Goal: Task Accomplishment & Management: Manage account settings

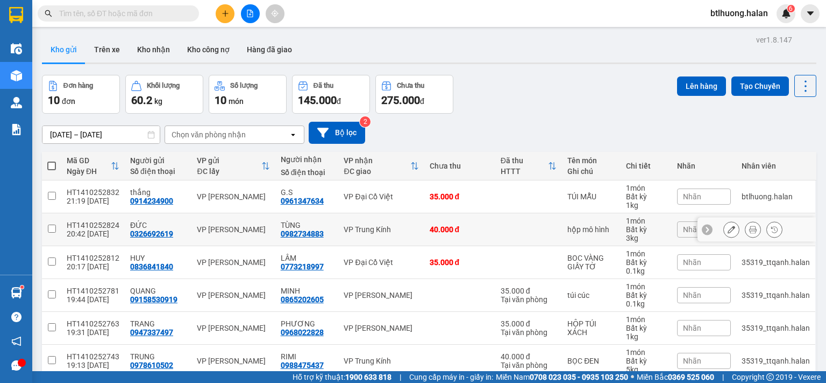
scroll to position [108, 0]
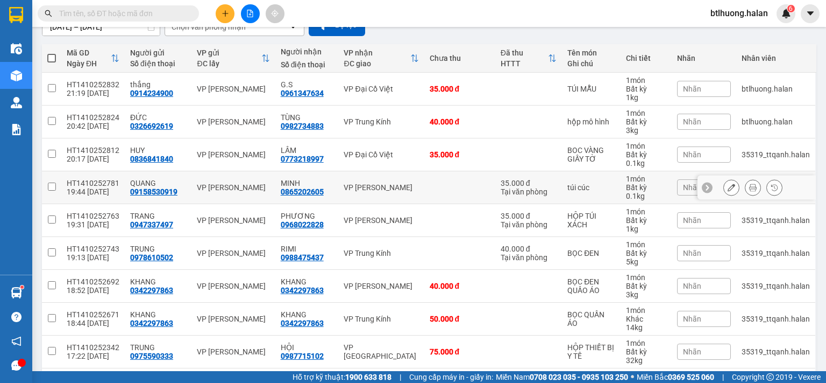
click at [387, 183] on div "VP [PERSON_NAME]" at bounding box center [381, 187] width 75 height 9
checkbox input "true"
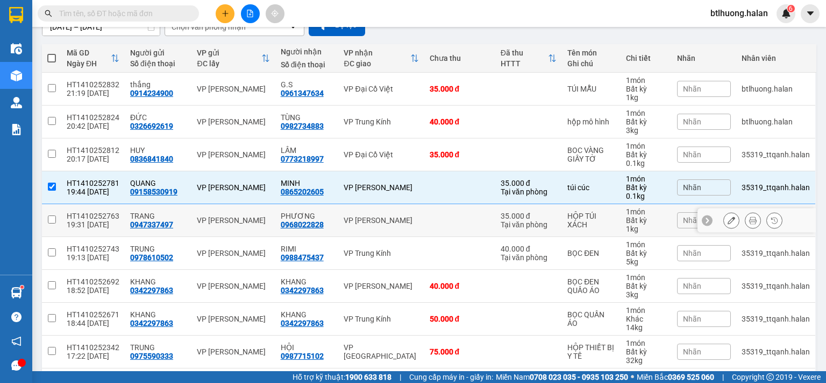
click at [387, 212] on td "VP Nguyễn Trãi" at bounding box center [381, 220] width 86 height 33
checkbox input "true"
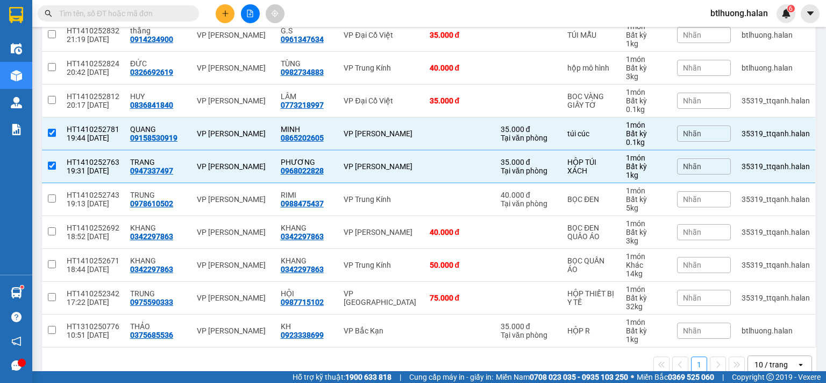
scroll to position [0, 0]
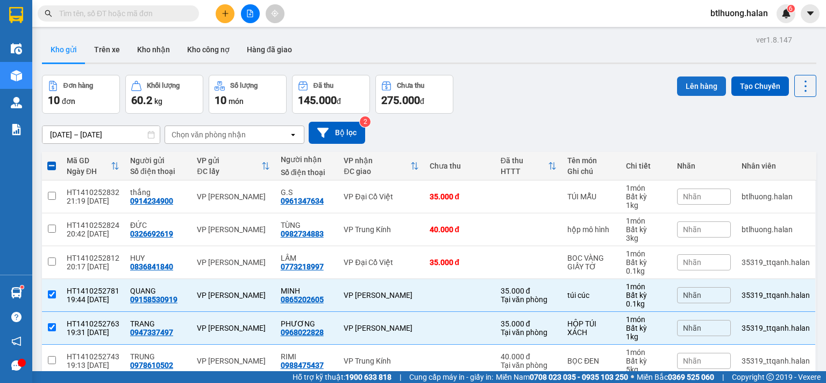
click at [702, 90] on button "Lên hàng" at bounding box center [701, 85] width 49 height 19
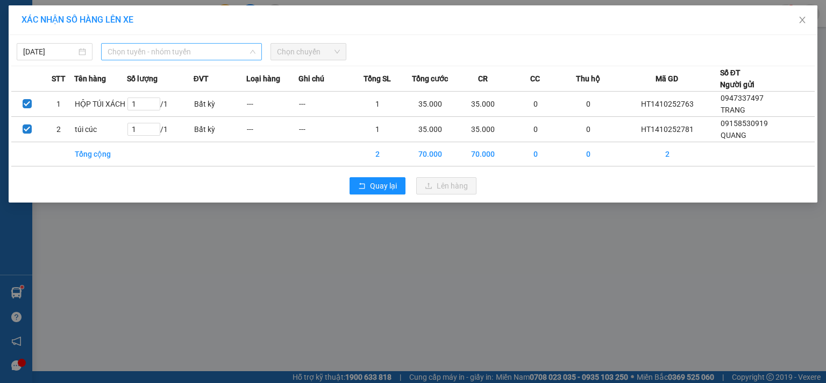
click at [135, 48] on span "Chọn tuyến - nhóm tuyến" at bounding box center [182, 52] width 148 height 16
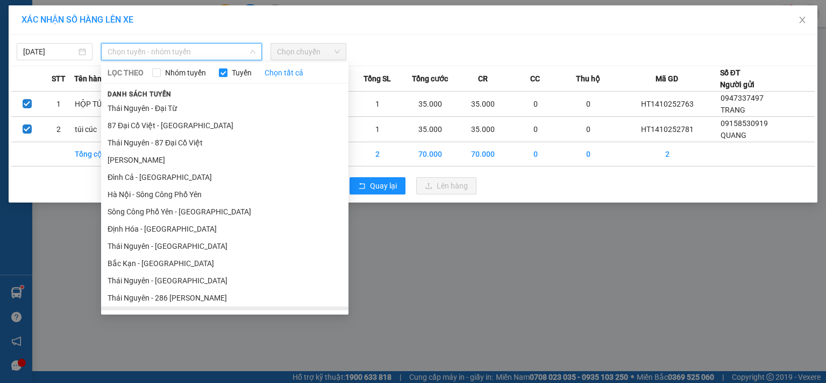
scroll to position [54, 0]
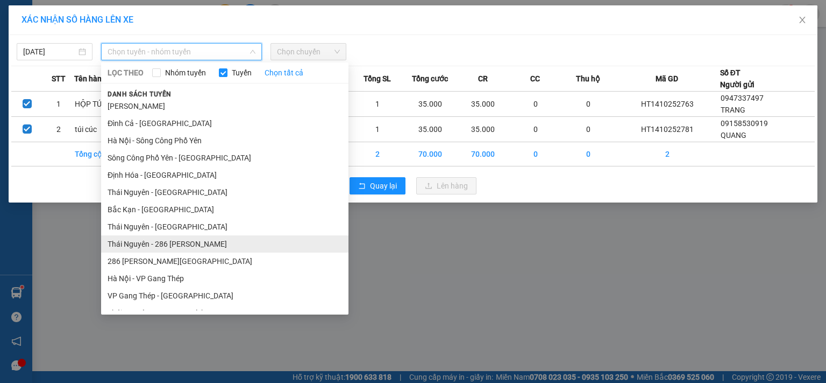
click at [189, 247] on li "Thái Nguyên - 286 Nguyễn Trãi" at bounding box center [224, 243] width 247 height 17
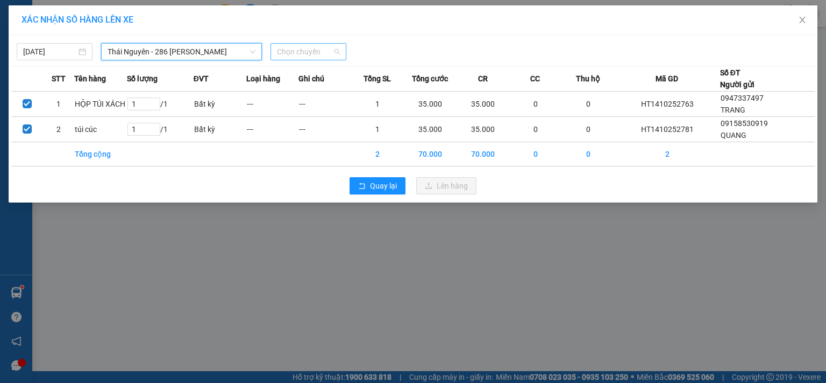
click at [294, 55] on span "Chọn chuyến" at bounding box center [308, 52] width 63 height 16
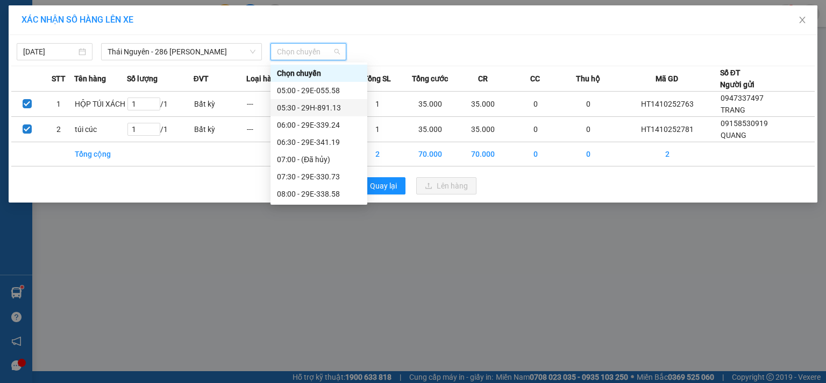
click at [294, 109] on div "05:30 - 29H-891.13" at bounding box center [319, 108] width 84 height 12
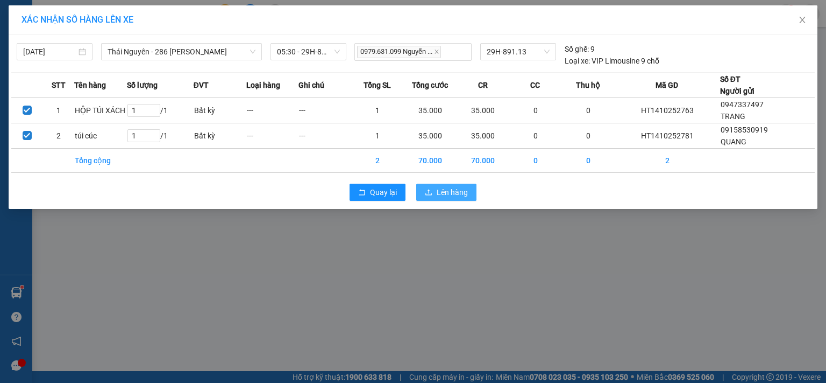
click at [450, 197] on button "Lên hàng" at bounding box center [446, 191] width 60 height 17
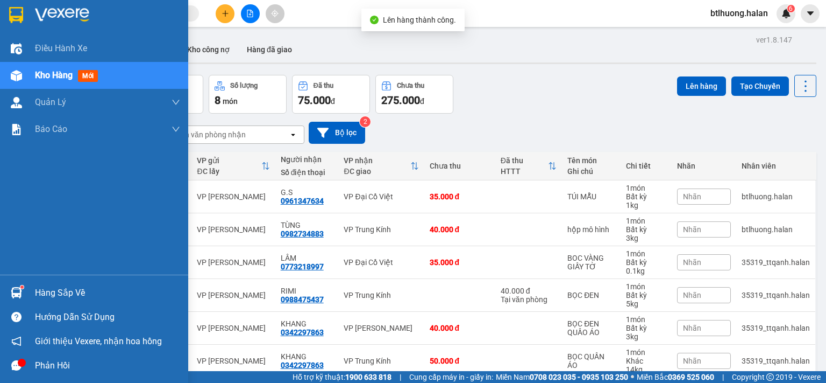
click at [19, 295] on img at bounding box center [16, 292] width 11 height 11
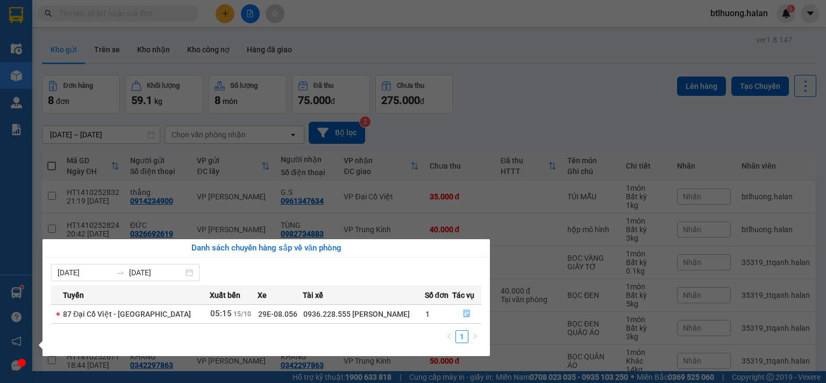
click at [522, 77] on section "Kết quả tìm kiếm ( 0 ) Bộ lọc No Data btlhuong.halan 6 Điều hành xe Kho hàng mớ…" at bounding box center [413, 191] width 826 height 383
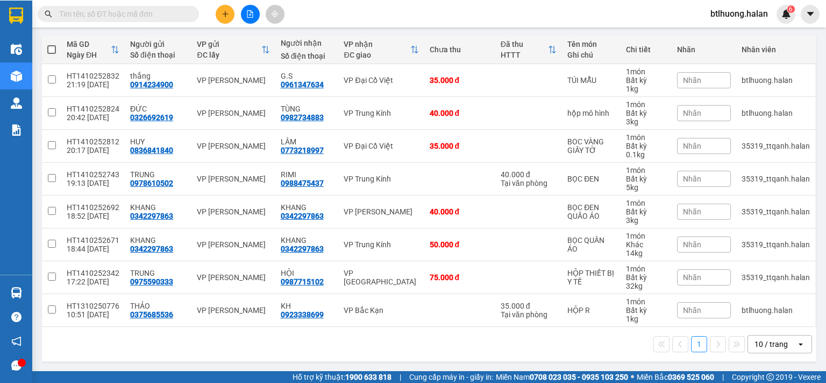
scroll to position [114, 0]
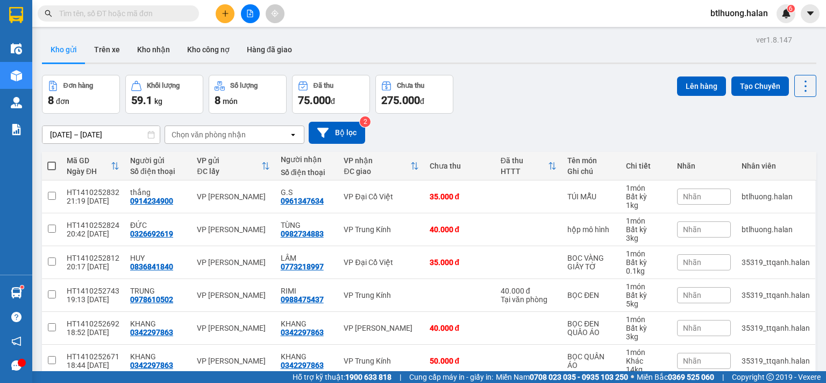
click at [229, 17] on icon "plus" at bounding box center [226, 14] width 8 height 8
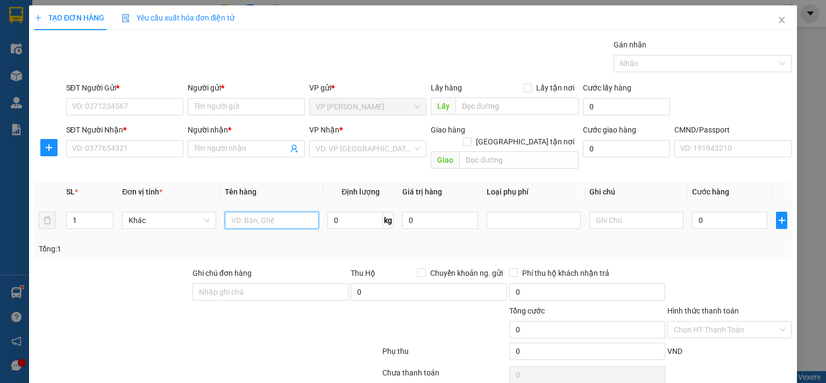
click at [250, 211] on input "text" at bounding box center [272, 219] width 94 height 17
type input "xốp đồ ăn"
click at [345, 211] on input "0" at bounding box center [355, 219] width 55 height 17
type input "4"
click at [102, 114] on input "SĐT Người Gửi *" at bounding box center [124, 106] width 117 height 17
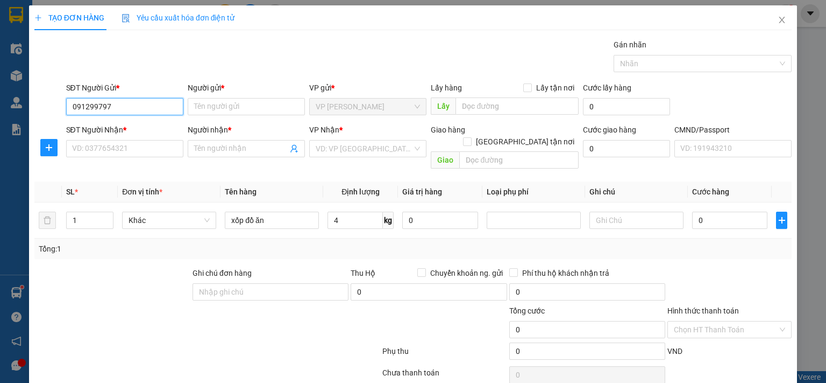
type input "0912997975"
click at [144, 131] on div "0912997975 - HIỀN" at bounding box center [123, 128] width 103 height 12
type input "HIỀN"
type input "0912997975"
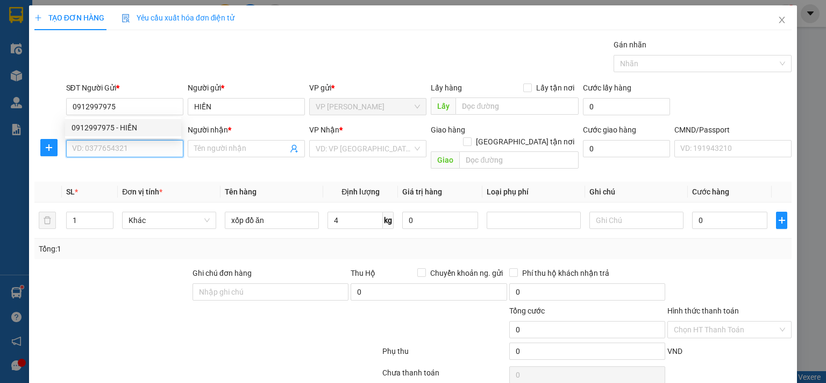
click at [103, 155] on input "SĐT Người Nhận *" at bounding box center [124, 148] width 117 height 17
type input "0983508326"
click at [208, 150] on input "Người nhận *" at bounding box center [241, 149] width 94 height 12
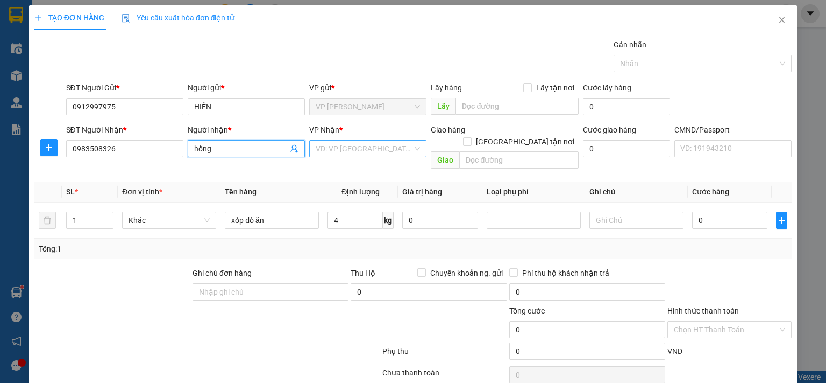
type input "hồng"
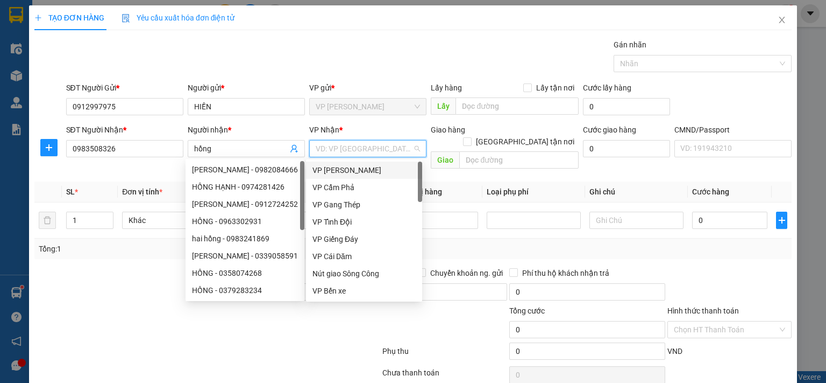
click at [316, 150] on input "search" at bounding box center [364, 148] width 97 height 16
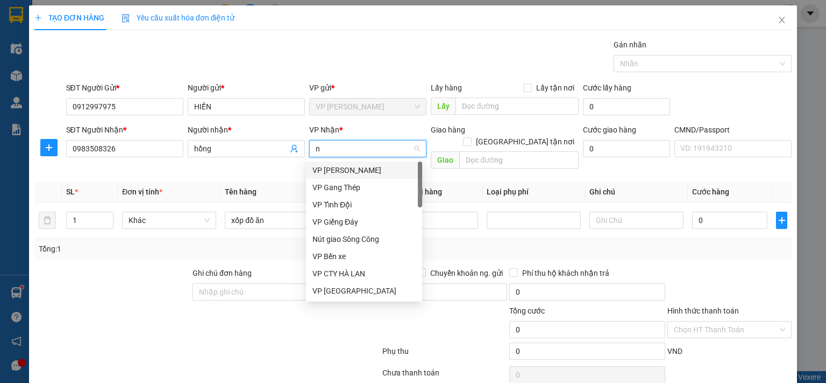
type input "nt"
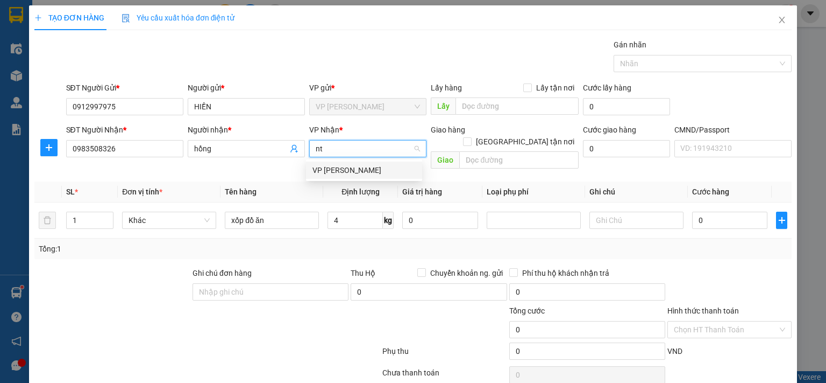
click at [319, 167] on div "VP [PERSON_NAME]" at bounding box center [364, 170] width 103 height 12
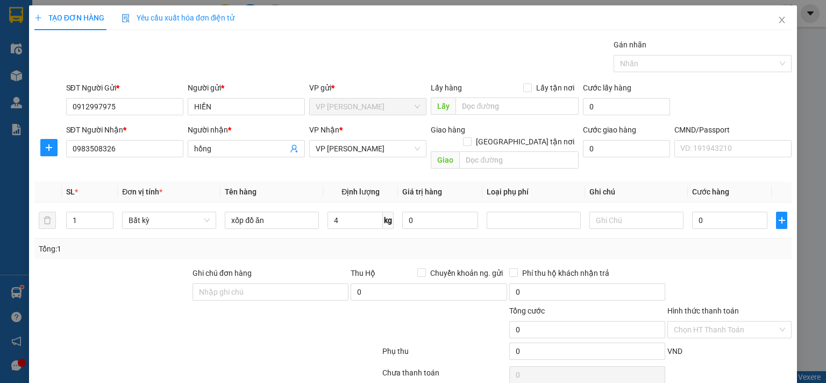
click at [369, 243] on div "Tổng: 1" at bounding box center [413, 249] width 749 height 12
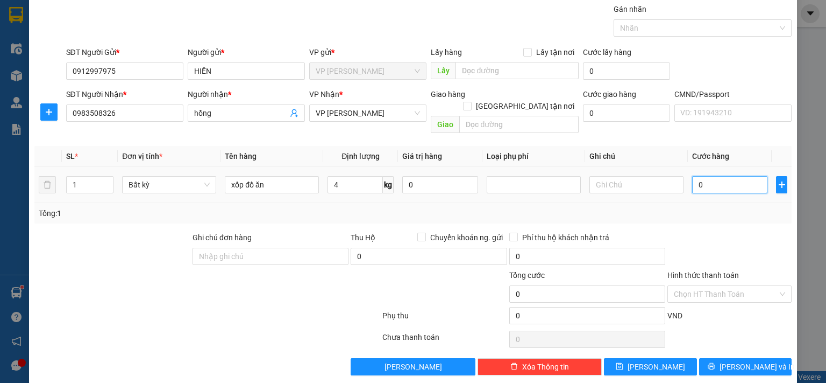
click at [702, 176] on input "0" at bounding box center [729, 184] width 75 height 17
type input "4"
type input "40"
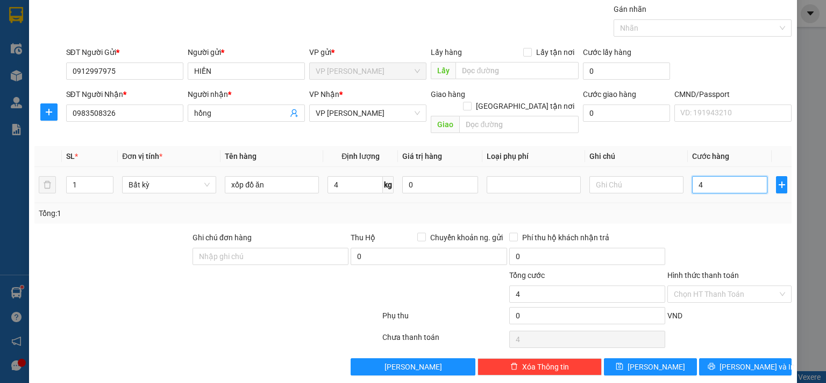
type input "40"
type input "40.000"
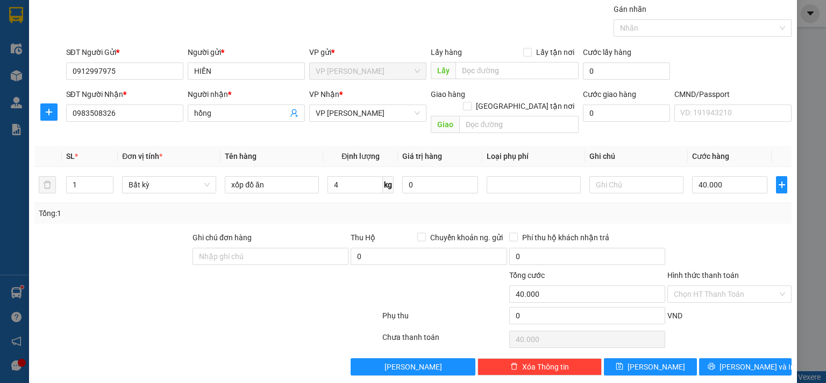
click at [680, 207] on div "Tổng: 1" at bounding box center [413, 213] width 758 height 20
click at [727, 360] on span "[PERSON_NAME] và In" at bounding box center [757, 366] width 75 height 12
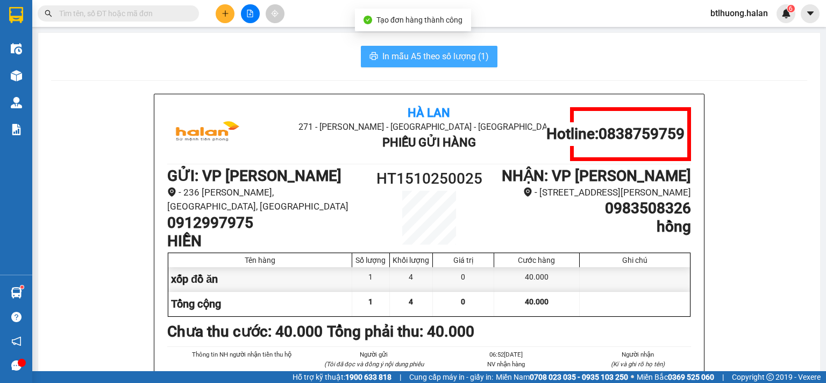
click at [424, 58] on span "In mẫu A5 theo số lượng (1)" at bounding box center [436, 55] width 107 height 13
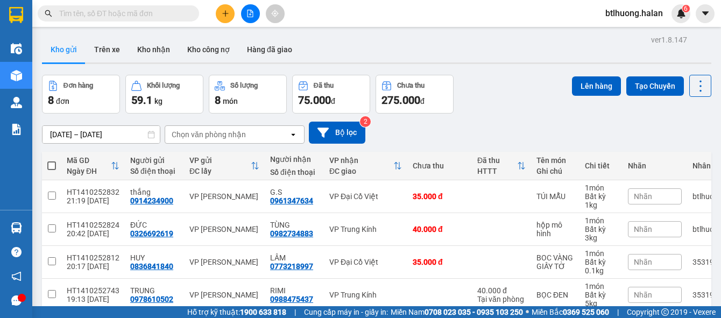
click at [119, 8] on input "text" at bounding box center [122, 14] width 127 height 12
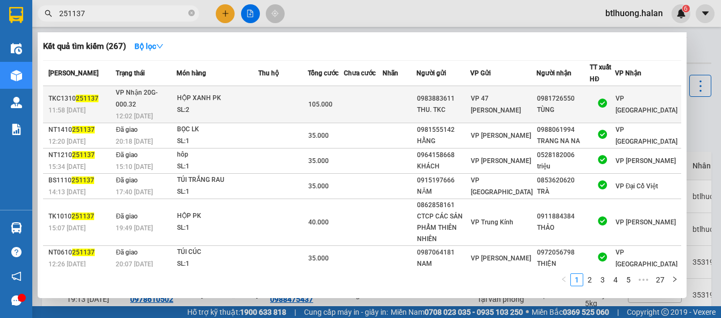
type input "251137"
click at [296, 98] on td at bounding box center [282, 104] width 49 height 37
click at [550, 94] on div "0981726550" at bounding box center [563, 98] width 52 height 11
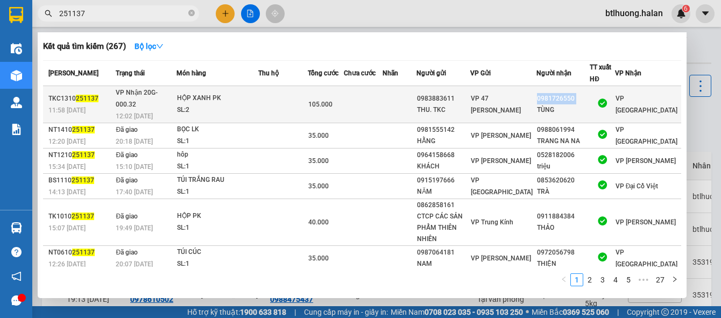
click at [550, 94] on div "0981726550" at bounding box center [563, 98] width 52 height 11
click at [469, 93] on div "0983883611" at bounding box center [443, 98] width 52 height 11
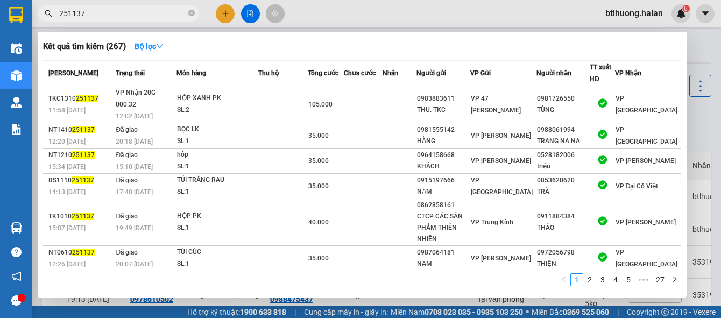
click at [216, 11] on div at bounding box center [360, 159] width 721 height 318
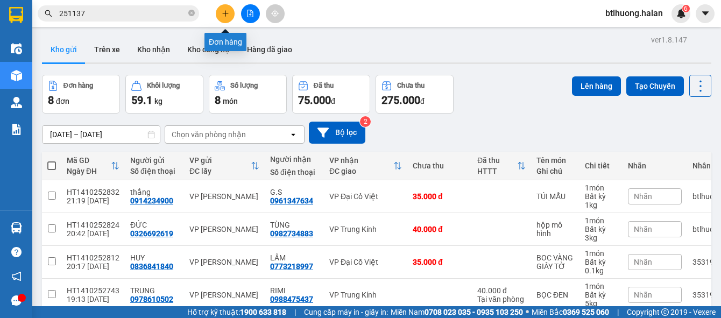
click at [222, 19] on button at bounding box center [225, 13] width 19 height 19
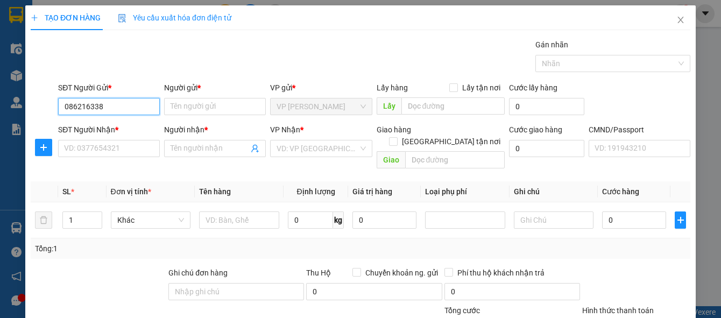
type input "0862163386"
click at [112, 129] on div "0862163386 - LÊ BA" at bounding box center [117, 128] width 106 height 12
type input "[PERSON_NAME]"
type input "0862163386"
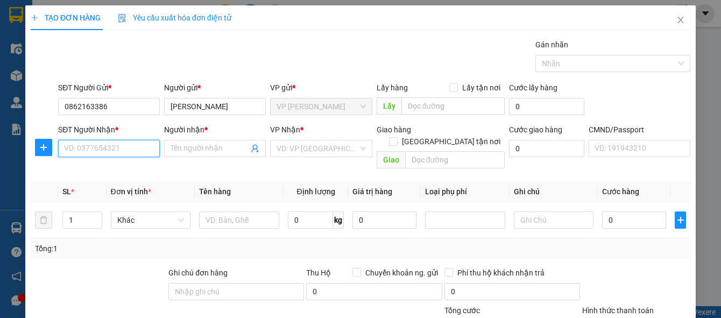
click at [114, 150] on input "SĐT Người Nhận *" at bounding box center [109, 148] width 102 height 17
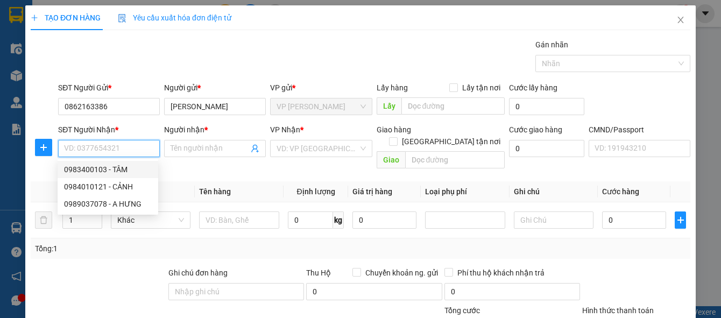
click at [86, 169] on div "0983400103 - TÂM" at bounding box center [108, 170] width 88 height 12
type input "0983400103"
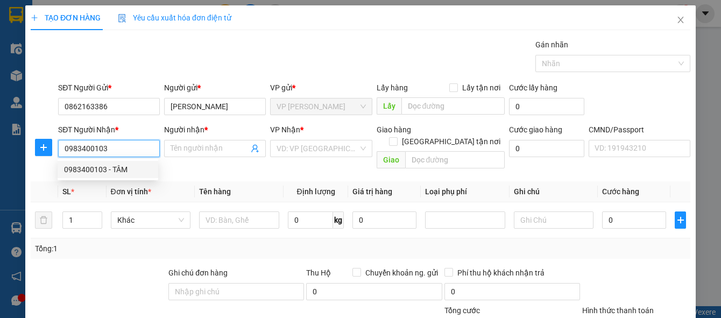
type input "TÂM"
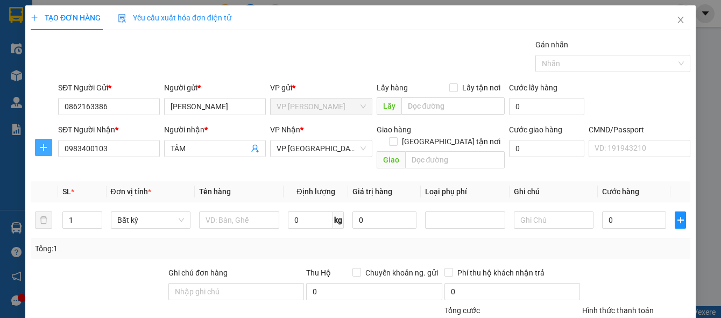
click at [44, 143] on icon "plus" at bounding box center [43, 147] width 9 height 9
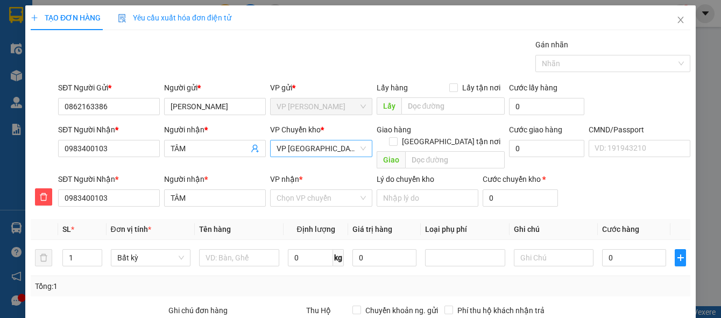
click at [291, 152] on span "VP Trường Chinh" at bounding box center [321, 148] width 89 height 16
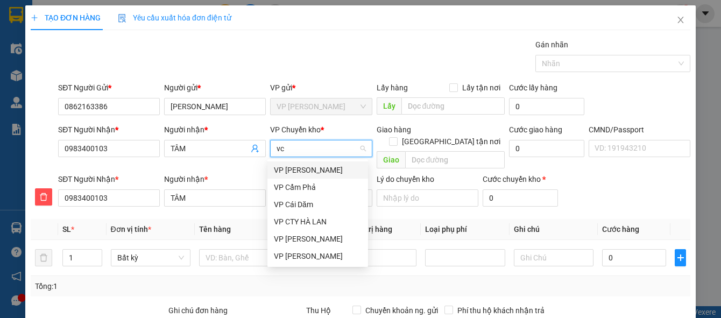
type input "vcc"
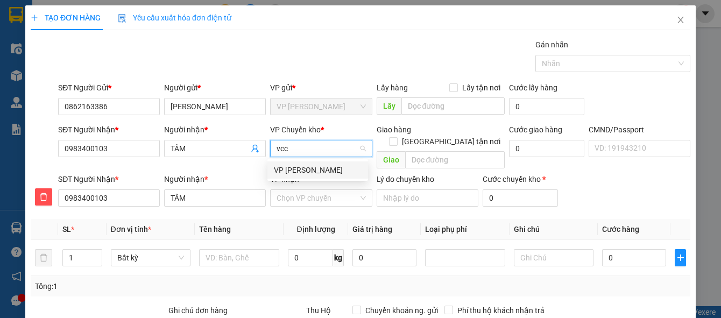
click at [299, 168] on div "VP Võ Chí Công" at bounding box center [318, 170] width 88 height 12
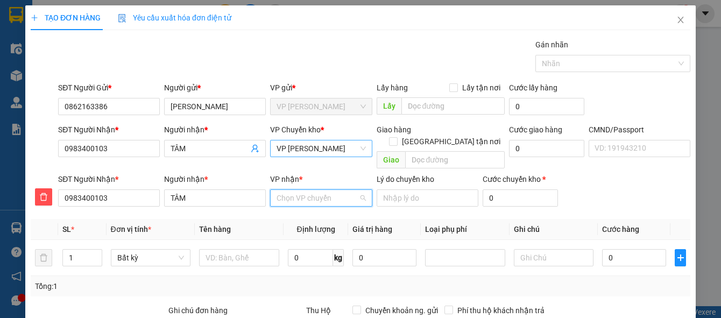
click at [299, 190] on input "VP nhận *" at bounding box center [317, 198] width 81 height 16
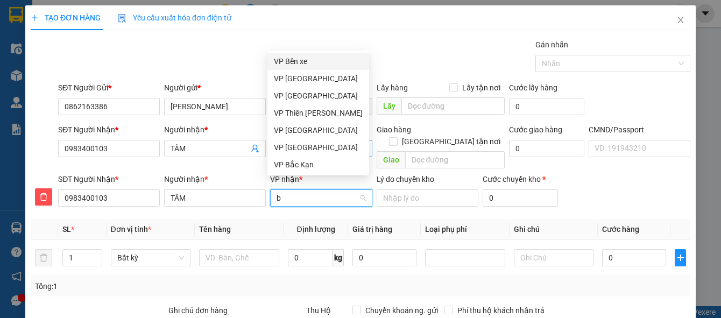
type input "bt"
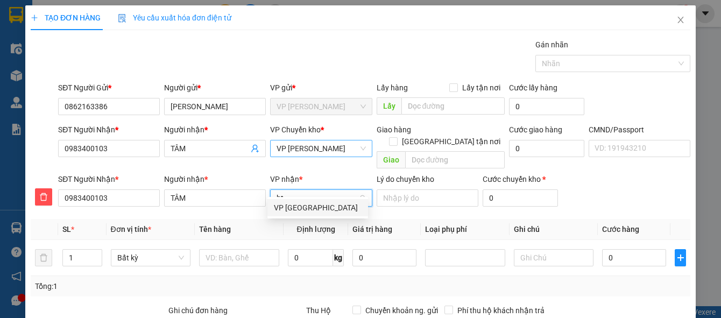
click at [301, 209] on div "VP Bình Thuận" at bounding box center [318, 208] width 88 height 12
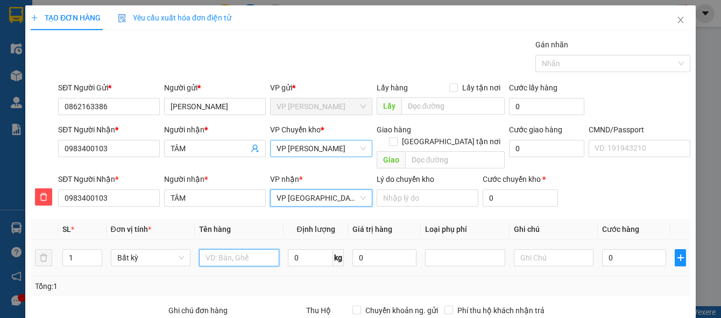
click at [235, 249] on input "text" at bounding box center [239, 257] width 80 height 17
type input "xe máy ga"
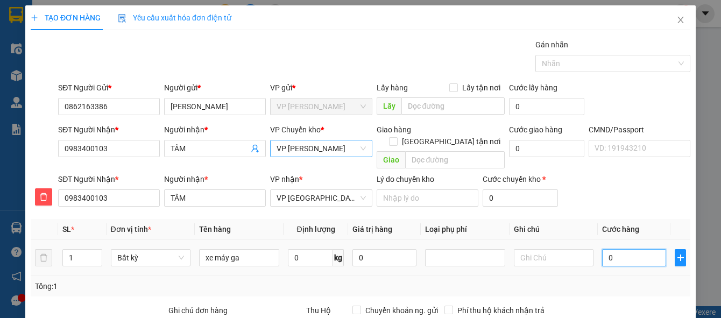
click at [639, 249] on input "0" at bounding box center [634, 257] width 64 height 17
type input "2"
type input "25"
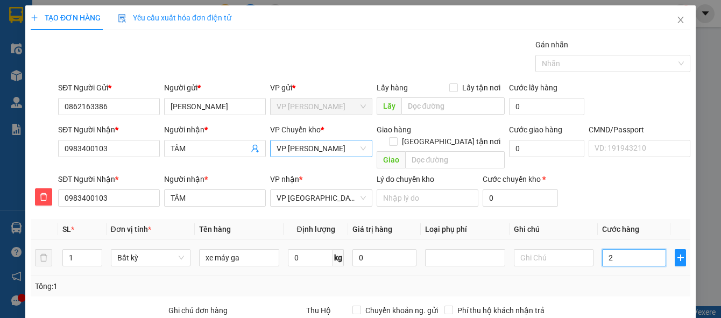
type input "25"
type input "250"
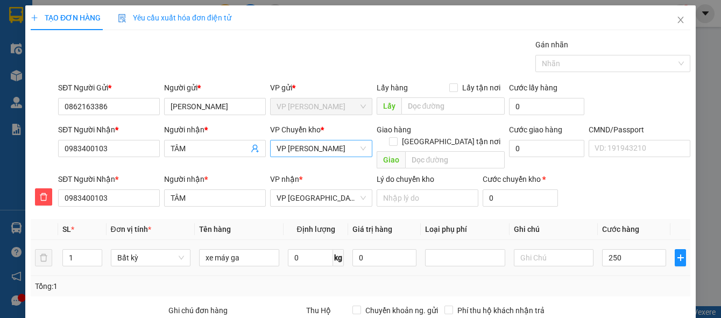
type input "250.000"
click at [623, 280] on div "Tổng: 1" at bounding box center [360, 286] width 651 height 12
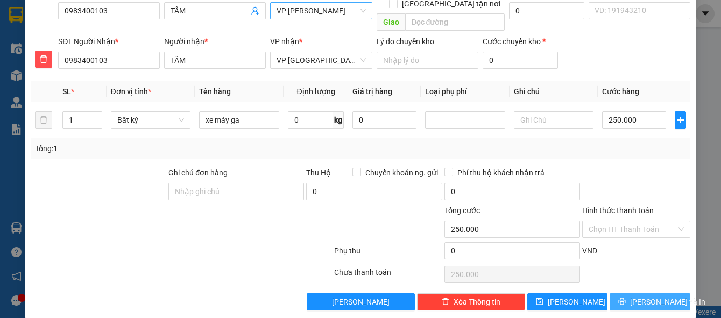
click at [638, 296] on span "Lưu và In" at bounding box center [667, 302] width 75 height 12
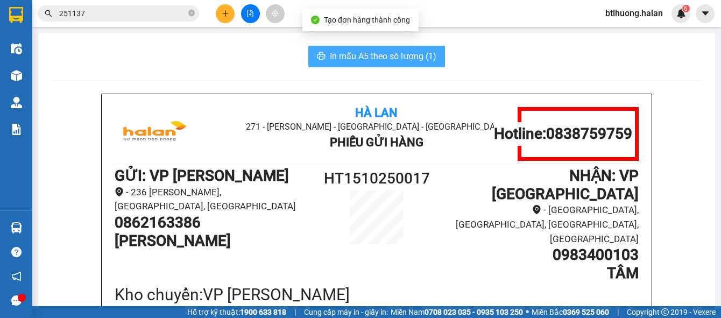
click at [344, 56] on span "In mẫu A5 theo số lượng (1)" at bounding box center [383, 55] width 107 height 13
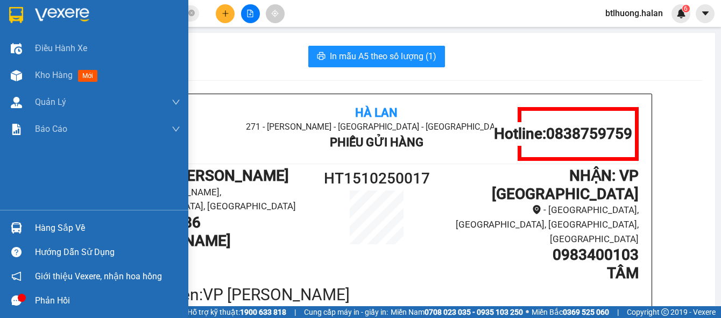
click at [19, 229] on img at bounding box center [16, 227] width 11 height 11
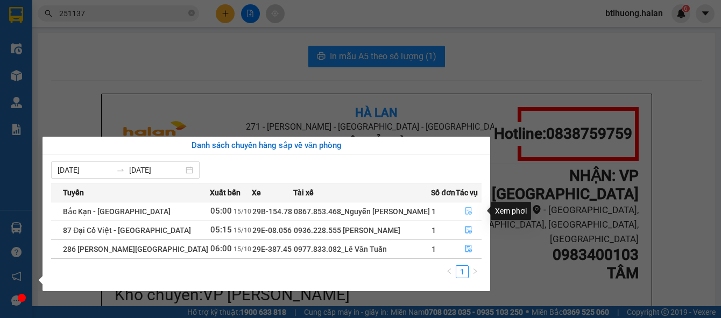
click at [470, 211] on icon "file-done" at bounding box center [469, 211] width 8 height 8
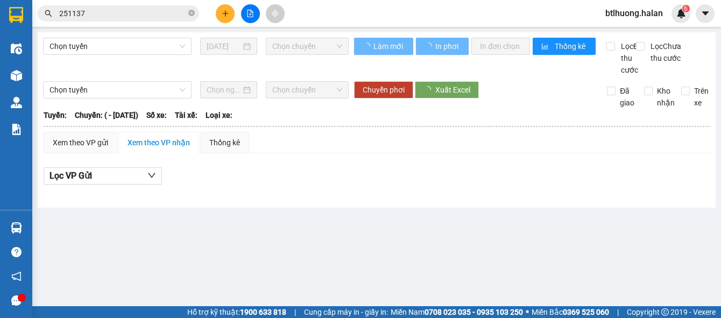
type input "[DATE]"
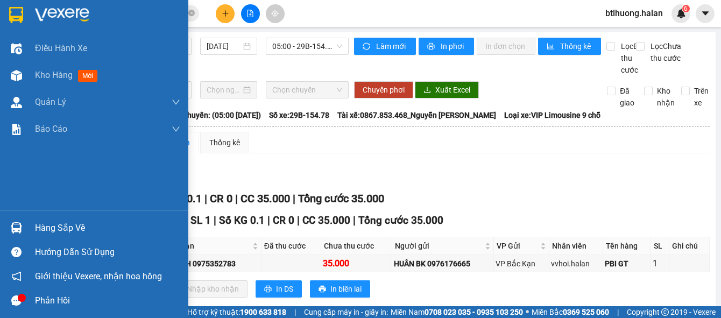
click at [22, 228] on img at bounding box center [16, 227] width 11 height 11
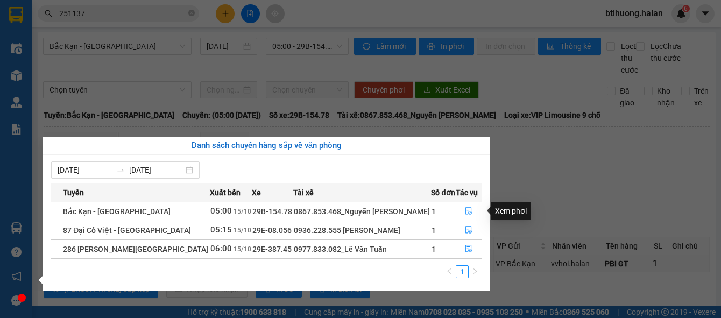
drag, startPoint x: 507, startPoint y: 206, endPoint x: 521, endPoint y: 204, distance: 14.1
click at [507, 206] on div "Xem phơi" at bounding box center [511, 211] width 40 height 18
click at [521, 204] on div "Xem phơi" at bounding box center [511, 211] width 40 height 18
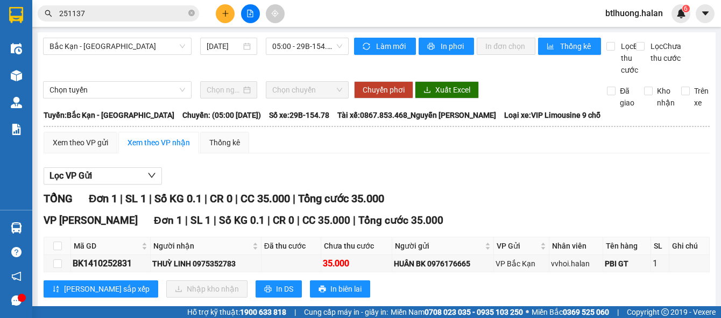
click at [592, 166] on section "Kết quả tìm kiếm ( 267 ) Bộ lọc Mã ĐH Trạng thái Món hàng Thu hộ Tổng cước Chưa…" at bounding box center [360, 159] width 721 height 318
click at [58, 268] on input "checkbox" at bounding box center [57, 263] width 9 height 9
checkbox input "true"
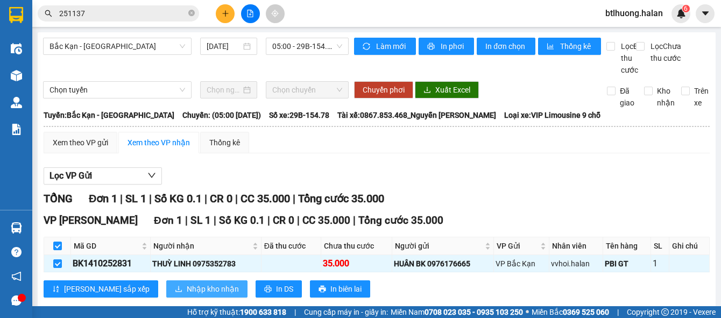
click at [187, 295] on span "Nhập kho nhận" at bounding box center [213, 289] width 52 height 12
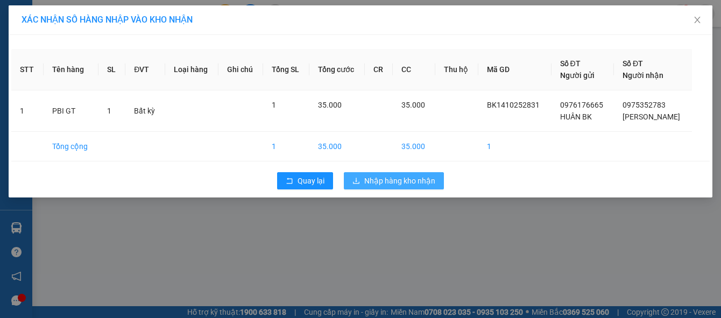
click at [389, 179] on span "Nhập hàng kho nhận" at bounding box center [399, 181] width 71 height 12
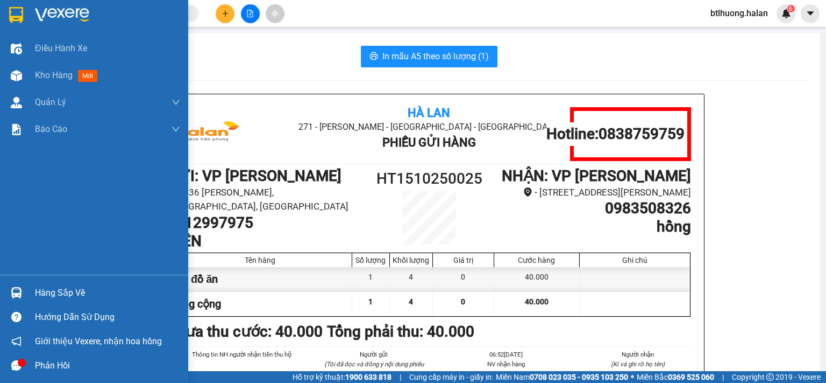
click at [39, 287] on div "Hàng sắp về" at bounding box center [107, 293] width 145 height 16
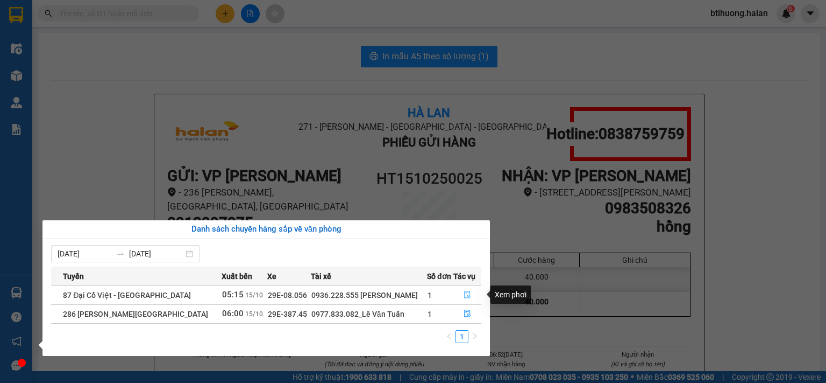
click at [464, 296] on icon "file-done" at bounding box center [467, 295] width 6 height 8
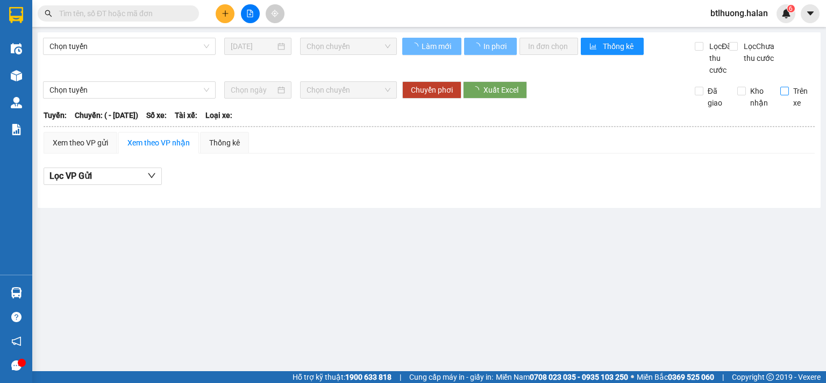
click at [782, 95] on input "Trên xe" at bounding box center [785, 91] width 9 height 9
checkbox input "true"
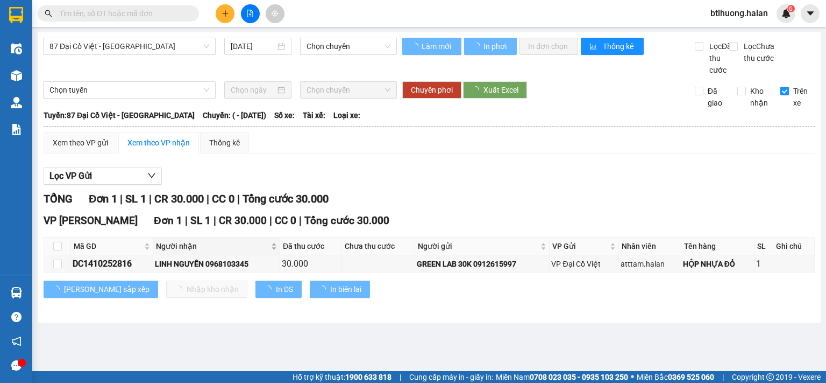
type input "[DATE]"
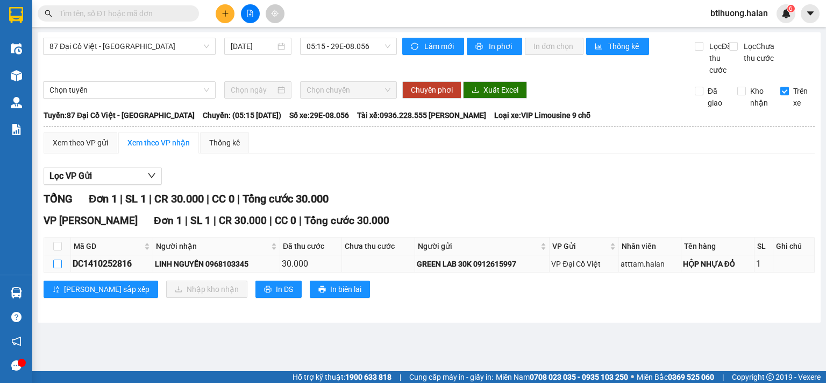
click at [58, 268] on input "checkbox" at bounding box center [57, 263] width 9 height 9
checkbox input "true"
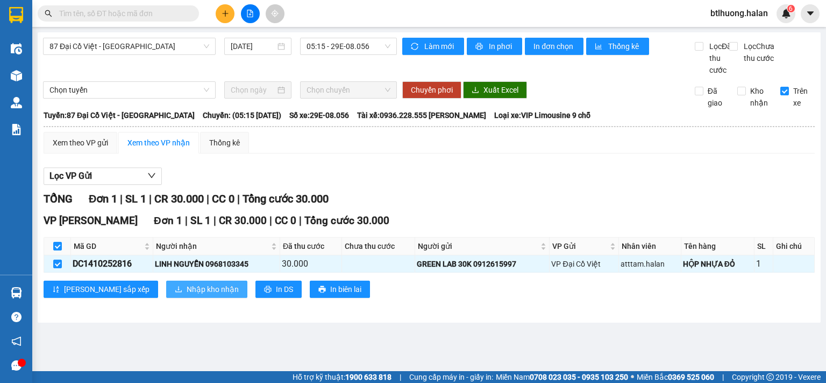
click at [187, 295] on span "Nhập kho nhận" at bounding box center [213, 289] width 52 height 12
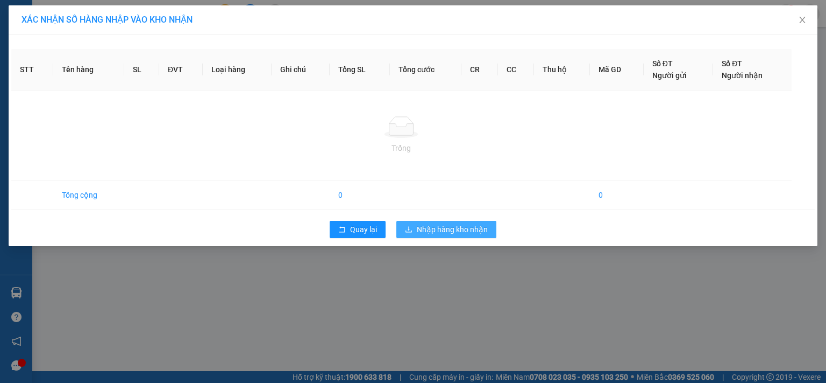
click at [432, 228] on span "Nhập hàng kho nhận" at bounding box center [452, 229] width 71 height 12
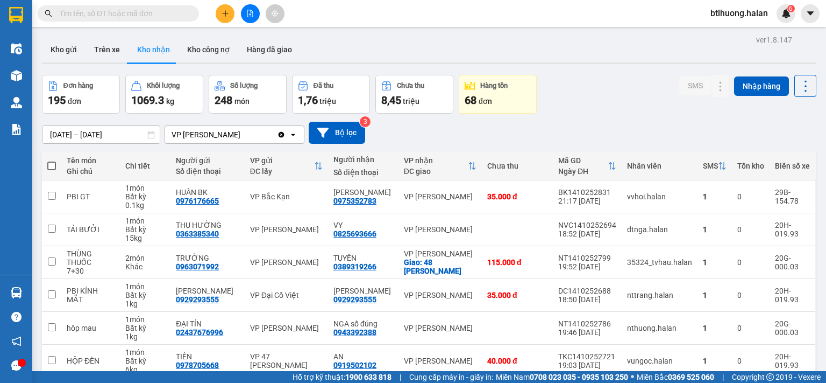
click at [144, 13] on input "text" at bounding box center [122, 14] width 127 height 12
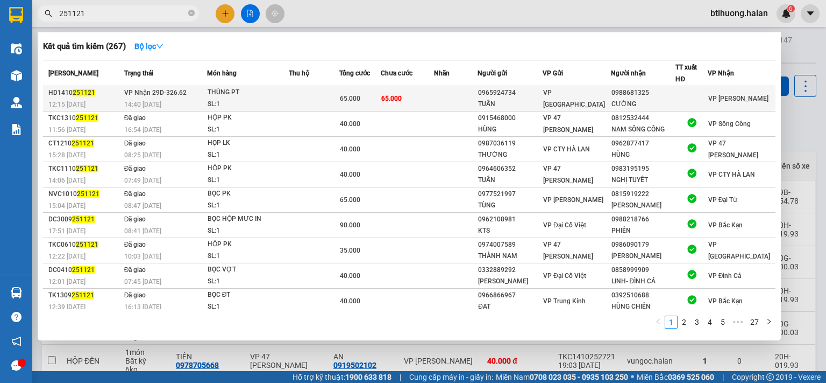
type input "251121"
click at [181, 101] on div "14:40 - 14/10" at bounding box center [165, 104] width 82 height 12
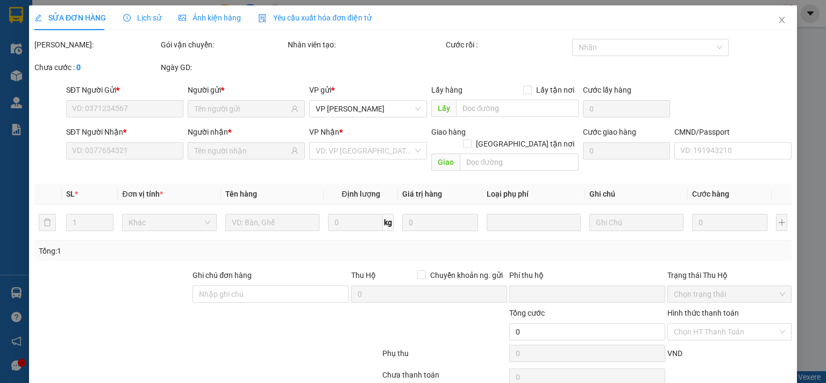
scroll to position [38, 0]
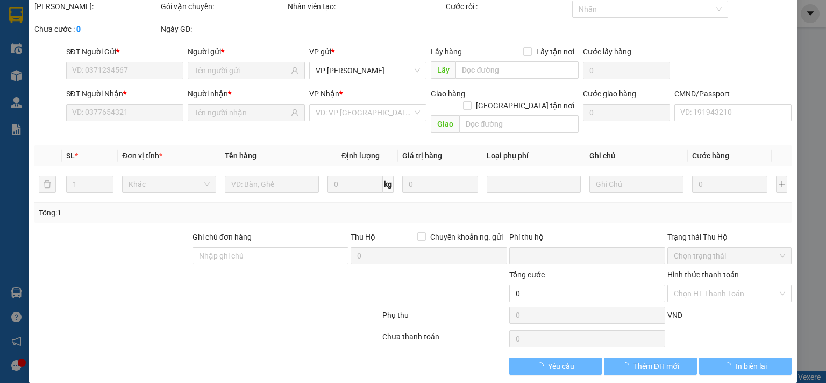
type input "0965924734"
type input "TUẤN"
type input "0988681325"
type input "CƯỜNG"
type input "0"
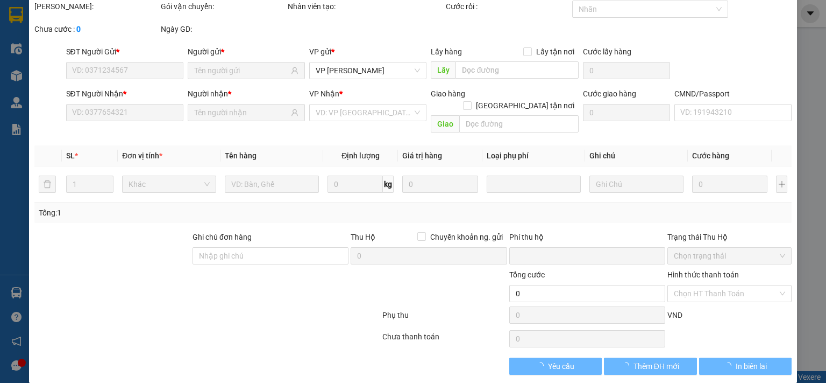
type input "65.000"
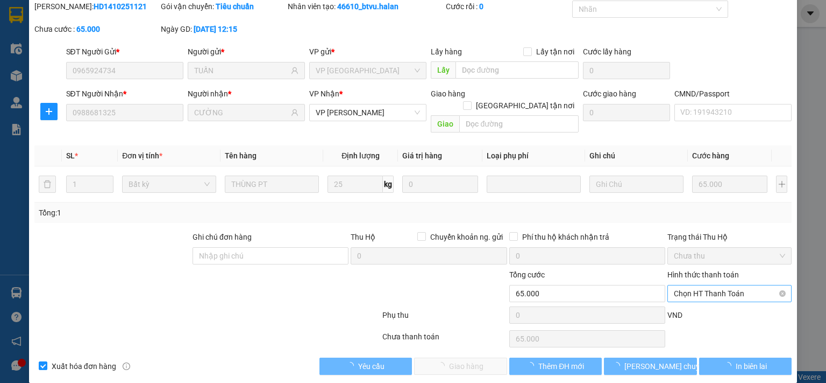
click at [710, 285] on span "Chọn HT Thanh Toán" at bounding box center [729, 293] width 111 height 16
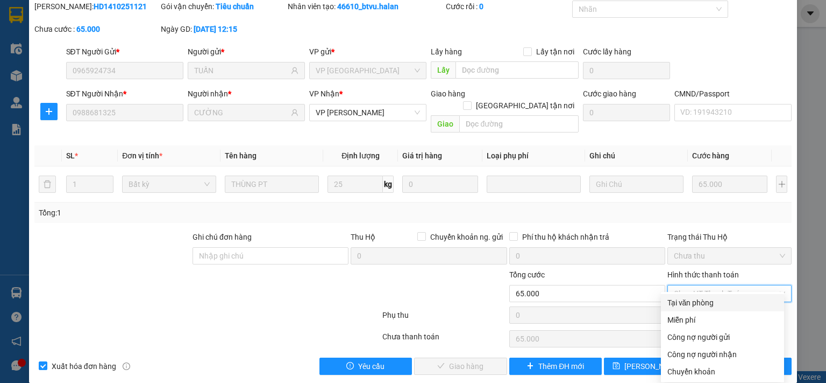
click at [713, 300] on div "Tại văn phòng" at bounding box center [723, 302] width 110 height 12
type input "0"
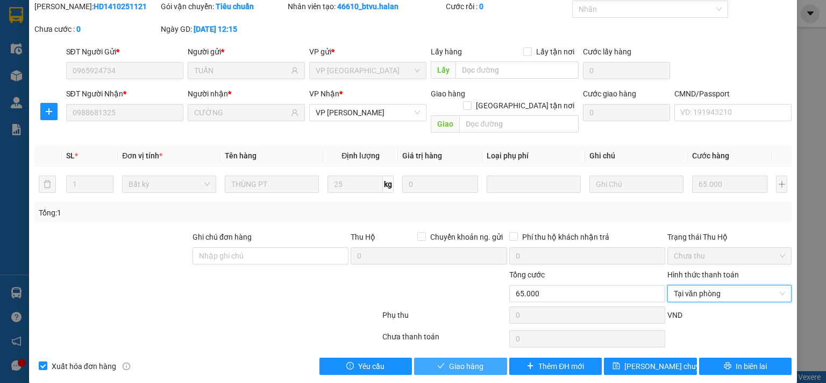
click at [479, 357] on button "Giao hàng" at bounding box center [460, 365] width 93 height 17
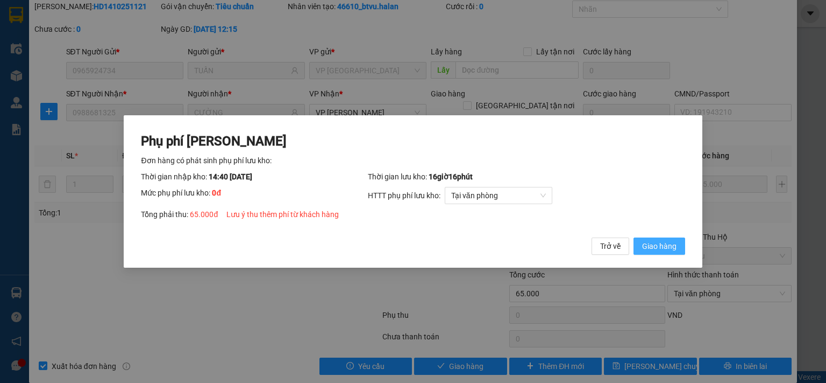
click at [657, 245] on span "Giao hàng" at bounding box center [659, 246] width 34 height 12
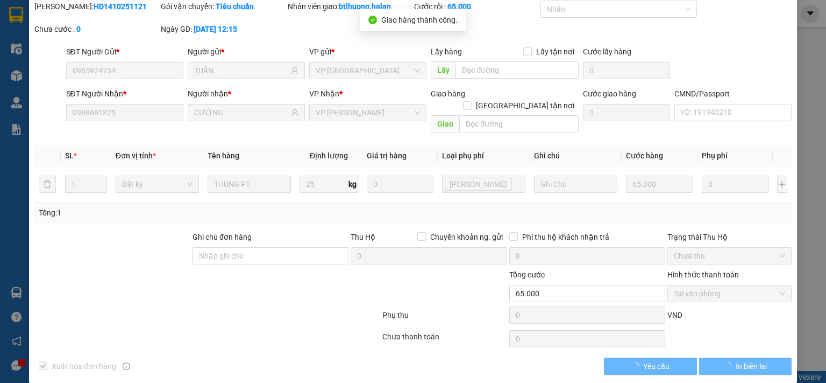
scroll to position [0, 0]
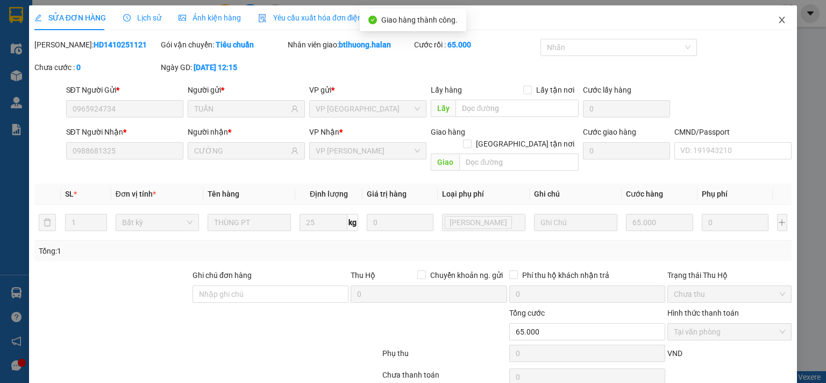
click at [778, 24] on icon "close" at bounding box center [782, 20] width 9 height 9
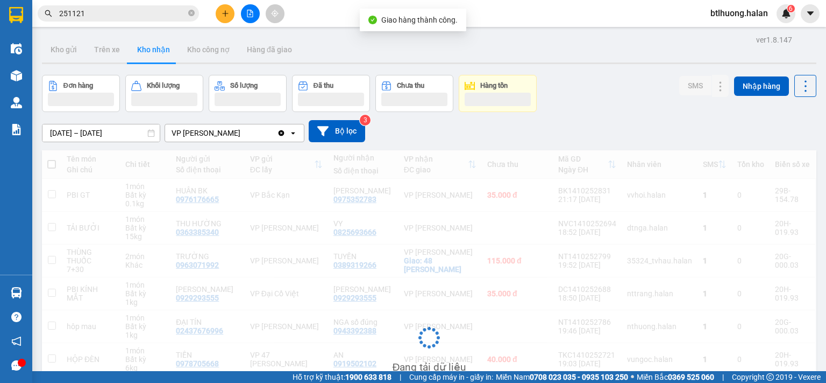
click at [148, 15] on input "251121" at bounding box center [122, 14] width 127 height 12
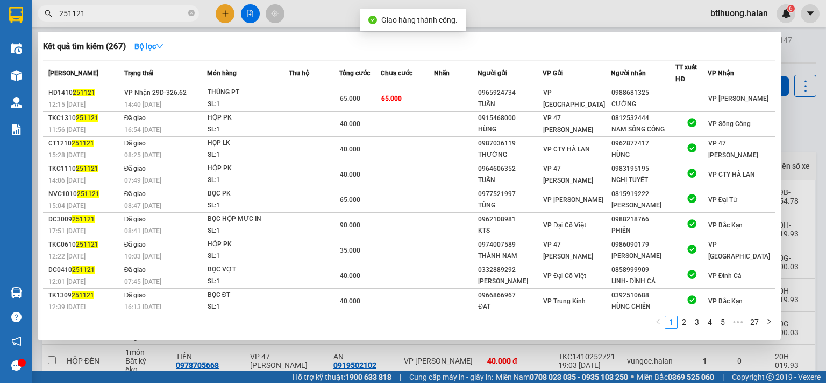
click at [148, 15] on input "251121" at bounding box center [122, 14] width 127 height 12
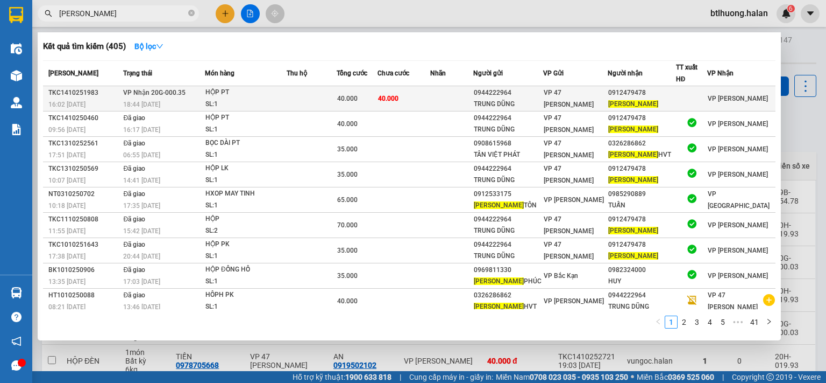
type input "nguyễn tiến"
click at [638, 100] on span "NGUYỄN TIẾN" at bounding box center [634, 104] width 50 height 8
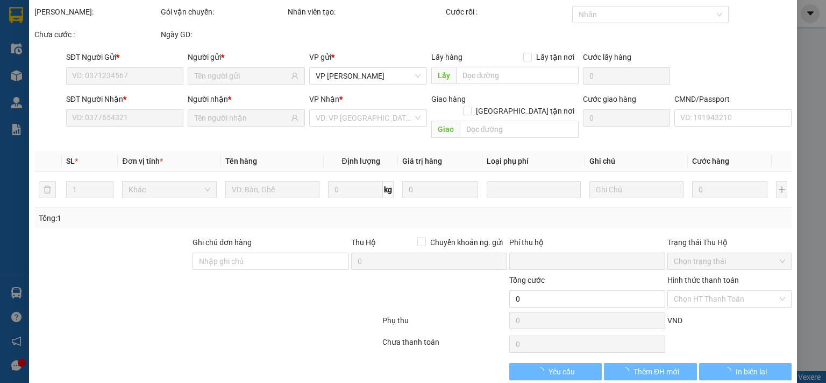
scroll to position [38, 0]
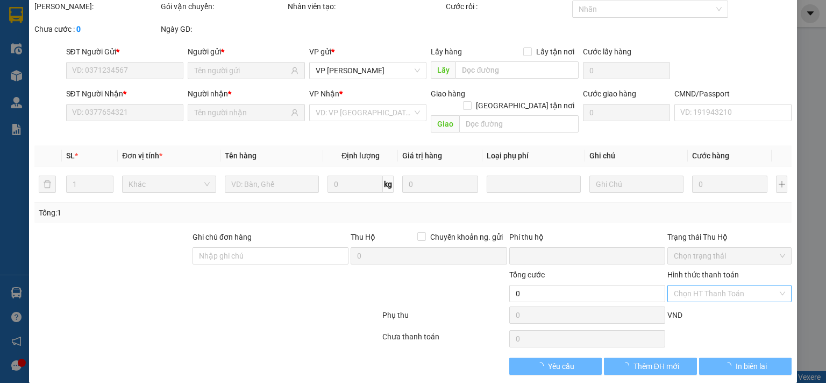
type input "0944222964"
type input "TRUNG DŨNG"
type input "0912479478"
type input "NGUYỄN TIẾN"
type input "0"
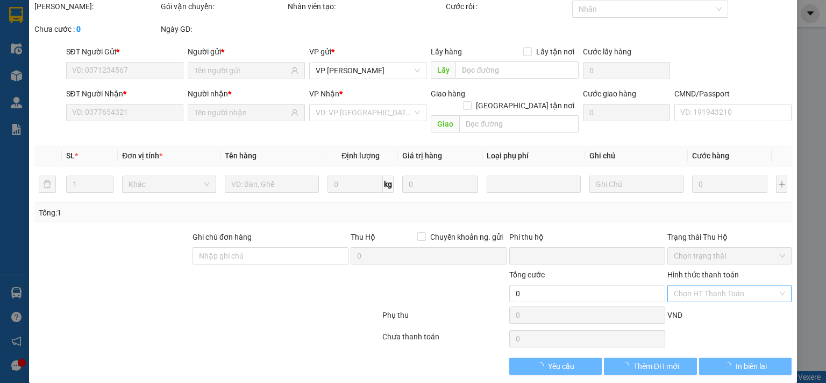
type input "40.000"
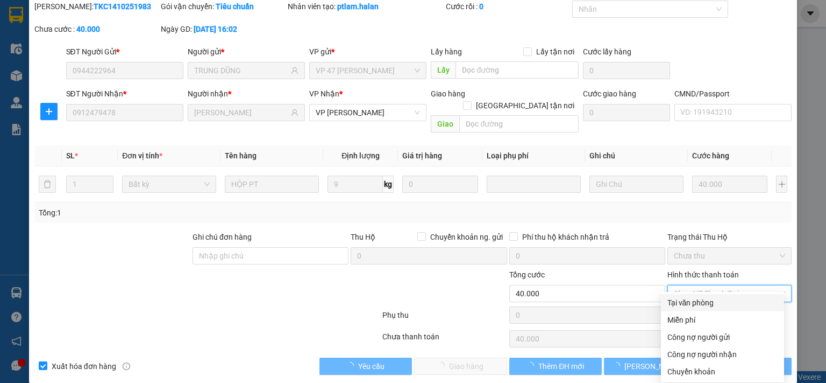
click at [694, 304] on div "Tại văn phòng" at bounding box center [723, 302] width 110 height 12
type input "0"
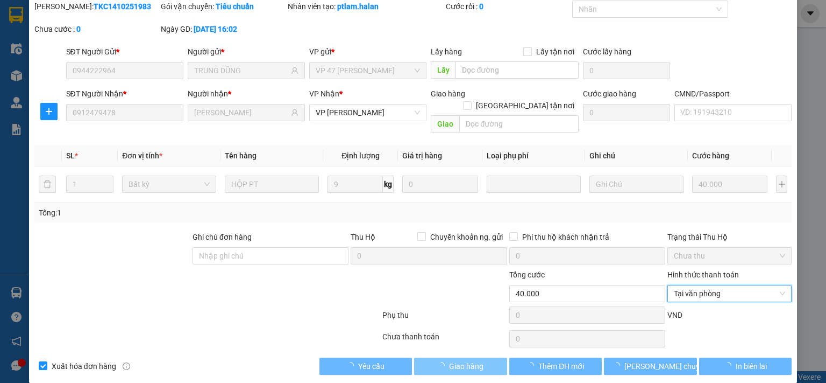
click at [484, 357] on button "Giao hàng" at bounding box center [460, 365] width 93 height 17
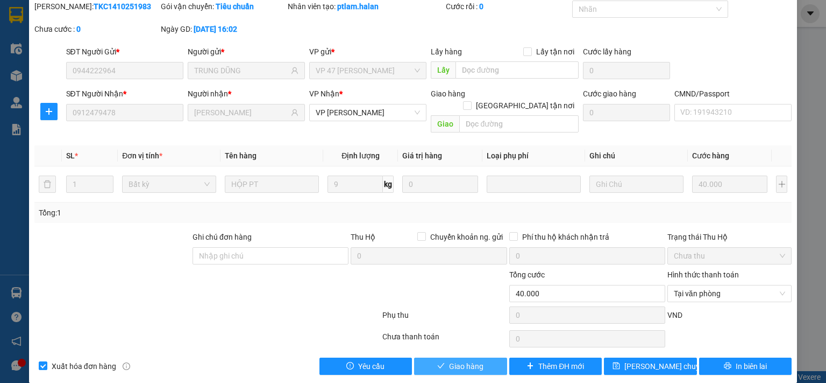
click at [455, 360] on span "Giao hàng" at bounding box center [466, 366] width 34 height 12
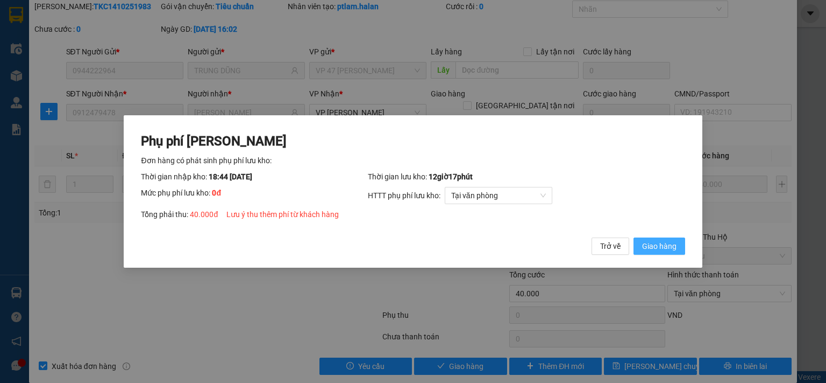
click at [660, 247] on span "Giao hàng" at bounding box center [659, 246] width 34 height 12
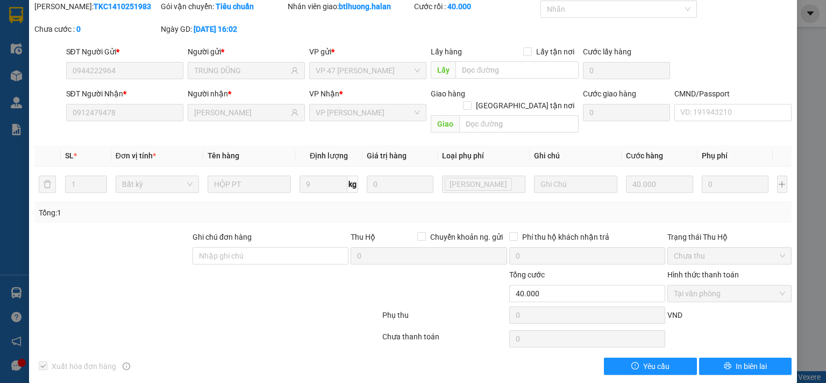
scroll to position [0, 0]
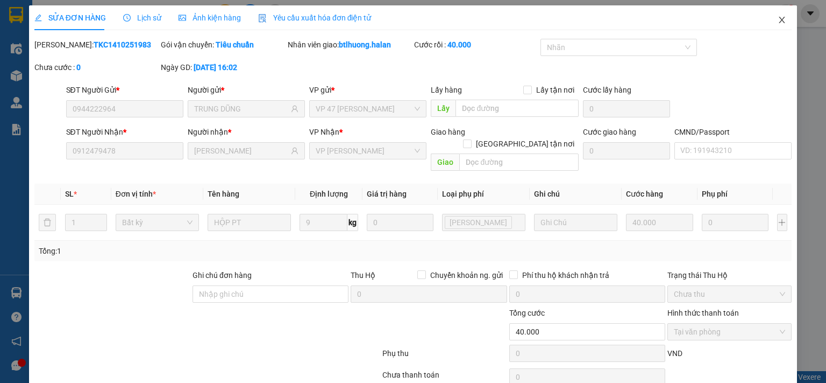
click at [770, 12] on span "Close" at bounding box center [782, 20] width 30 height 30
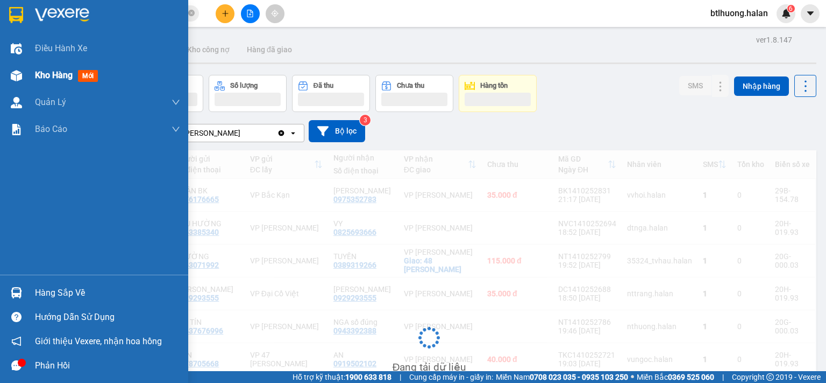
click at [44, 73] on span "Kho hàng" at bounding box center [54, 75] width 38 height 10
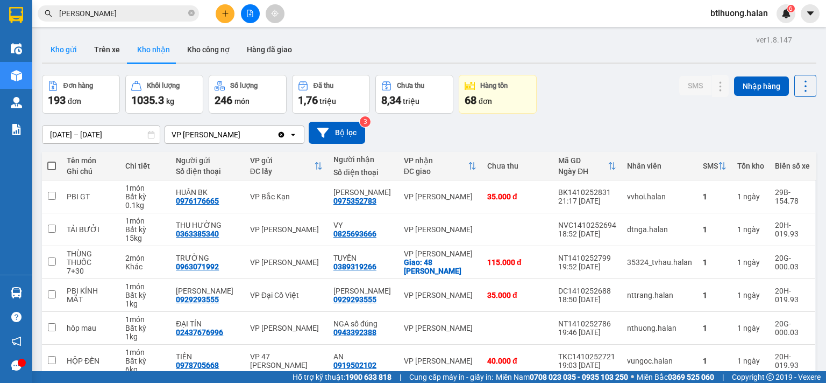
click at [52, 55] on button "Kho gửi" at bounding box center [64, 50] width 44 height 26
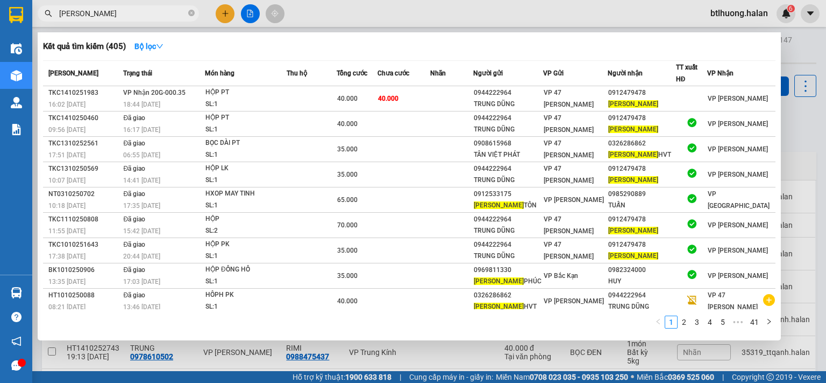
click at [112, 12] on input "nguyễn tiến" at bounding box center [122, 14] width 127 height 12
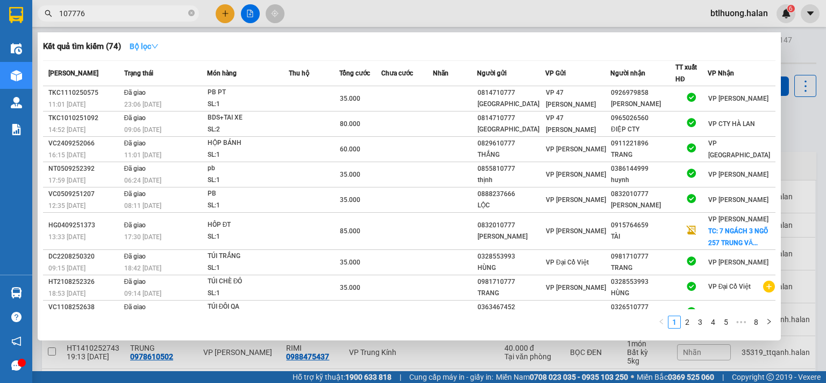
type input "107776"
click at [152, 53] on button "Bộ lọc" at bounding box center [144, 46] width 46 height 17
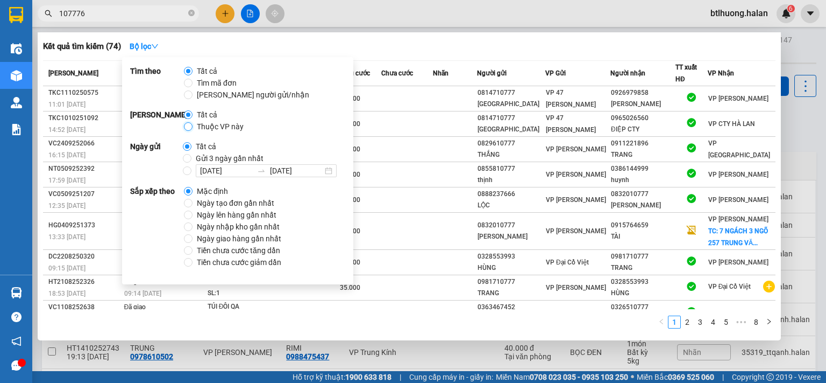
click at [191, 128] on input "Thuộc VP này" at bounding box center [188, 126] width 9 height 9
radio input "true"
radio input "false"
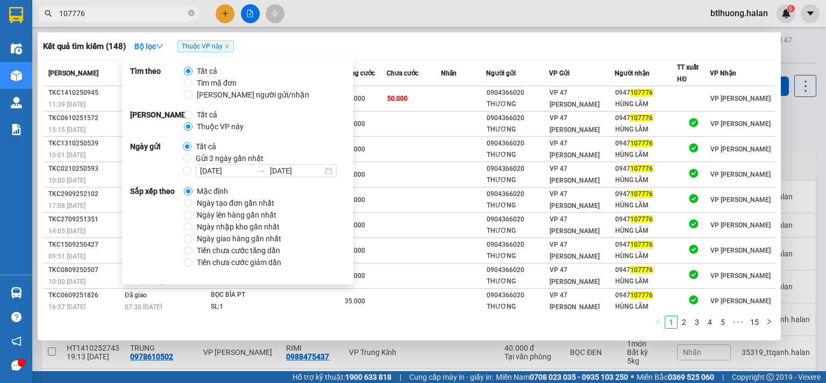
click at [394, 51] on div "Kết quả tìm kiếm ( 148 ) Bộ lọc Thuộc VP này" at bounding box center [409, 46] width 733 height 17
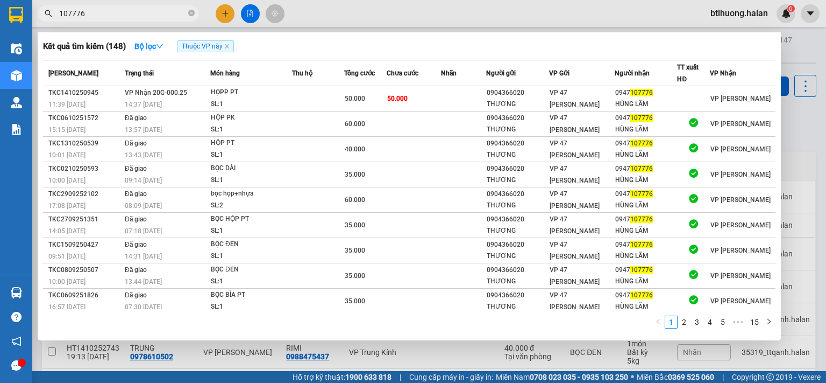
click at [112, 14] on input "107776" at bounding box center [122, 14] width 127 height 12
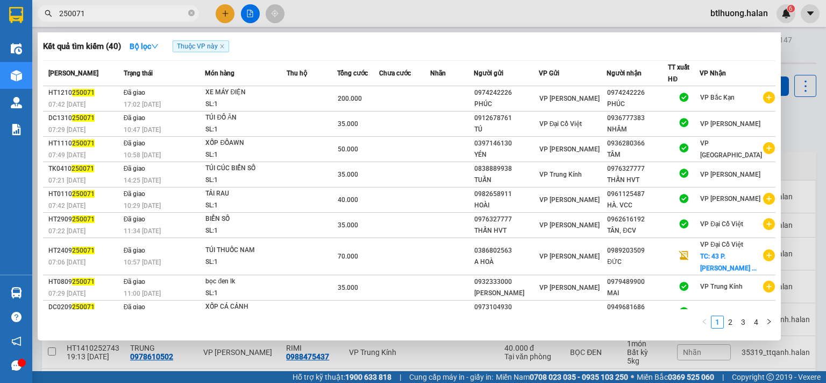
click at [140, 12] on input "250071" at bounding box center [122, 14] width 127 height 12
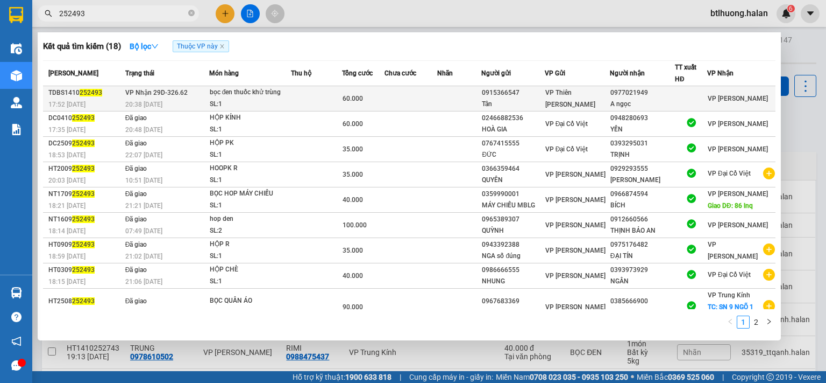
type input "252493"
click at [204, 96] on td "VP Nhận 29D-326.62 20:38 - 14/10" at bounding box center [166, 98] width 87 height 25
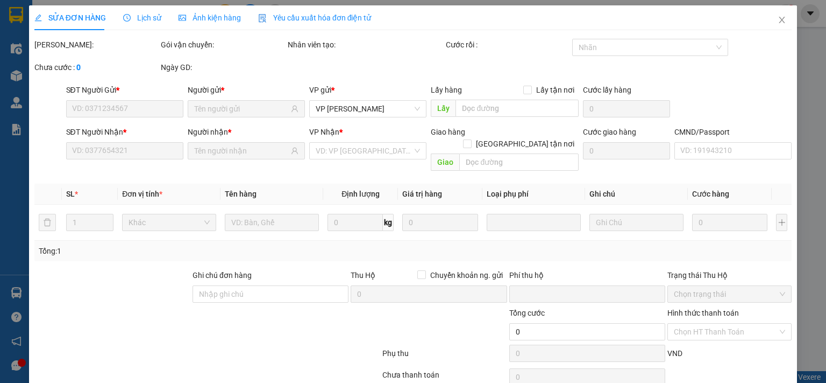
scroll to position [38, 0]
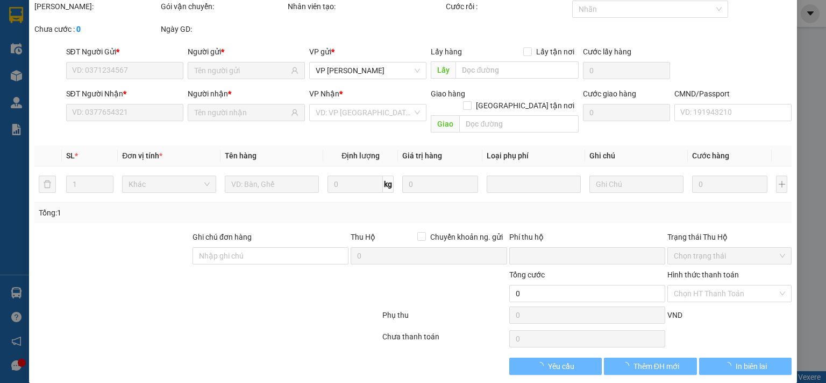
type input "0915366547"
type input "Tân"
type input "0977021949"
type input "A ngọc"
type input "0"
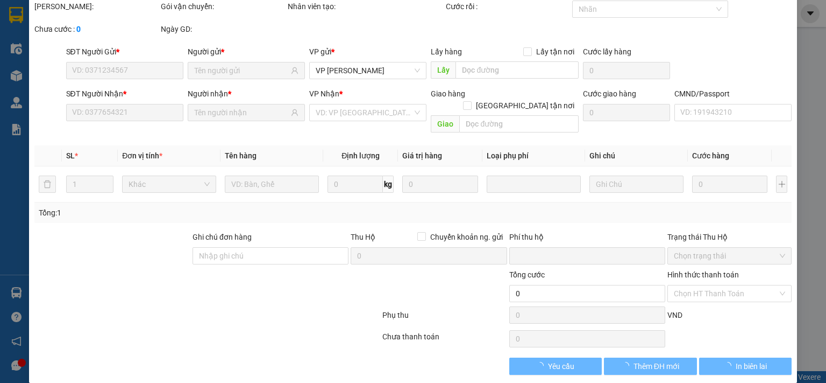
type input "60.000"
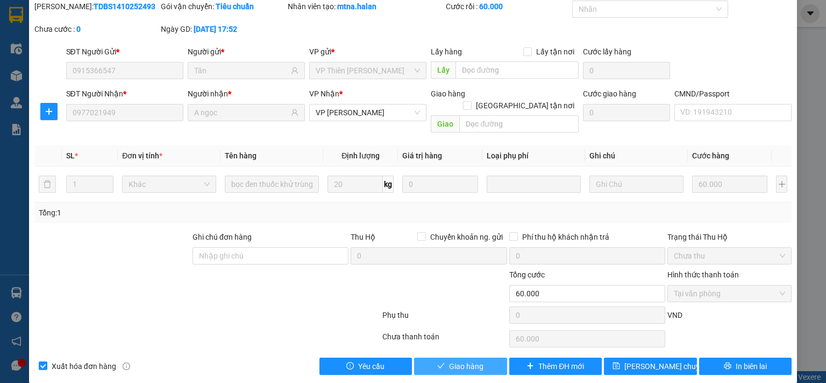
click at [449, 360] on span "Giao hàng" at bounding box center [466, 366] width 34 height 12
type input "0"
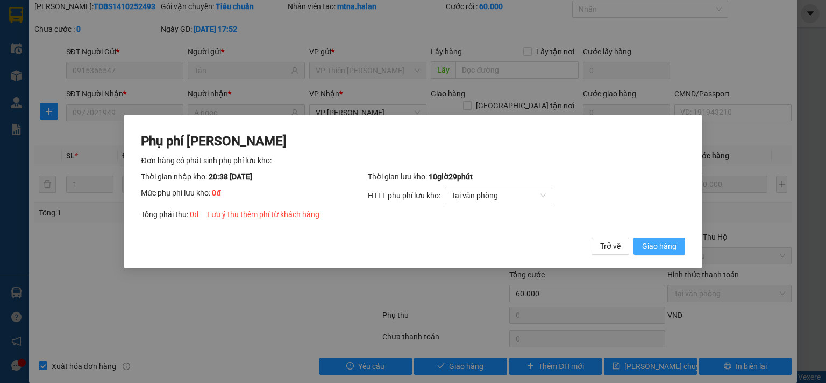
click at [650, 244] on span "Giao hàng" at bounding box center [659, 246] width 34 height 12
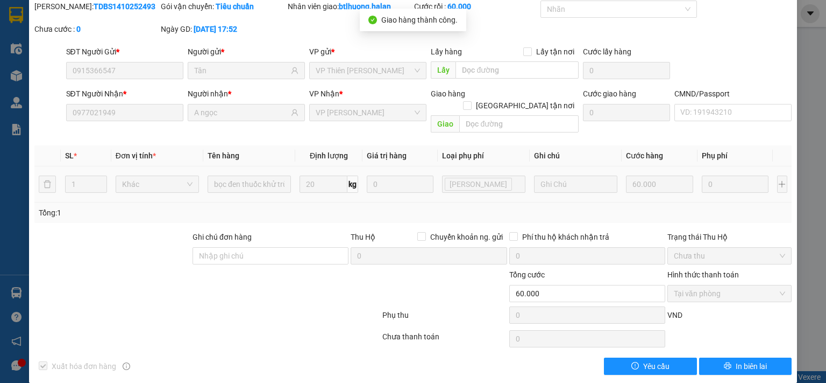
scroll to position [0, 0]
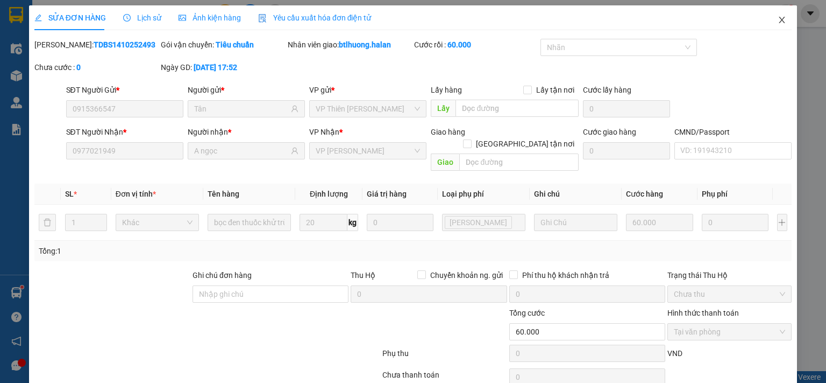
click at [780, 19] on icon "close" at bounding box center [783, 20] width 6 height 6
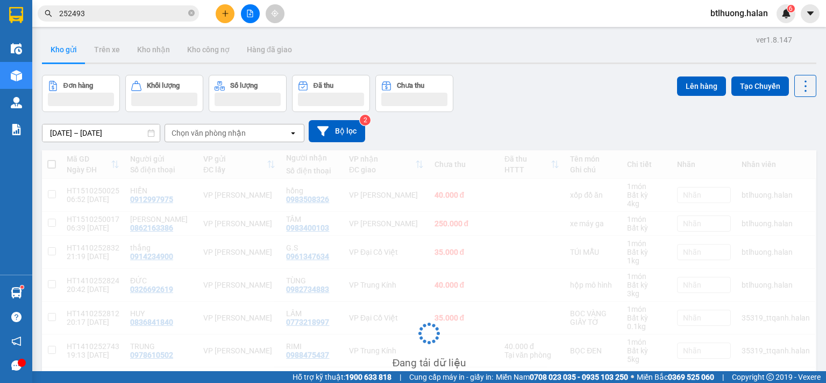
click at [148, 17] on input "252493" at bounding box center [122, 14] width 127 height 12
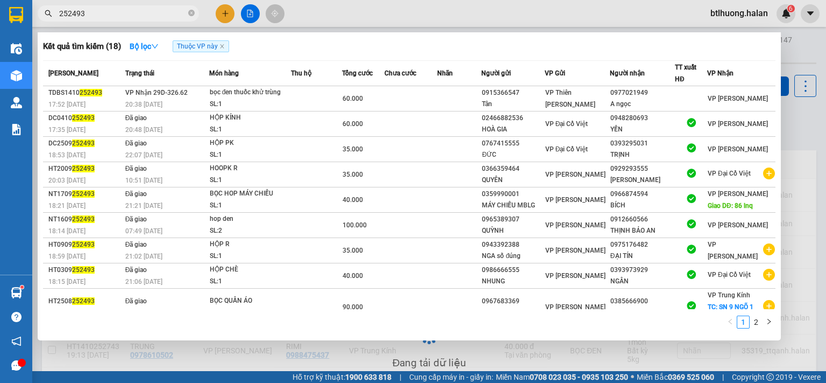
click at [148, 17] on input "252493" at bounding box center [122, 14] width 127 height 12
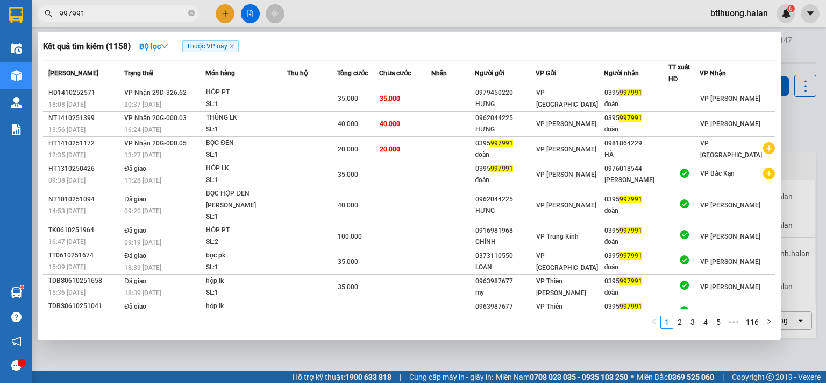
type input "997991"
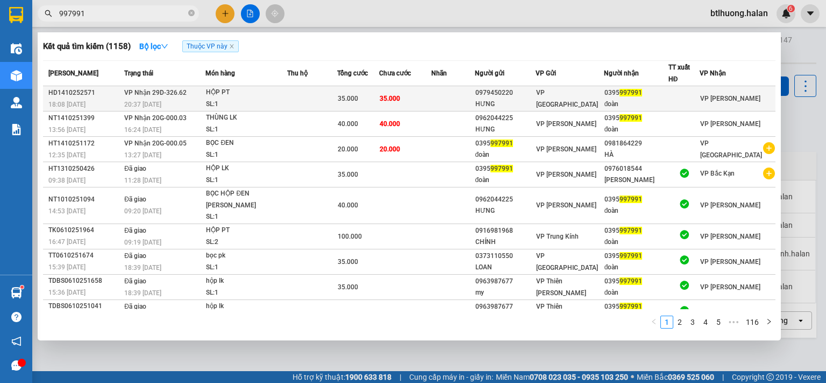
click at [282, 100] on div "SL: 1" at bounding box center [246, 104] width 81 height 12
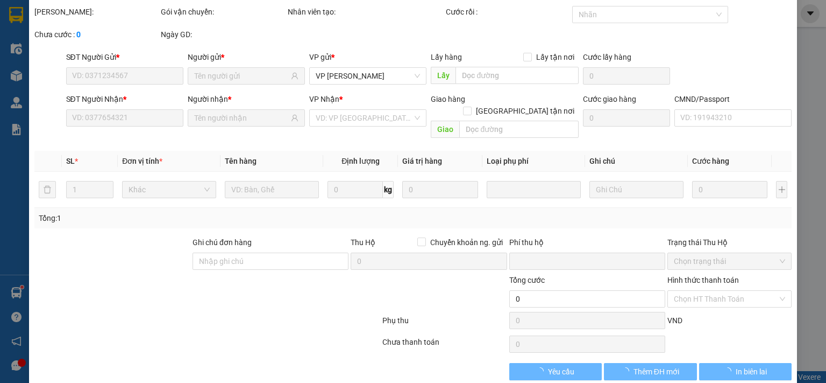
type input "0979450220"
type input "HƯNG"
type input "0395997991"
type input "đoàn"
type input "0"
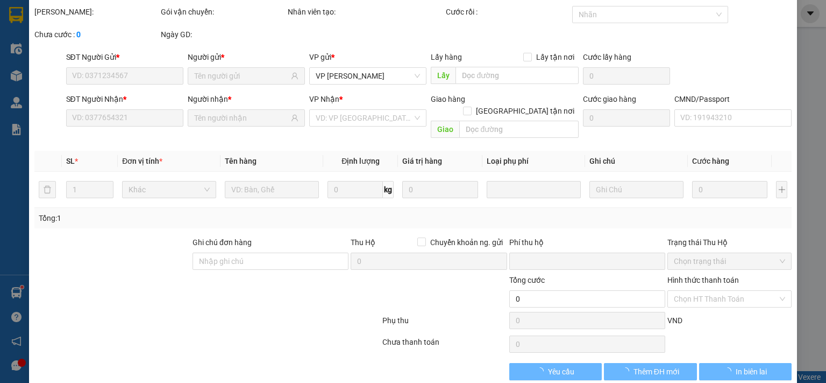
type input "35.000"
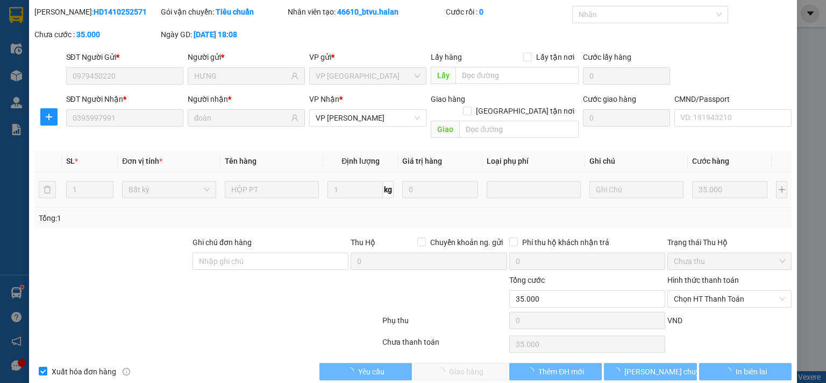
scroll to position [38, 0]
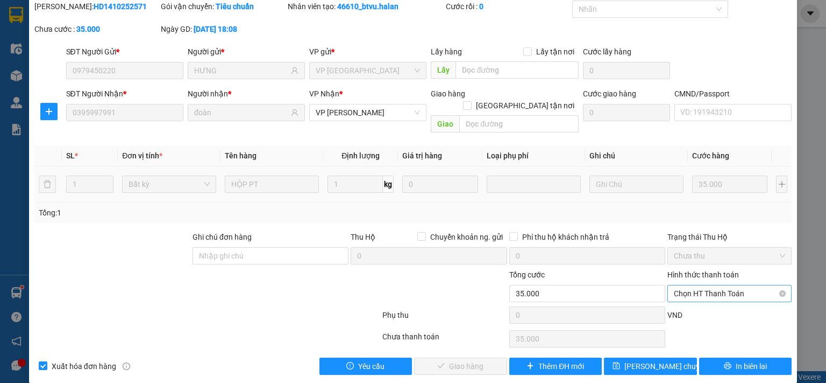
click at [689, 285] on span "Chọn HT Thanh Toán" at bounding box center [729, 293] width 111 height 16
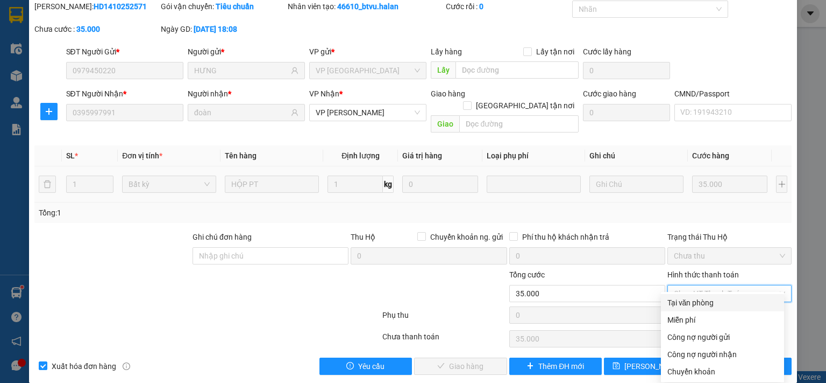
click at [687, 299] on div "Tại văn phòng" at bounding box center [723, 302] width 110 height 12
type input "0"
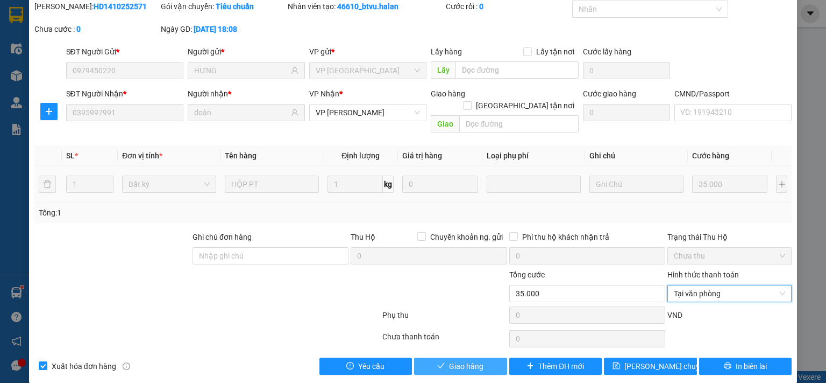
click at [455, 360] on span "Giao hàng" at bounding box center [466, 366] width 34 height 12
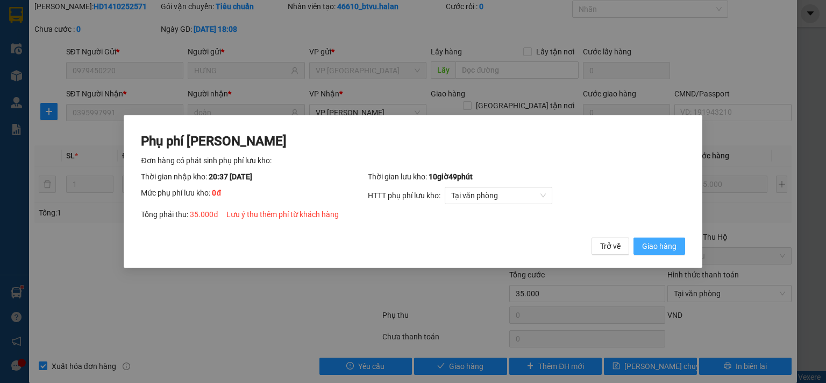
click at [656, 249] on span "Giao hàng" at bounding box center [659, 246] width 34 height 12
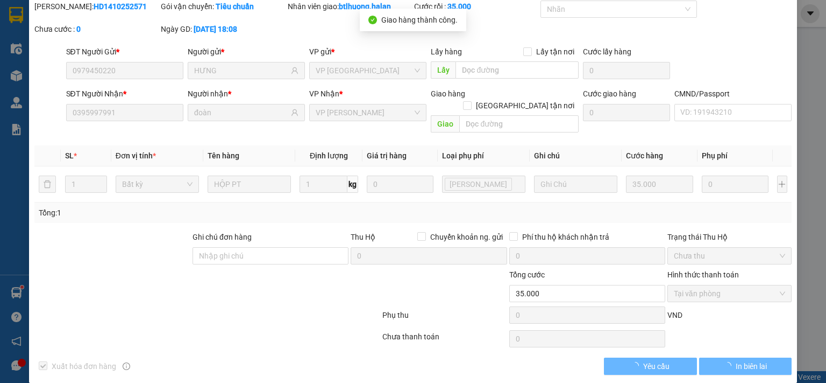
scroll to position [0, 0]
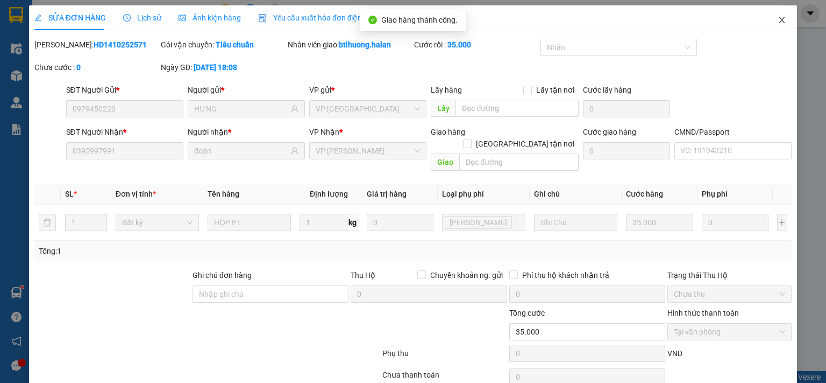
click at [784, 20] on span "Close" at bounding box center [782, 20] width 30 height 30
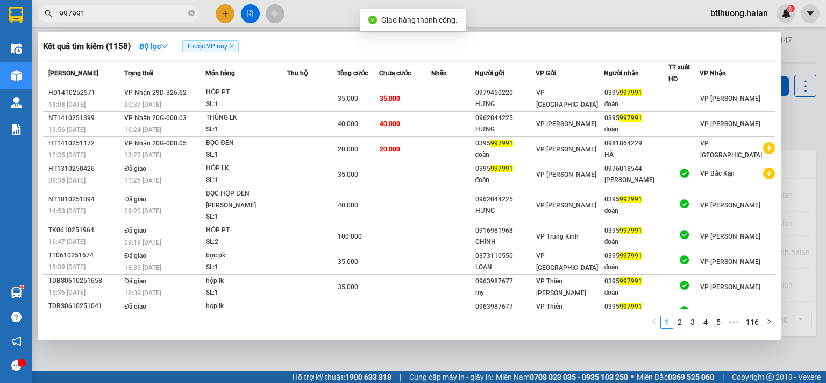
click at [152, 13] on input "997991" at bounding box center [122, 14] width 127 height 12
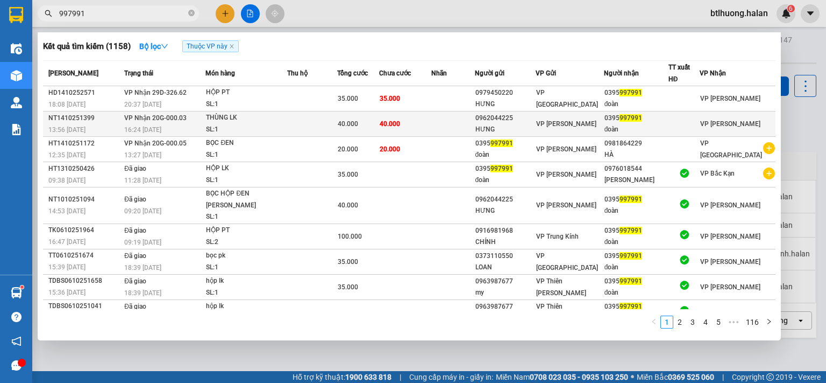
click at [222, 126] on div "SL: 1" at bounding box center [246, 130] width 81 height 12
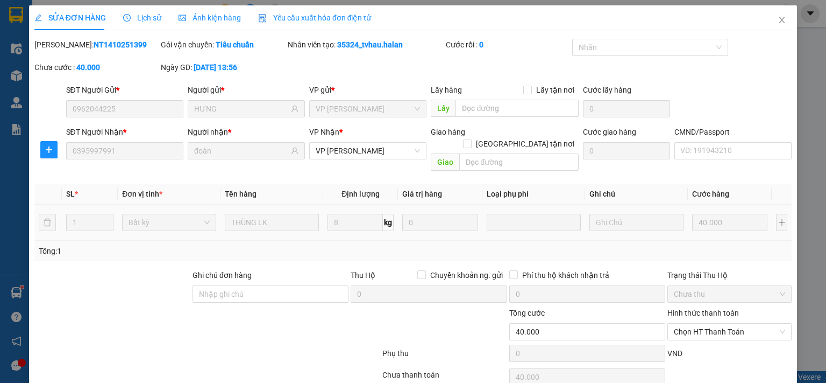
type input "0962044225"
type input "HƯNG"
type input "0395997991"
type input "đoàn"
type input "0"
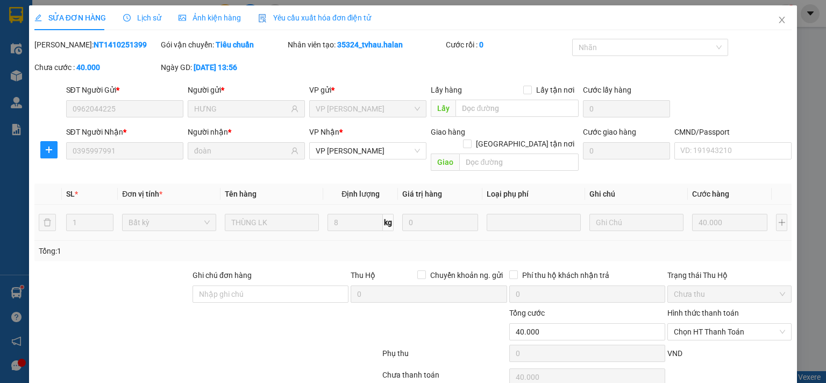
type input "40.000"
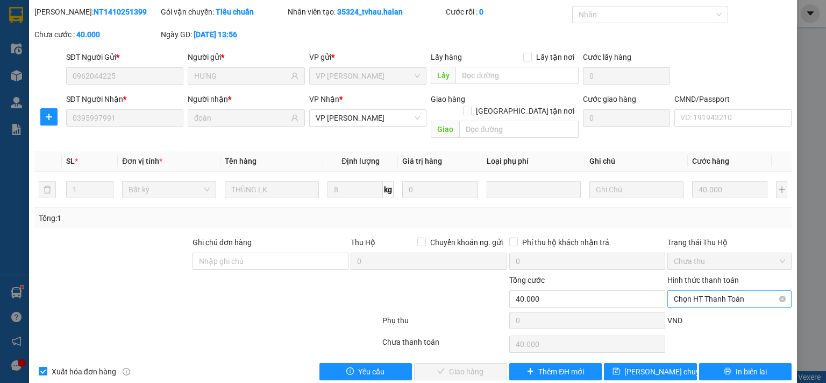
scroll to position [38, 0]
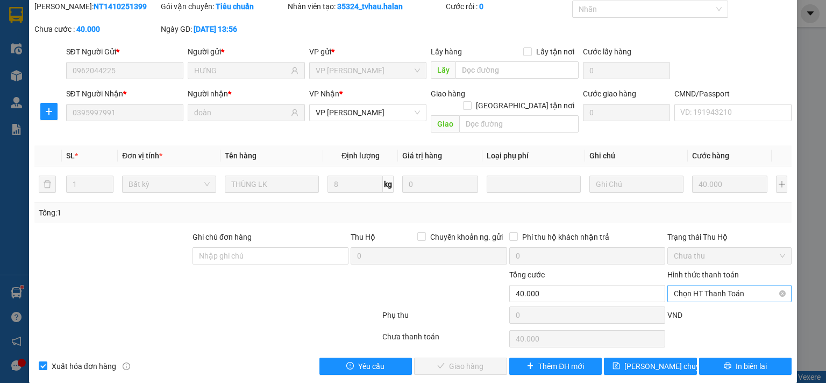
click at [712, 285] on span "Chọn HT Thanh Toán" at bounding box center [729, 293] width 111 height 16
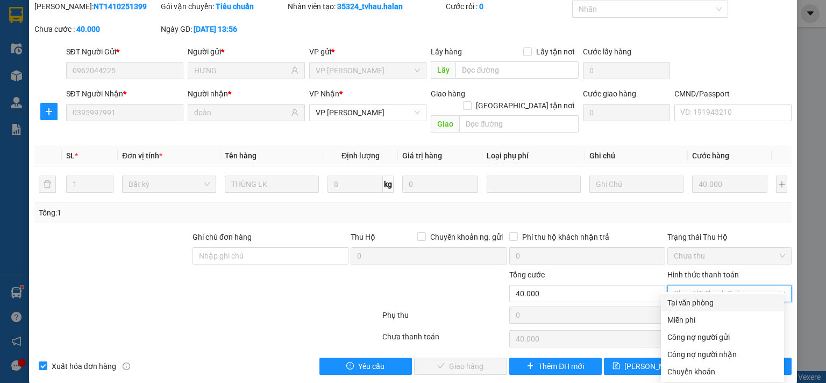
click at [697, 302] on div "Tại văn phòng" at bounding box center [723, 302] width 110 height 12
type input "0"
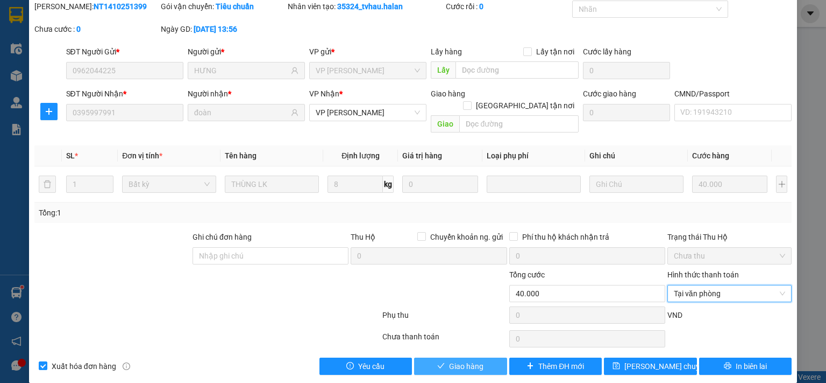
click at [479, 357] on button "Giao hàng" at bounding box center [460, 365] width 93 height 17
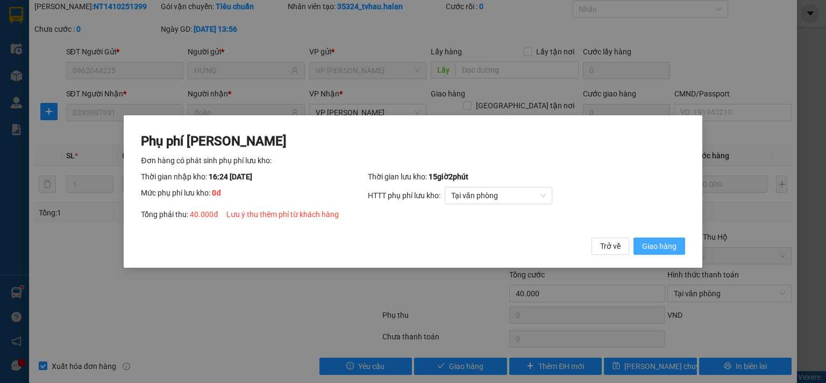
click at [666, 247] on span "Giao hàng" at bounding box center [659, 246] width 34 height 12
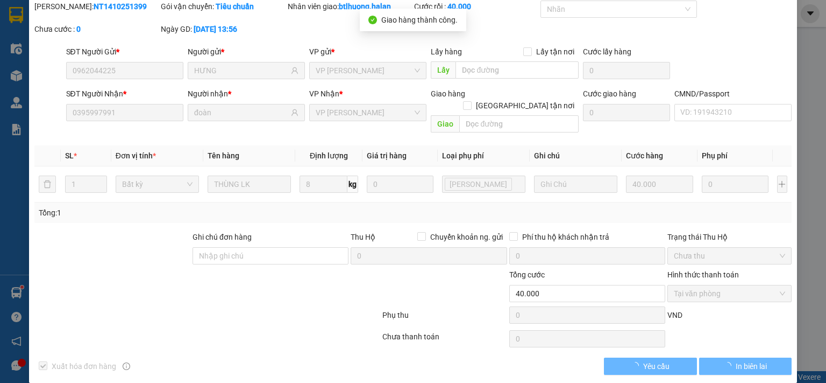
scroll to position [0, 0]
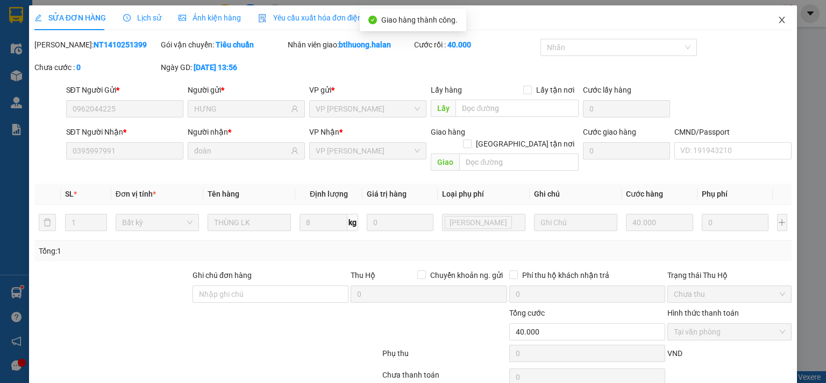
click at [770, 25] on span "Close" at bounding box center [782, 20] width 30 height 30
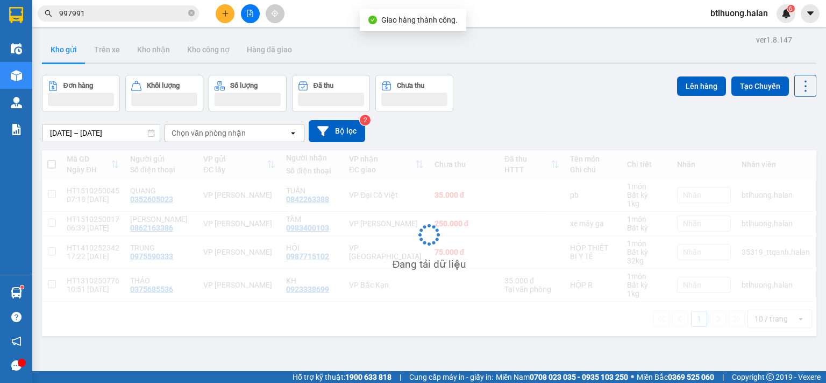
click at [148, 13] on input "997991" at bounding box center [122, 14] width 127 height 12
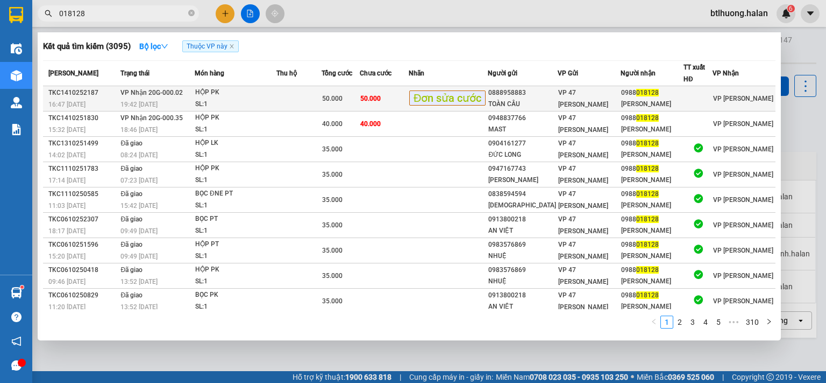
type input "018128"
click at [575, 90] on span "VP 47 [PERSON_NAME]" at bounding box center [583, 98] width 50 height 19
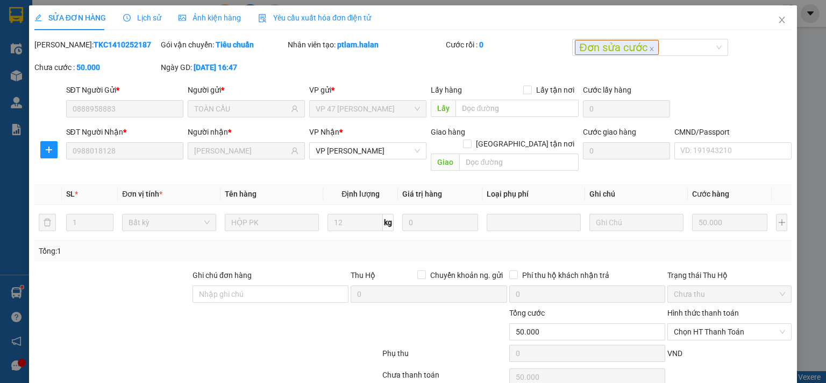
type input "0888958883"
type input "TOÀN CẦU"
type input "0988018128"
type input "[PERSON_NAME]"
type input "0"
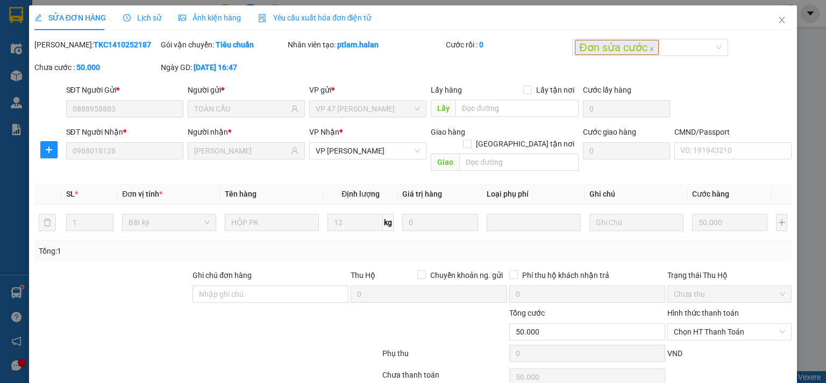
type input "50.000"
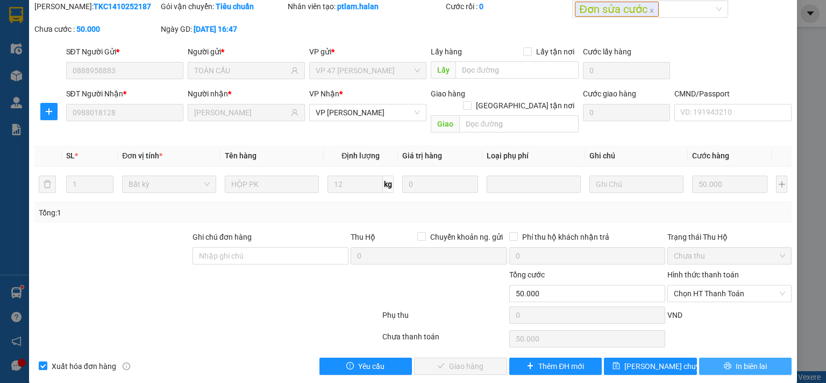
click at [726, 357] on button "In biên lai" at bounding box center [745, 365] width 93 height 17
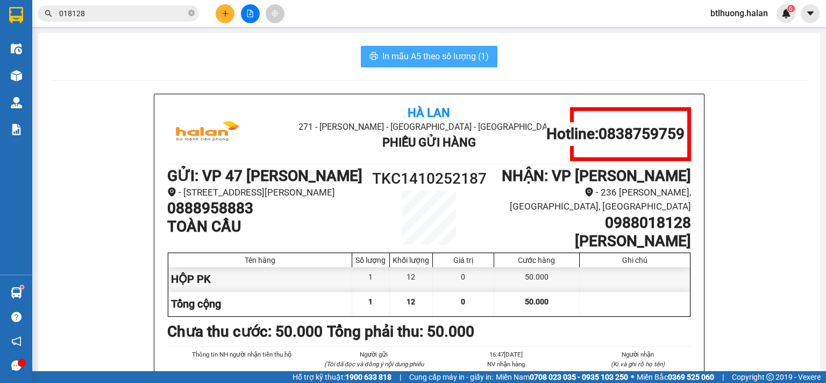
click at [411, 56] on span "In mẫu A5 theo số lượng (1)" at bounding box center [436, 55] width 107 height 13
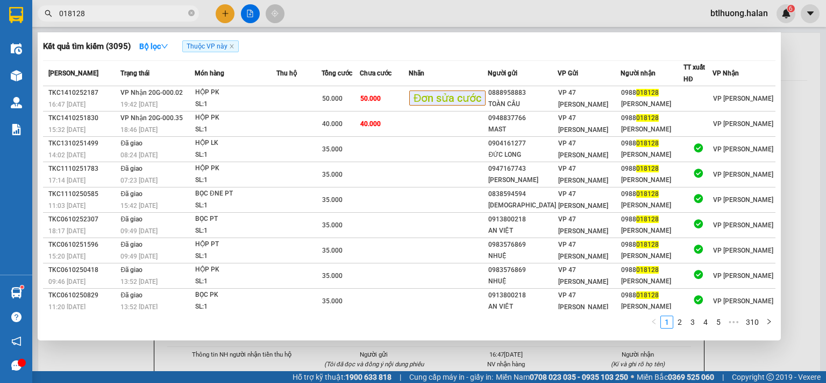
click at [146, 6] on span "018128" at bounding box center [118, 13] width 161 height 16
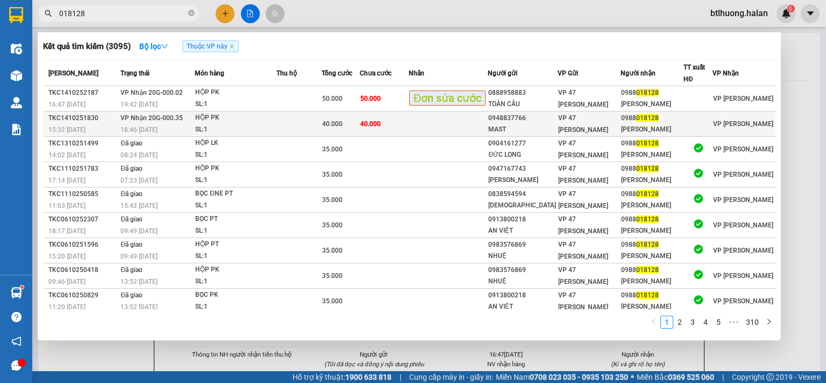
click at [343, 120] on span "40.000" at bounding box center [332, 124] width 20 height 8
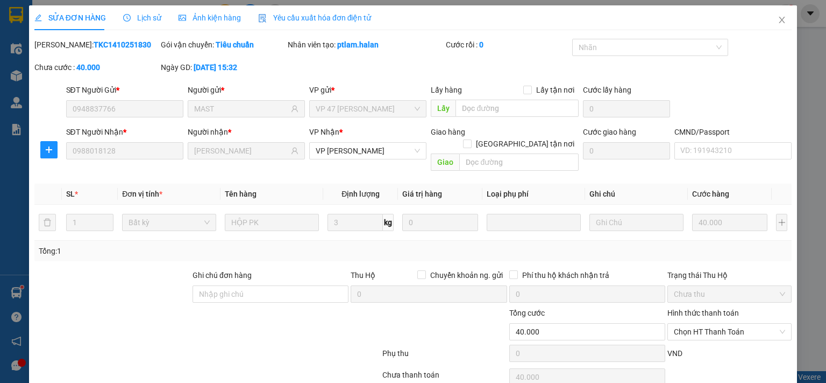
type input "0948837766"
type input "MAST"
type input "0988018128"
type input "[PERSON_NAME]"
type input "0"
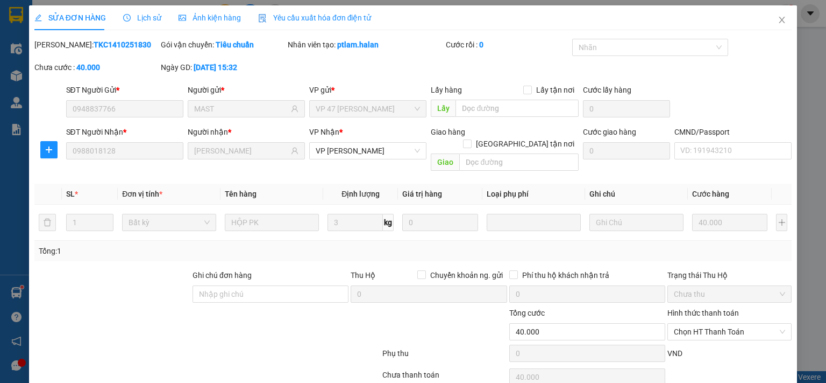
type input "40.000"
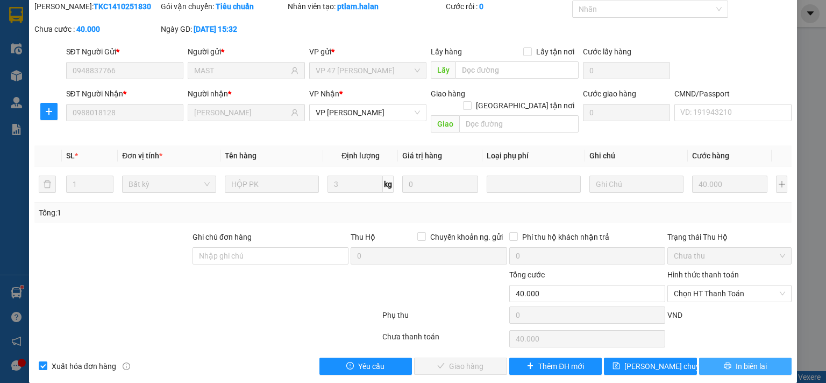
click at [726, 357] on button "In biên lai" at bounding box center [745, 365] width 93 height 17
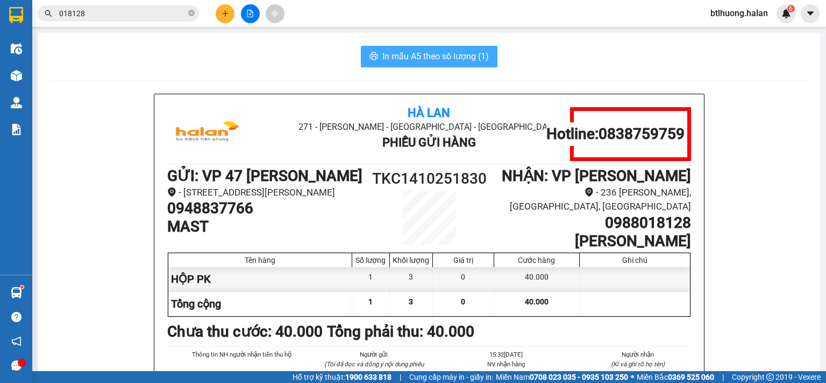
click at [458, 50] on span "In mẫu A5 theo số lượng (1)" at bounding box center [436, 55] width 107 height 13
click at [151, 20] on span "018128" at bounding box center [118, 13] width 161 height 16
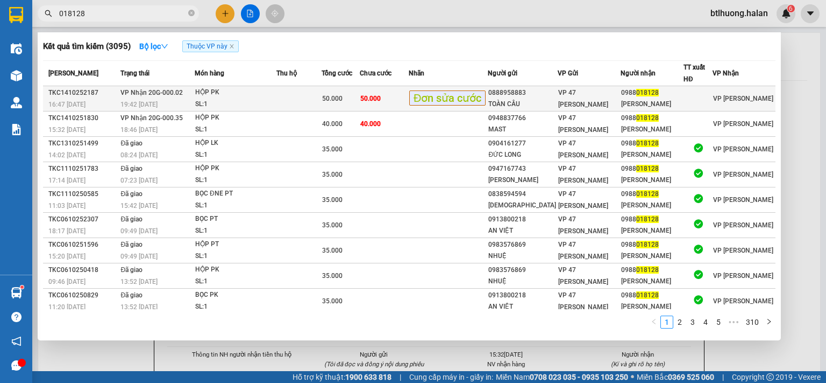
click at [194, 99] on div "19:42 [DATE]" at bounding box center [158, 104] width 74 height 12
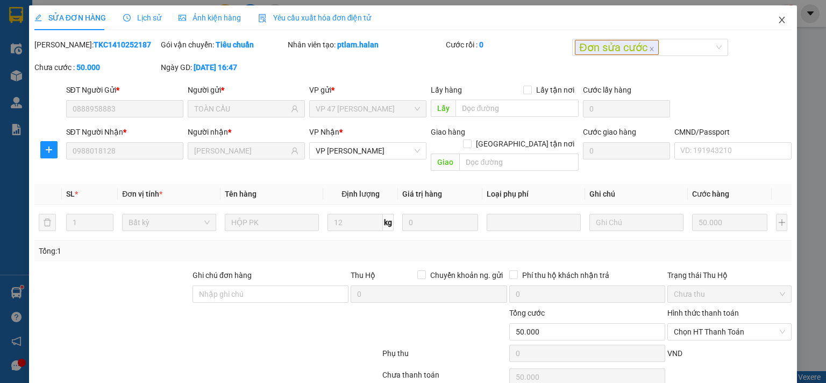
type input "0888958883"
type input "TOÀN CẦU"
type input "0988018128"
type input "[PERSON_NAME]"
type input "0"
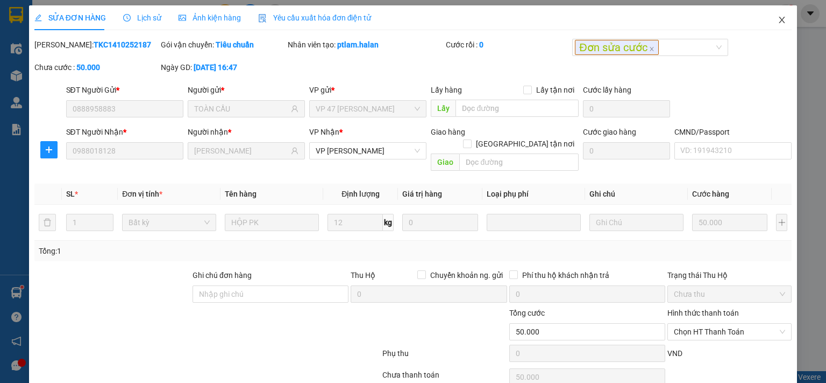
type input "50.000"
click at [770, 26] on span "Close" at bounding box center [782, 20] width 30 height 30
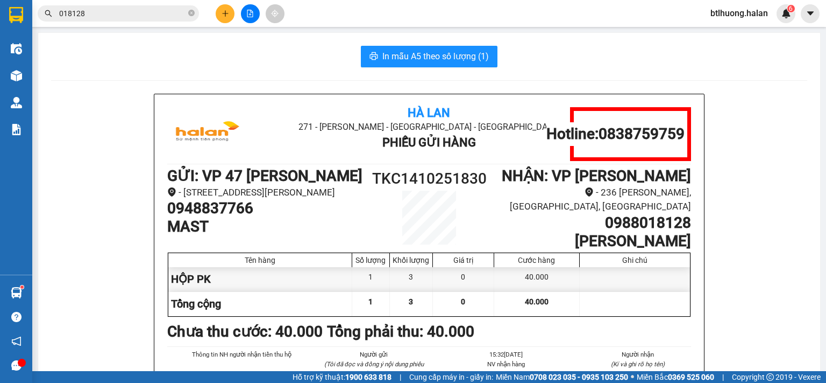
click at [166, 21] on span "018128" at bounding box center [118, 13] width 161 height 16
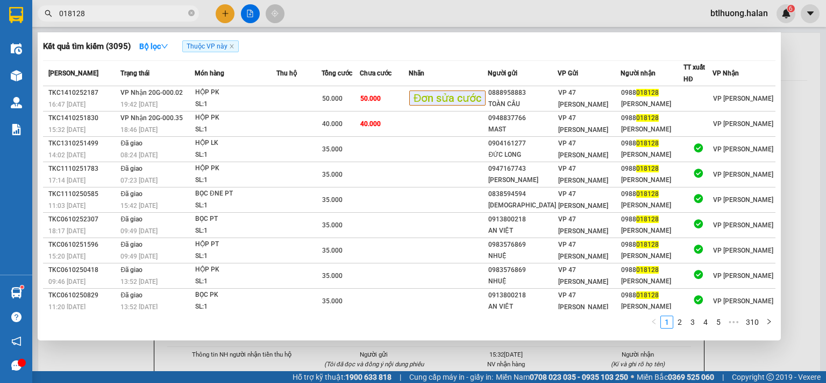
click at [164, 15] on input "018128" at bounding box center [122, 14] width 127 height 12
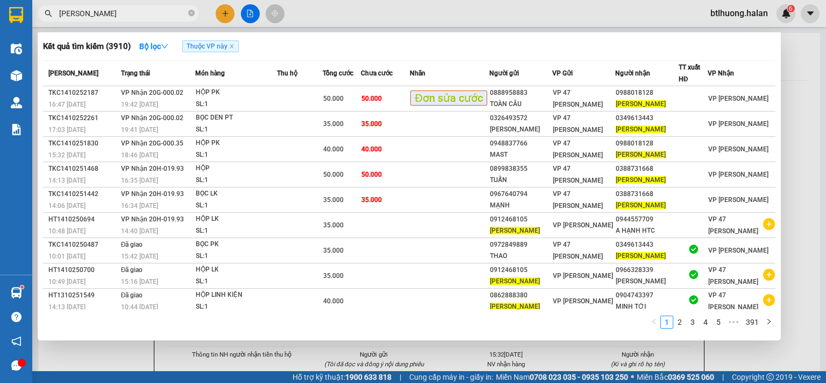
click at [145, 18] on input "mai linh" at bounding box center [122, 14] width 127 height 12
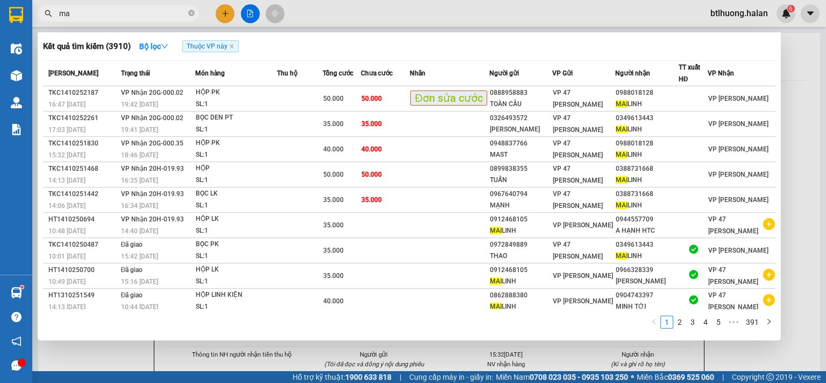
type input "m"
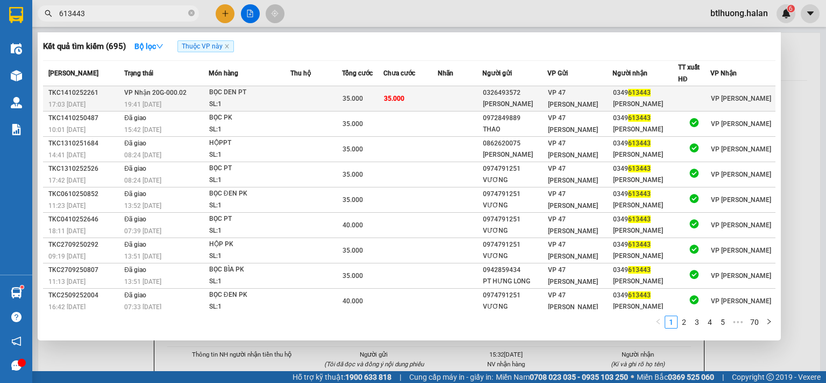
type input "613443"
click at [384, 96] on div "35.000" at bounding box center [363, 99] width 41 height 12
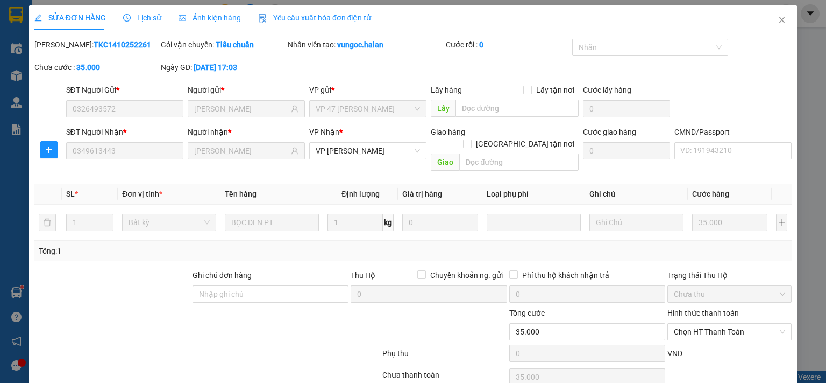
type input "0326493572"
type input "HOÀNG TIẾN"
type input "0349613443"
type input "[PERSON_NAME]"
type input "0"
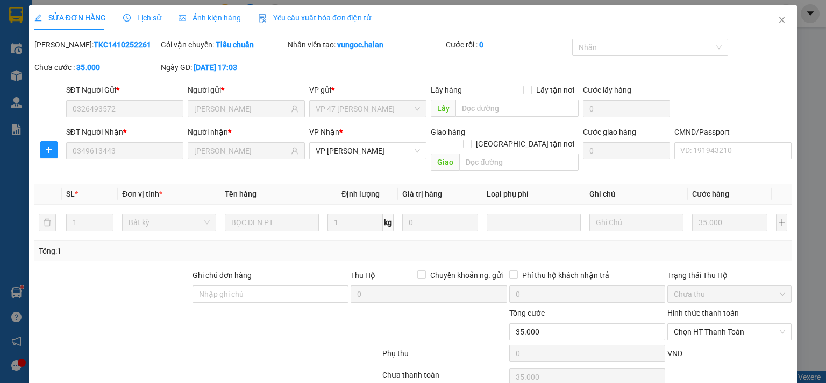
type input "35.000"
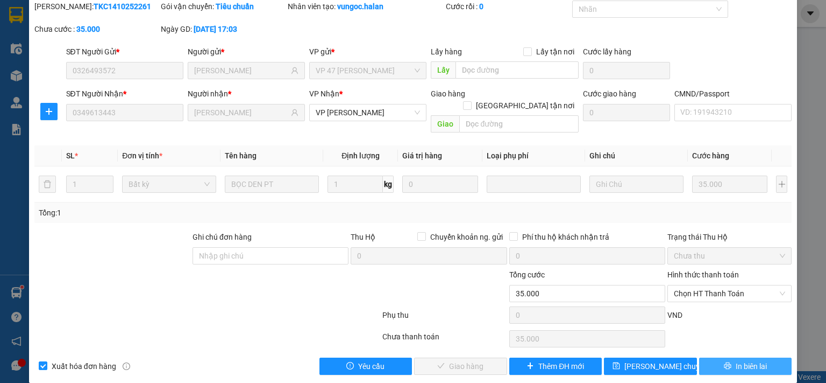
click at [736, 360] on span "In biên lai" at bounding box center [751, 366] width 31 height 12
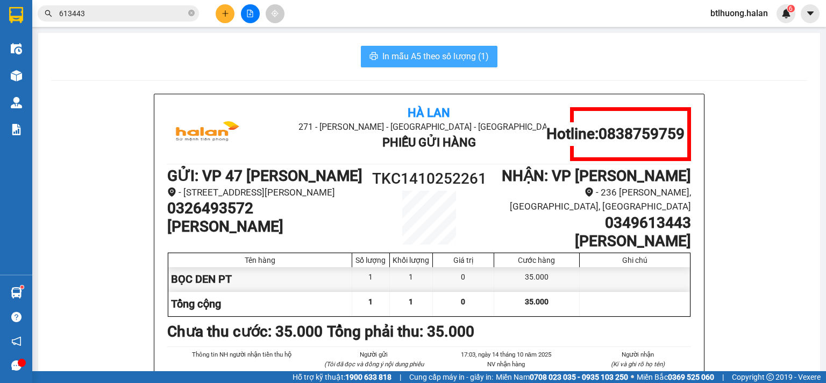
click at [421, 60] on span "In mẫu A5 theo số lượng (1)" at bounding box center [436, 55] width 107 height 13
click at [176, 18] on input "613443" at bounding box center [122, 14] width 127 height 12
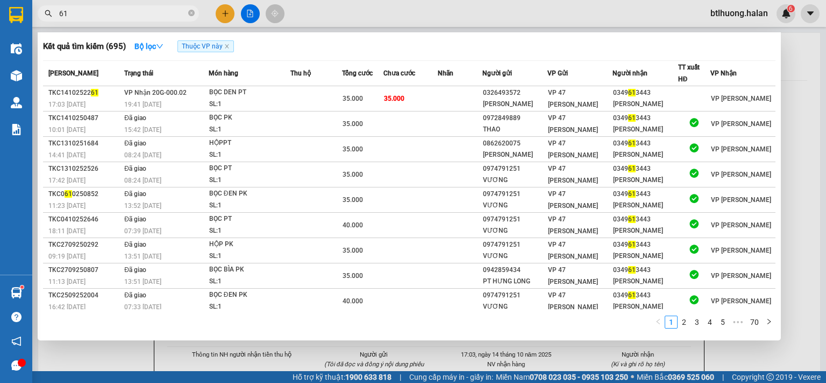
type input "6"
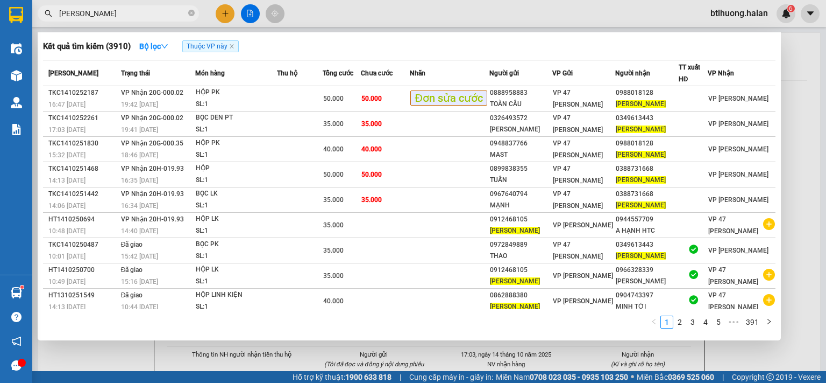
click at [175, 15] on input "mai linh" at bounding box center [122, 14] width 127 height 12
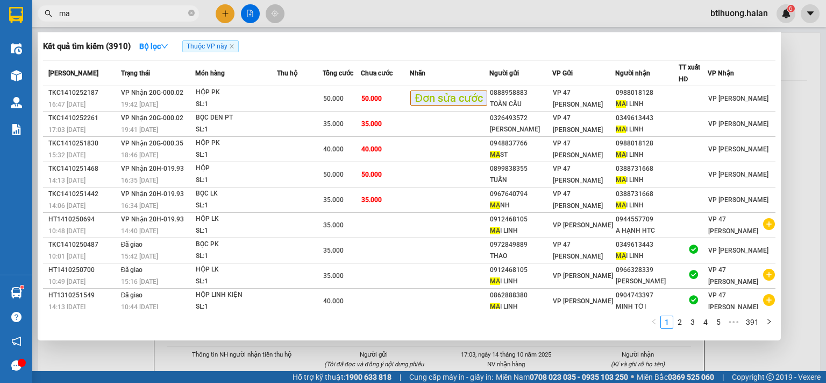
type input "m"
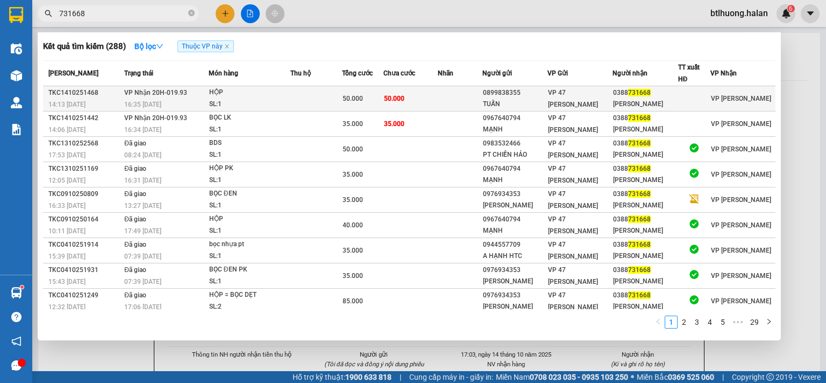
type input "731668"
click at [557, 94] on span "VP 47 [PERSON_NAME]" at bounding box center [573, 98] width 50 height 19
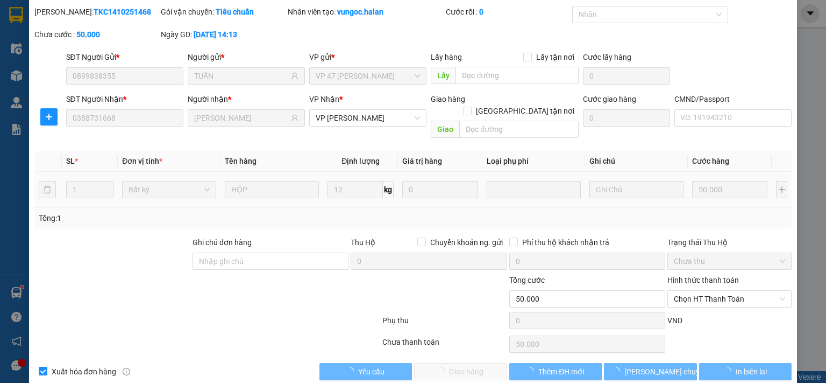
type input "0899838355"
type input "TUẤN"
type input "0388731668"
type input "[PERSON_NAME]"
type input "0"
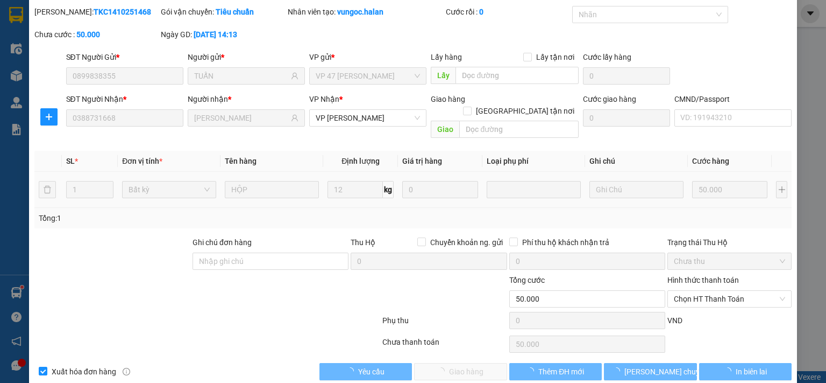
type input "50.000"
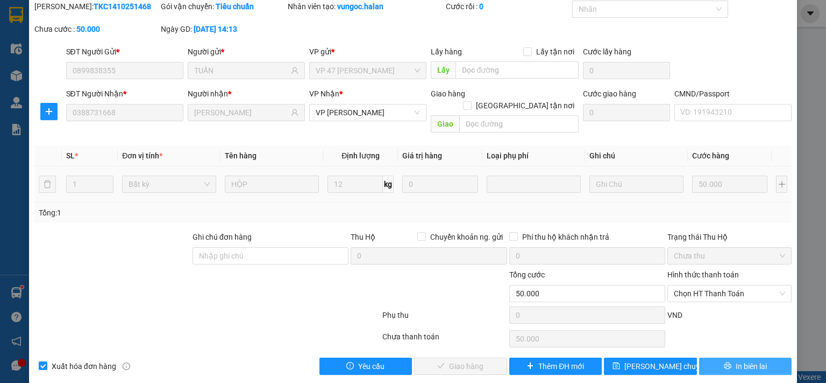
click at [747, 360] on span "In biên lai" at bounding box center [751, 366] width 31 height 12
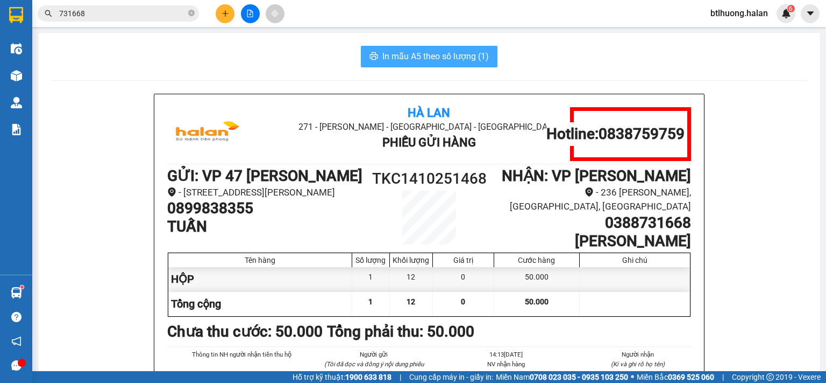
click at [446, 60] on span "In mẫu A5 theo số lượng (1)" at bounding box center [436, 55] width 107 height 13
click at [121, 13] on input "731668" at bounding box center [122, 14] width 127 height 12
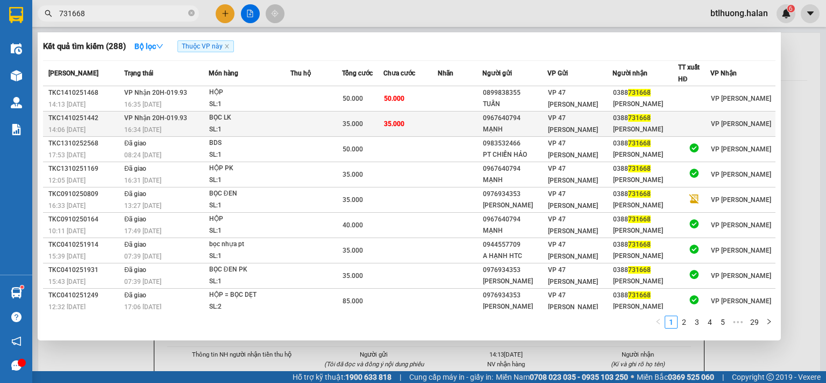
click at [451, 122] on td at bounding box center [460, 123] width 45 height 25
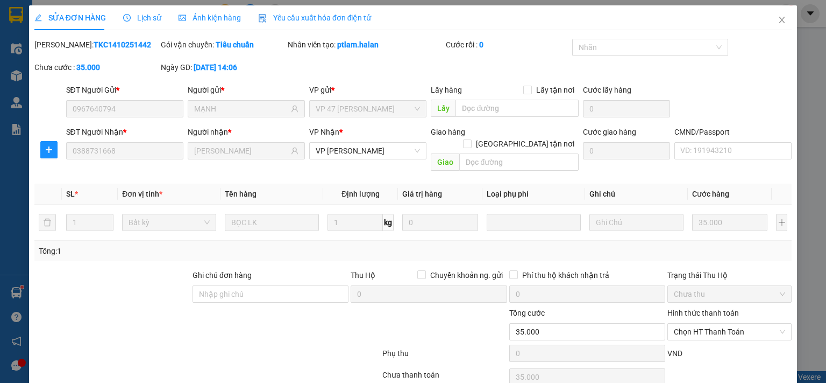
type input "0967640794"
type input "MẠNH"
type input "0388731668"
type input "[PERSON_NAME]"
type input "0"
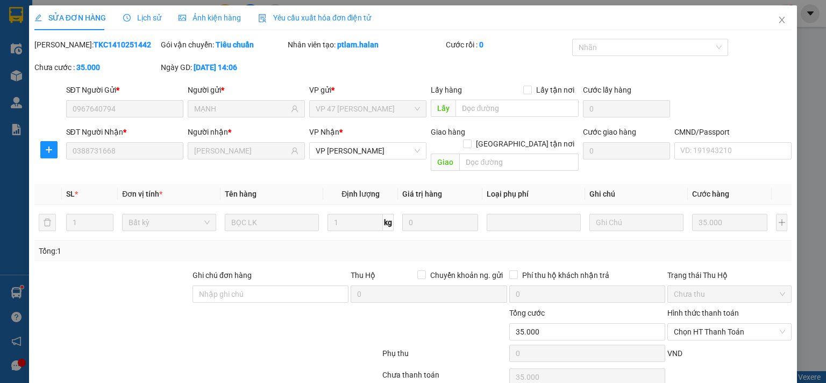
type input "35.000"
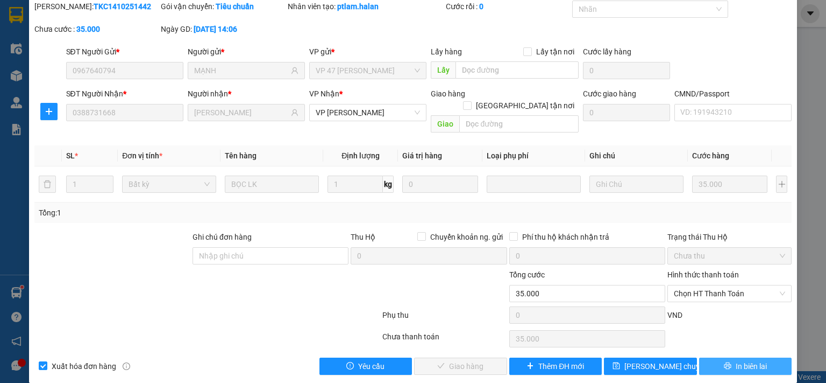
click at [777, 357] on button "In biên lai" at bounding box center [745, 365] width 93 height 17
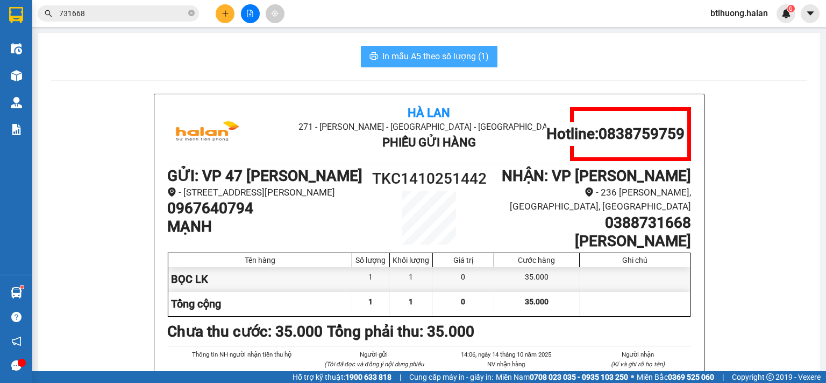
click at [414, 62] on span "In mẫu A5 theo số lượng (1)" at bounding box center [436, 55] width 107 height 13
click at [153, 12] on input "731668" at bounding box center [122, 14] width 127 height 12
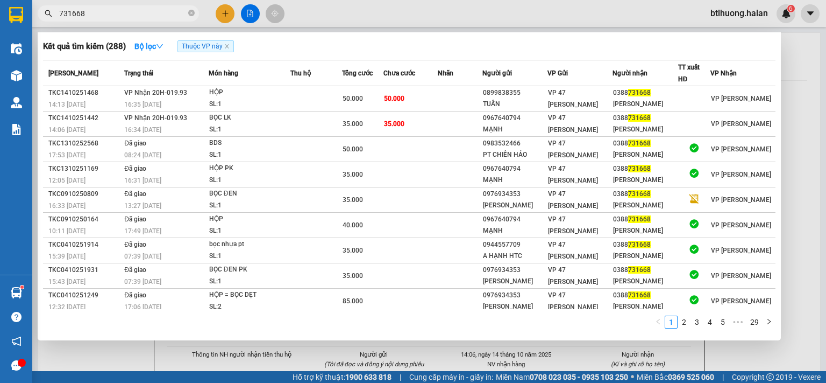
click at [153, 12] on input "731668" at bounding box center [122, 14] width 127 height 12
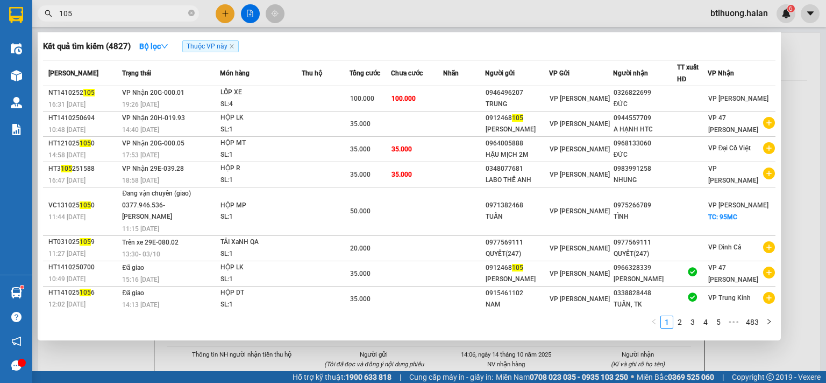
scroll to position [60, 0]
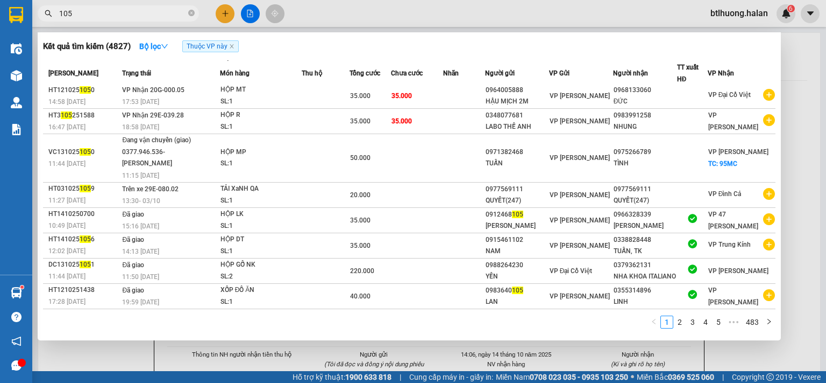
click at [153, 11] on input "105" at bounding box center [122, 14] width 127 height 12
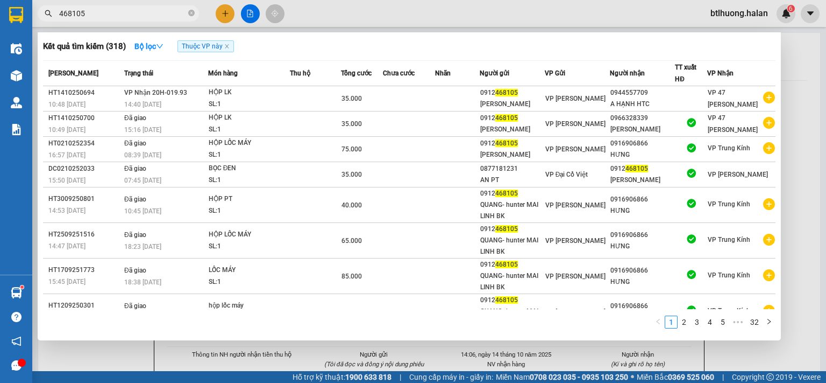
click at [161, 17] on input "468105" at bounding box center [122, 14] width 127 height 12
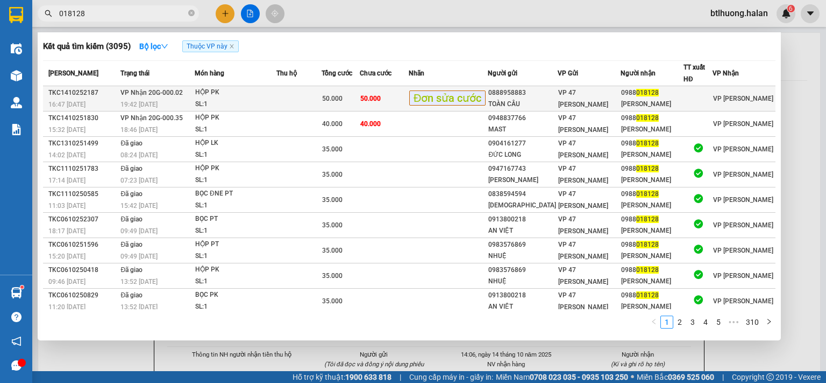
type input "018128"
click at [381, 96] on span "50.000" at bounding box center [370, 99] width 20 height 8
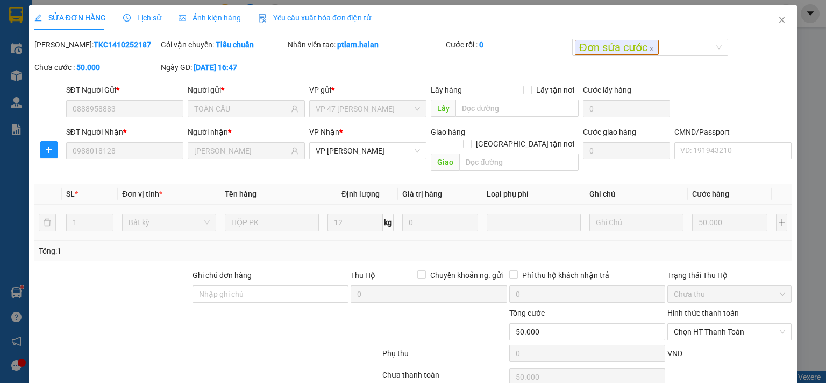
type input "0888958883"
type input "TOÀN CẦU"
type input "0988018128"
type input "[PERSON_NAME]"
type input "0"
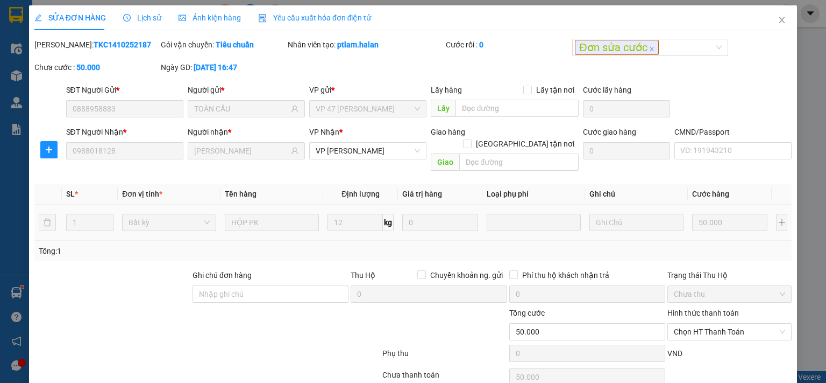
type input "50.000"
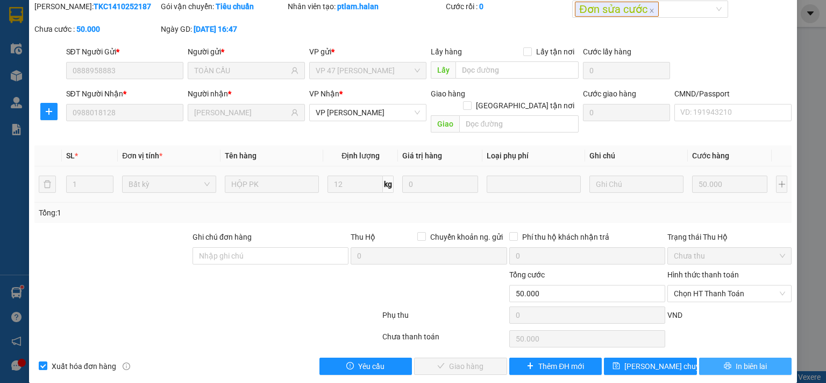
click at [736, 360] on span "In biên lai" at bounding box center [751, 366] width 31 height 12
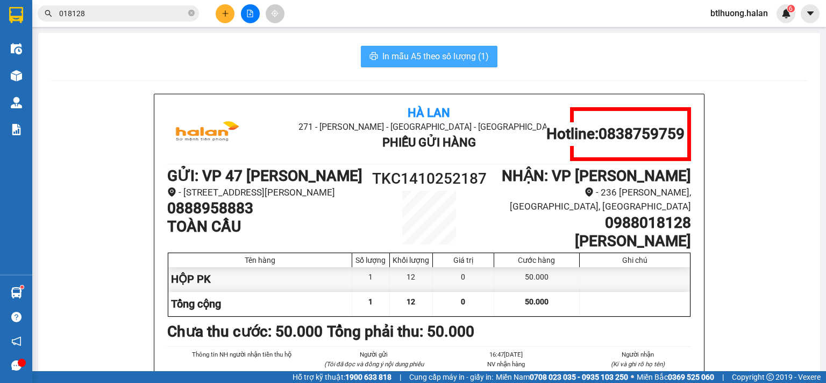
click at [400, 51] on span "In mẫu A5 theo số lượng (1)" at bounding box center [436, 55] width 107 height 13
click at [153, 15] on input "018128" at bounding box center [122, 14] width 127 height 12
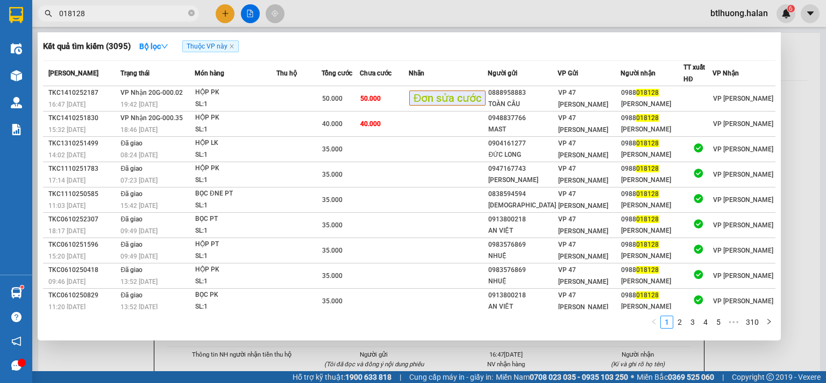
click at [153, 15] on input "018128" at bounding box center [122, 14] width 127 height 12
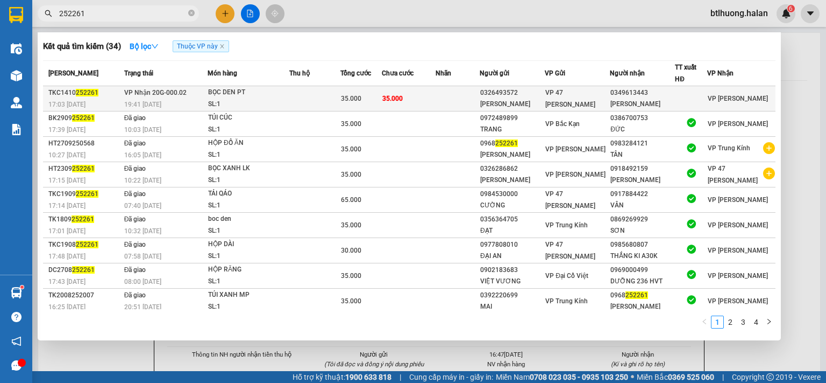
type input "252261"
click at [307, 105] on td at bounding box center [314, 98] width 51 height 25
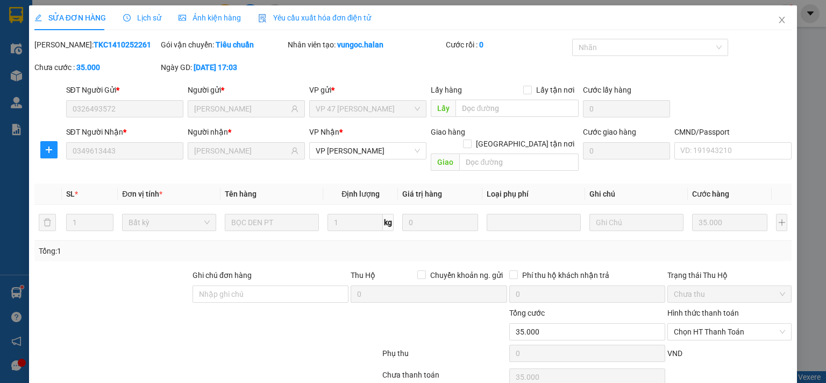
type input "0326493572"
type input "HOÀNG TIẾN"
type input "0349613443"
type input "[PERSON_NAME]"
type input "0"
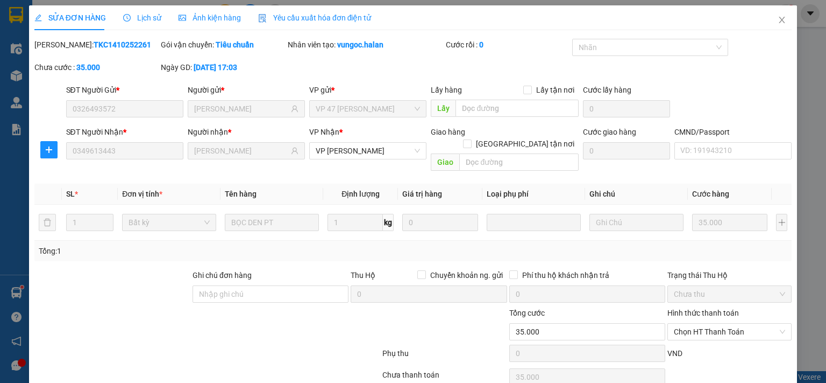
type input "35.000"
click at [151, 17] on span "Lịch sử" at bounding box center [142, 17] width 38 height 9
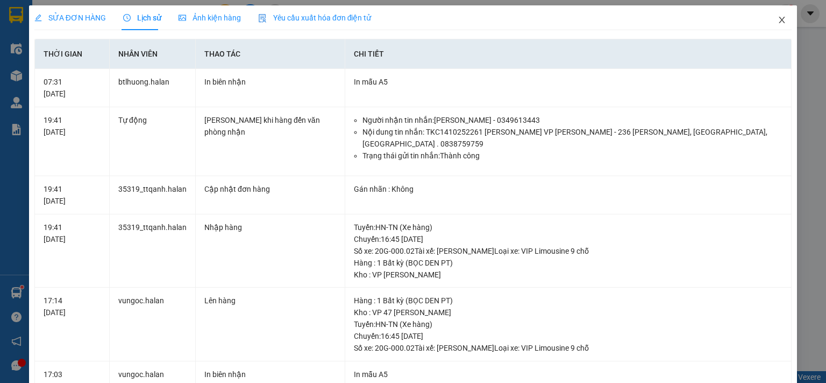
click at [780, 21] on span "Close" at bounding box center [782, 20] width 30 height 30
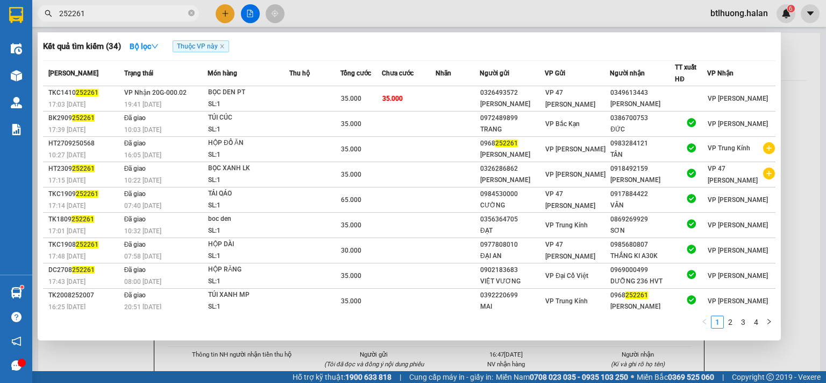
click at [159, 15] on input "252261" at bounding box center [122, 14] width 127 height 12
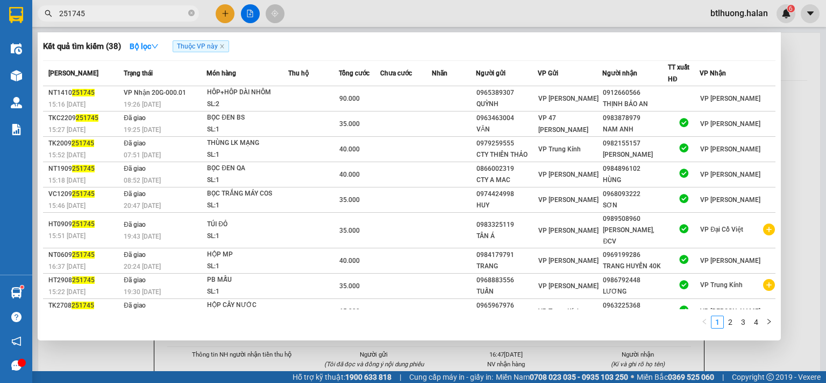
type input "251745"
click at [133, 15] on input "251745" at bounding box center [122, 14] width 127 height 12
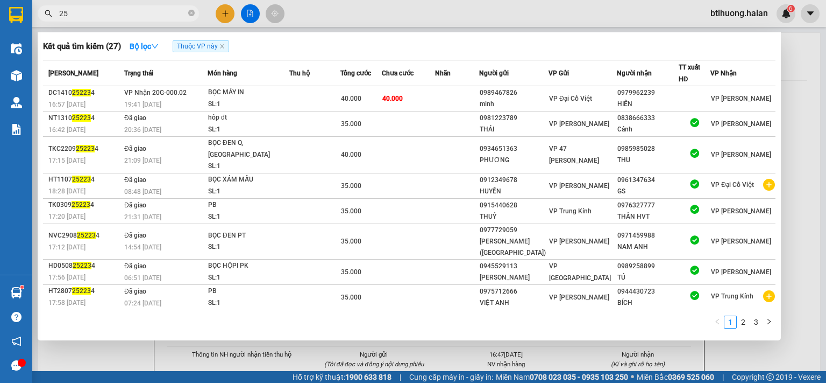
type input "2"
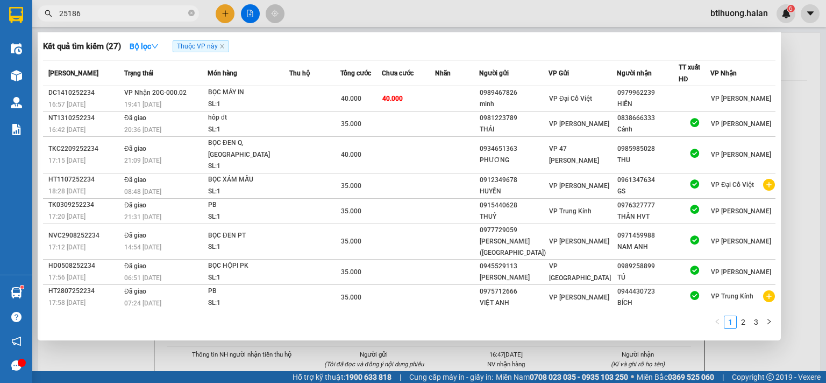
type input "251863"
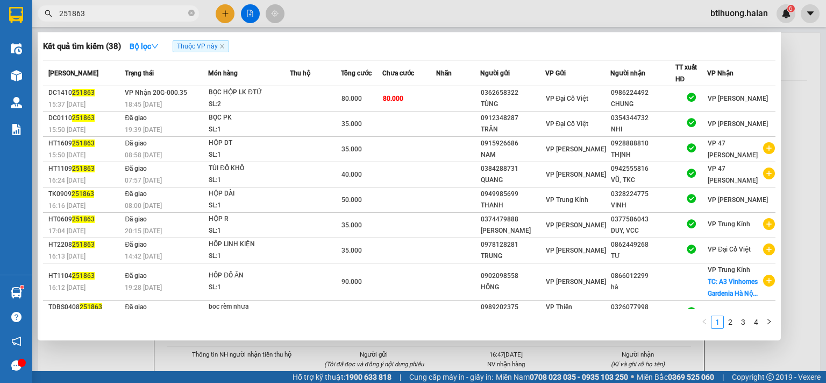
click at [178, 17] on input "251863" at bounding box center [122, 14] width 127 height 12
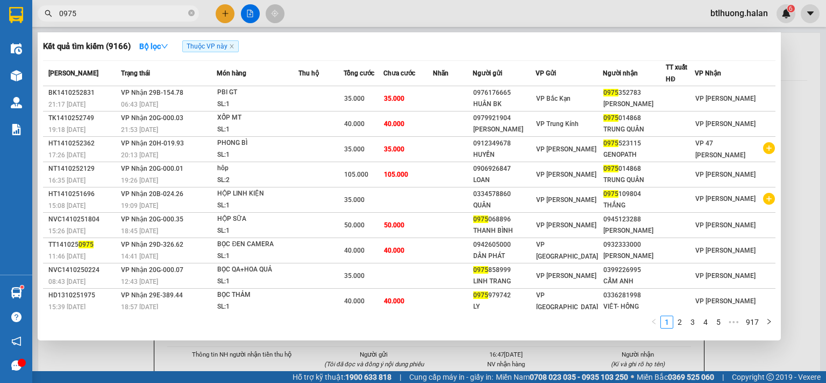
type input "0975"
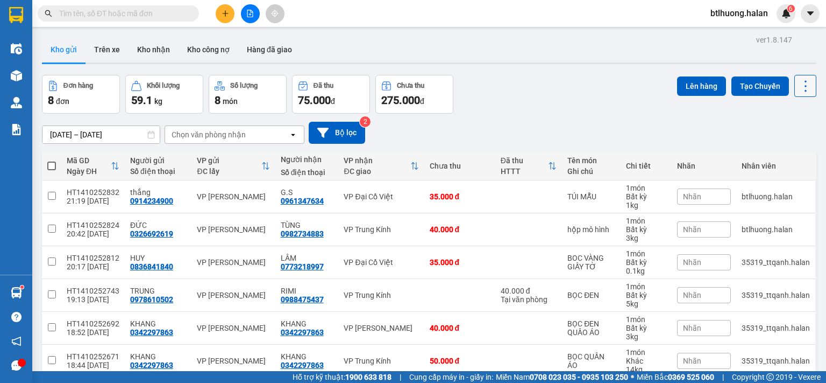
click at [798, 82] on icon at bounding box center [805, 86] width 15 height 15
click at [791, 155] on span "Làm mới" at bounding box center [782, 153] width 30 height 11
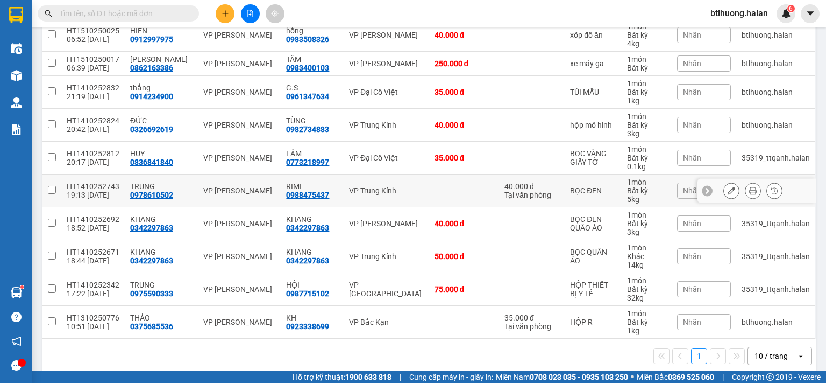
scroll to position [171, 0]
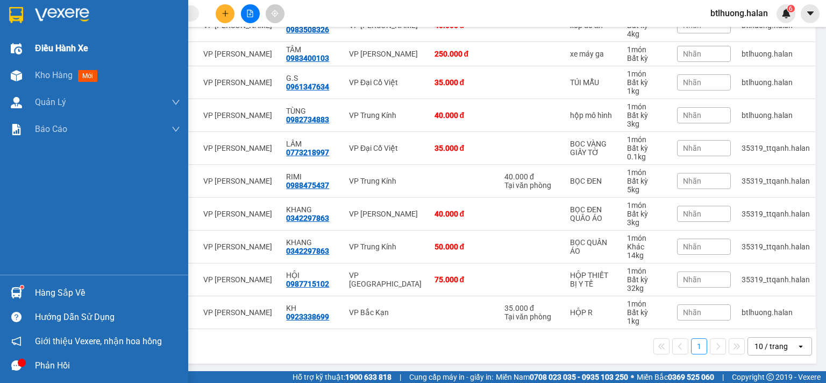
click at [37, 44] on span "Điều hành xe" at bounding box center [61, 47] width 53 height 13
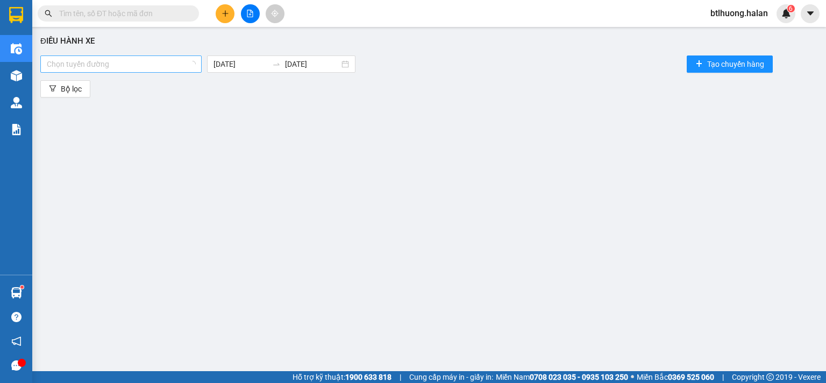
click at [162, 66] on div at bounding box center [115, 64] width 145 height 13
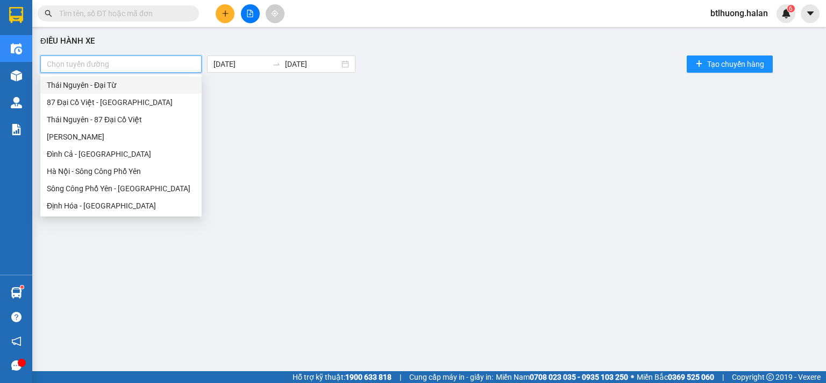
type input "x"
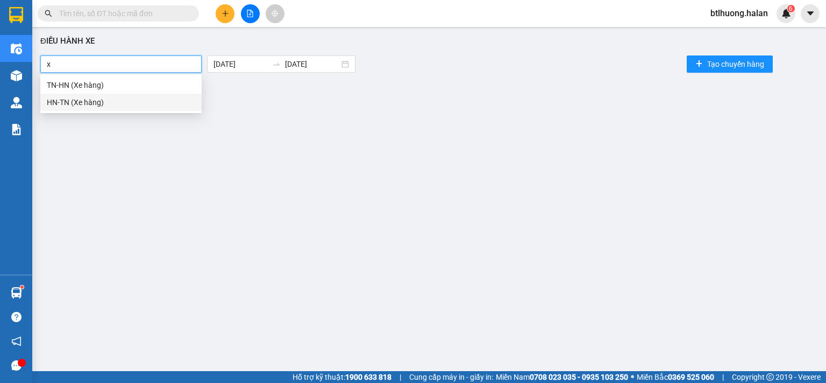
click at [136, 94] on div "HN-TN (Xe hàng)" at bounding box center [120, 102] width 161 height 17
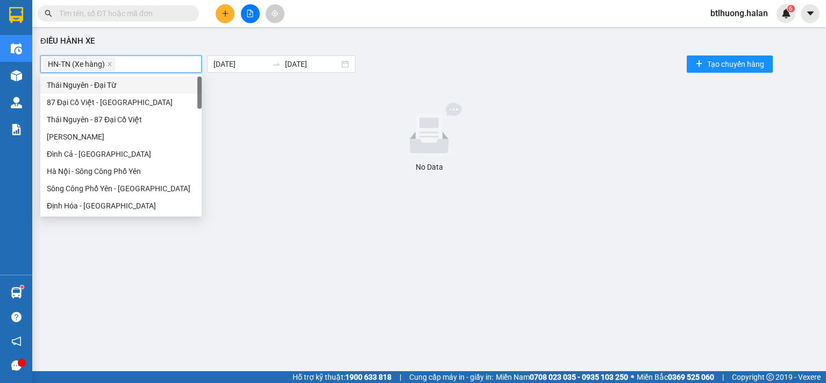
click at [126, 66] on div "HN-TN (Xe hàng)" at bounding box center [121, 63] width 156 height 15
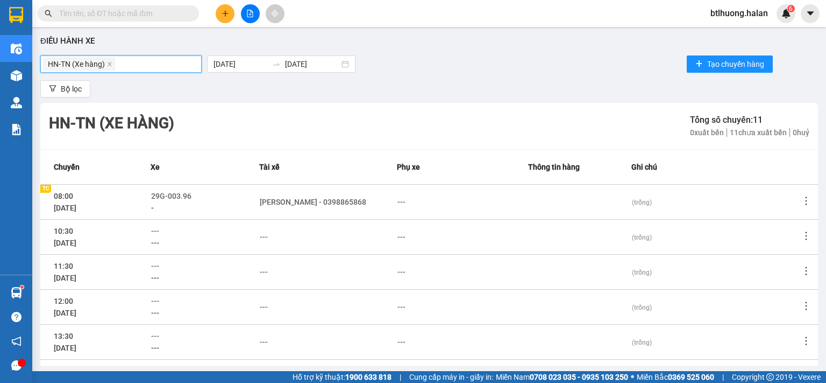
click at [126, 66] on div "HN-TN (Xe hàng)" at bounding box center [121, 63] width 156 height 15
click at [103, 61] on span "HN-TN (Xe hàng)" at bounding box center [76, 64] width 57 height 12
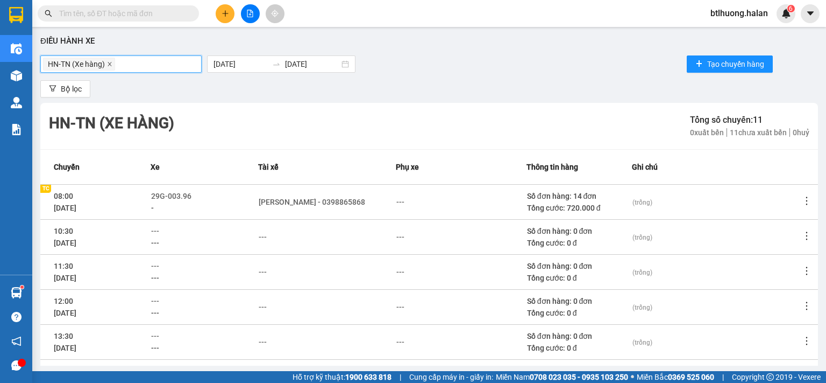
click at [110, 62] on icon "close" at bounding box center [109, 63] width 5 height 5
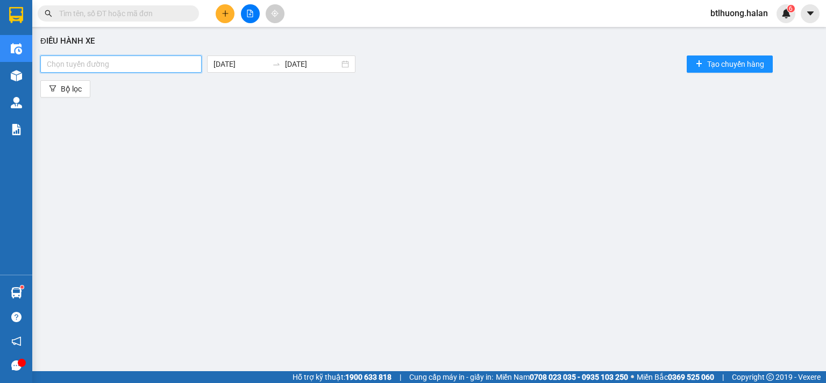
type input "x"
click at [101, 82] on div "TN-HN (Xe hàng)" at bounding box center [121, 85] width 148 height 12
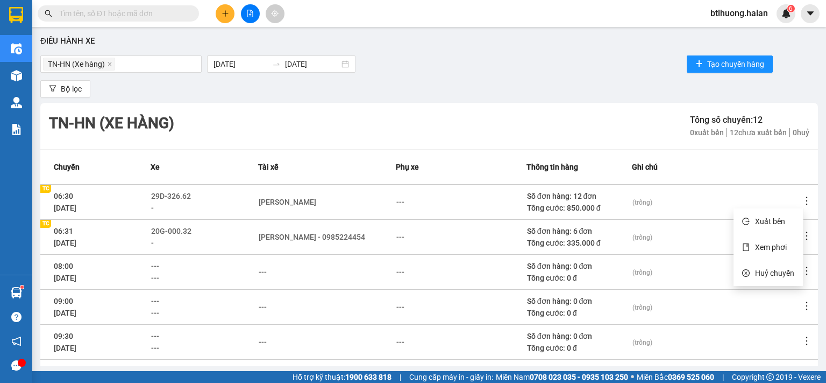
click at [802, 202] on icon "more" at bounding box center [807, 200] width 11 height 11
click at [778, 249] on span "Xem phơi" at bounding box center [771, 247] width 32 height 9
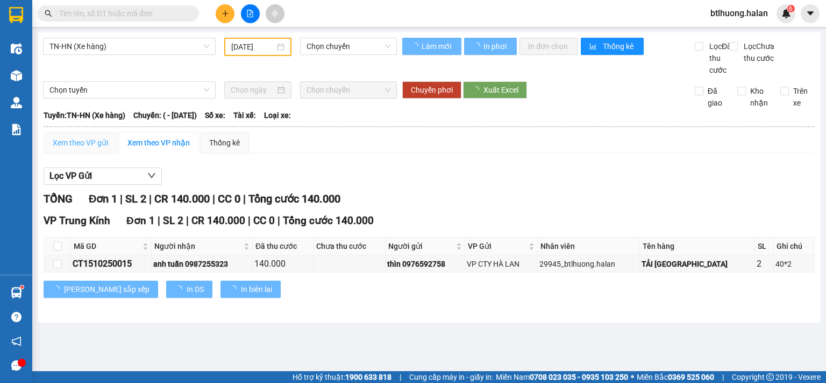
type input "[DATE]"
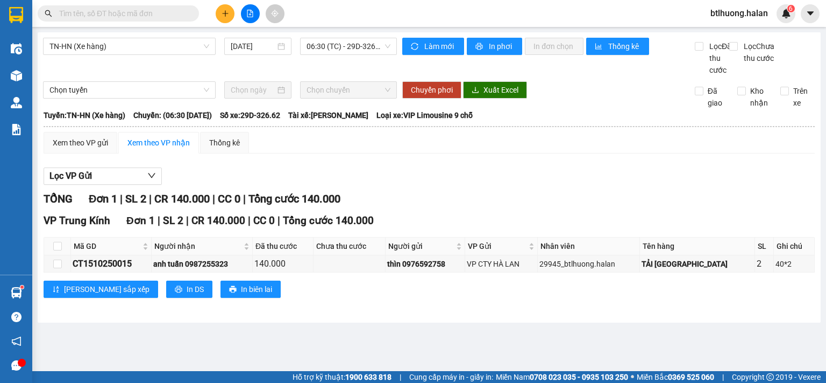
click at [147, 13] on input "text" at bounding box center [122, 14] width 127 height 12
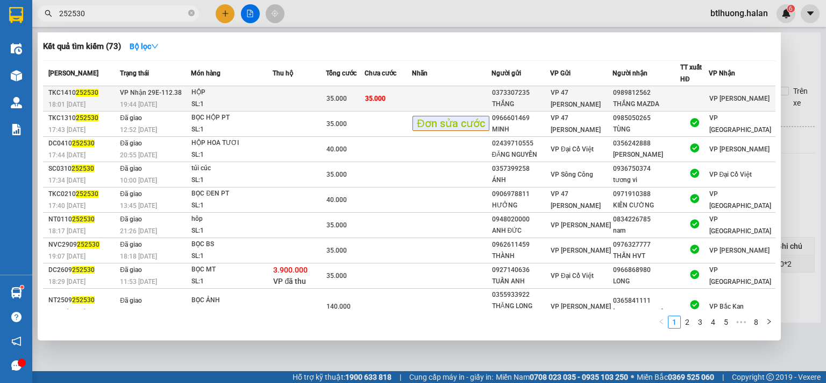
type input "252530"
click at [491, 98] on td at bounding box center [451, 98] width 79 height 25
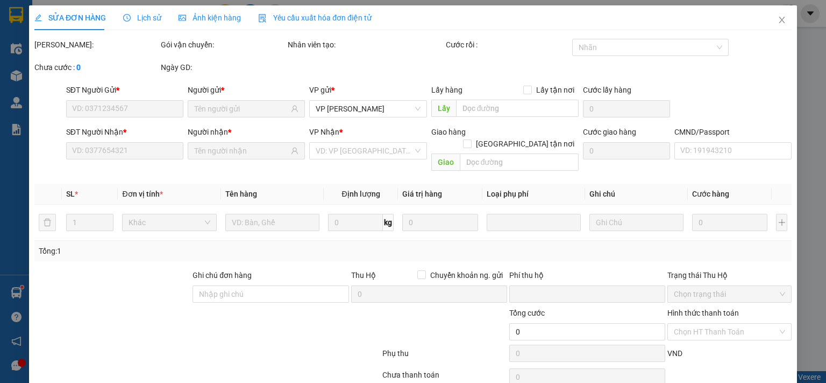
type input "0373307235"
type input "THẮNG"
type input "0989812562"
type input "THẮNG MAZDA"
type input "0"
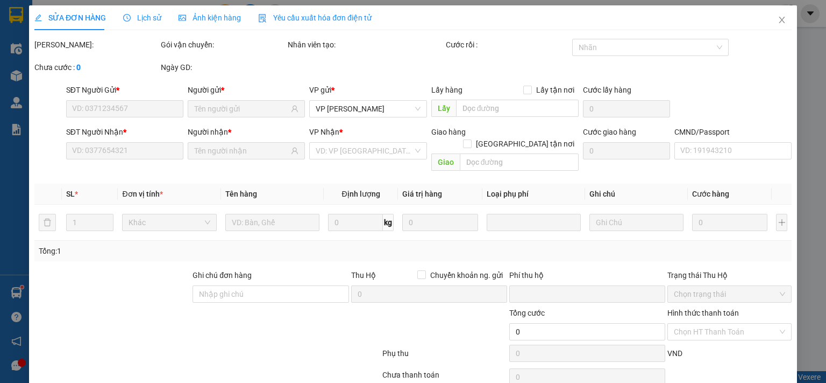
type input "35.000"
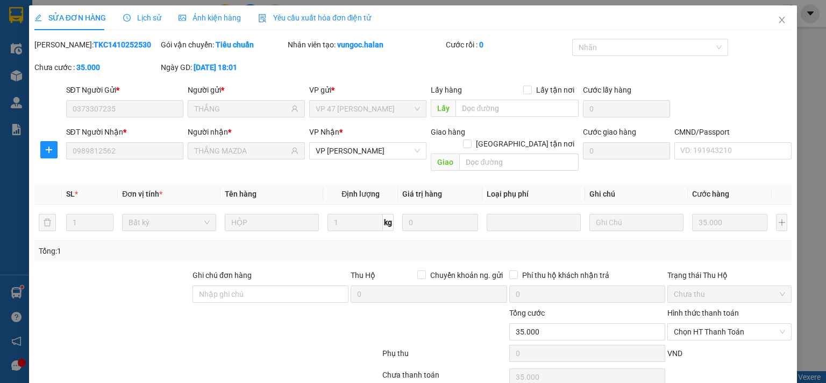
scroll to position [38, 0]
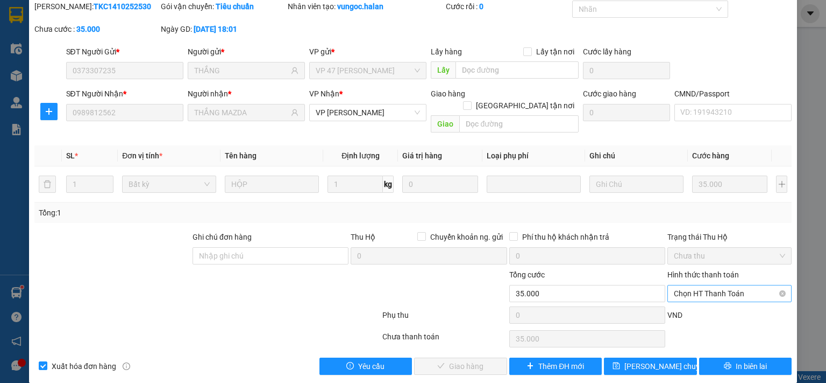
click at [697, 285] on span "Chọn HT Thanh Toán" at bounding box center [729, 293] width 111 height 16
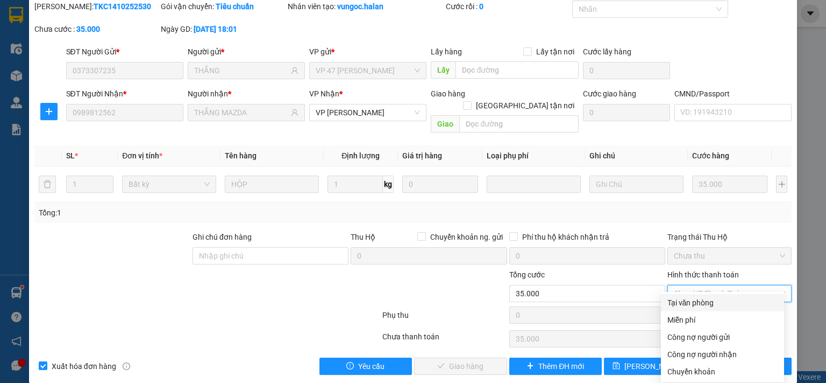
click at [691, 301] on div "Tại văn phòng" at bounding box center [723, 302] width 110 height 12
type input "0"
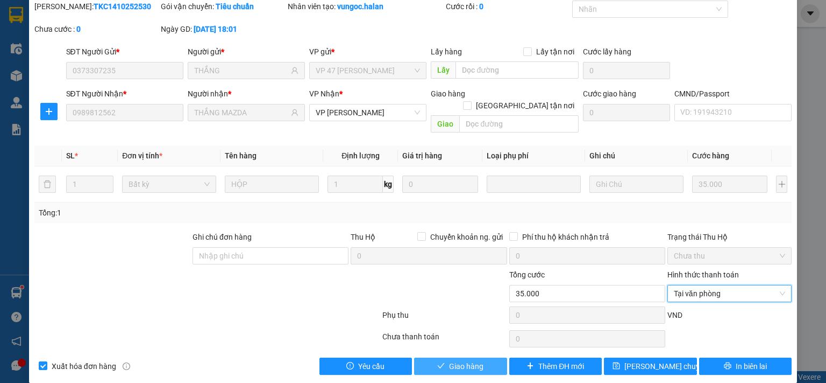
click at [479, 357] on button "Giao hàng" at bounding box center [460, 365] width 93 height 17
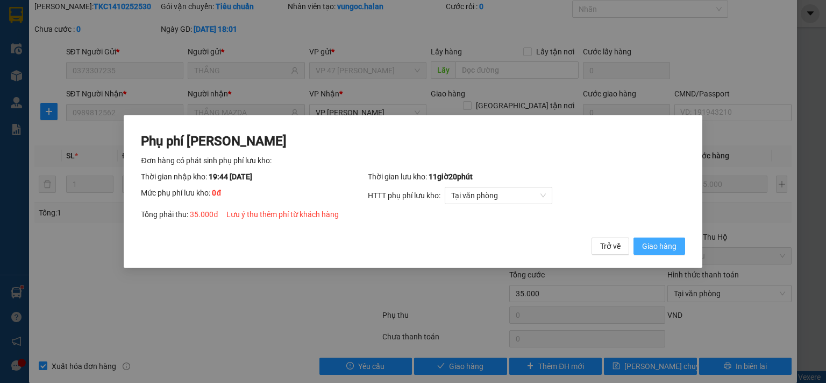
click at [662, 244] on span "Giao hàng" at bounding box center [659, 246] width 34 height 12
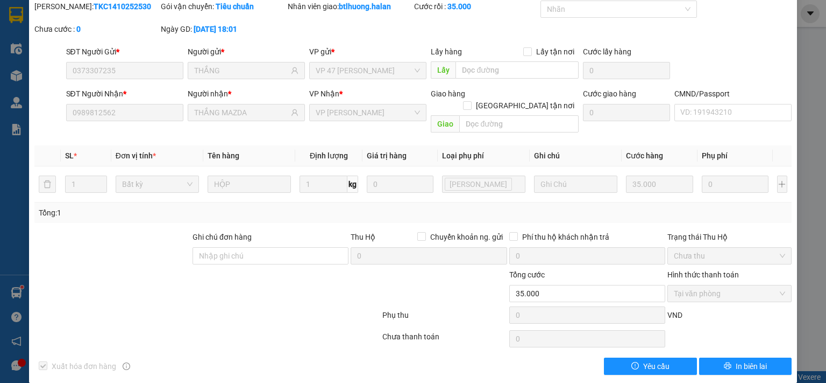
scroll to position [0, 0]
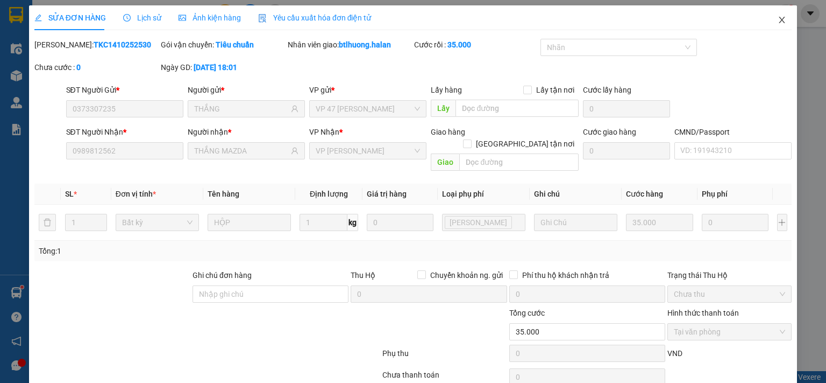
click at [768, 24] on span "Close" at bounding box center [782, 20] width 30 height 30
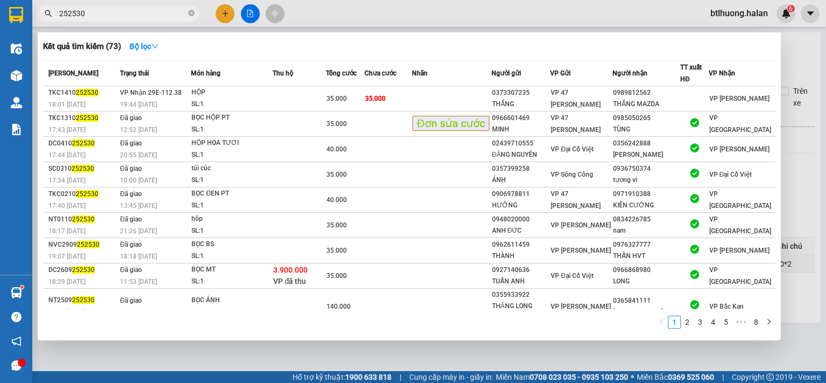
click at [124, 16] on input "252530" at bounding box center [122, 14] width 127 height 12
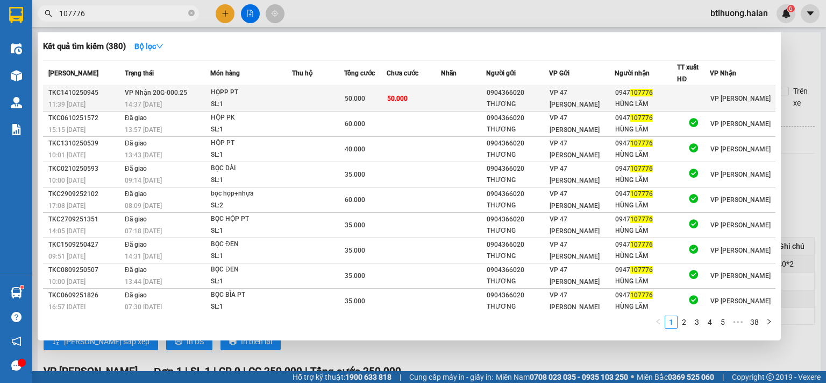
type input "107776"
click at [518, 101] on div "THƯƠNG" at bounding box center [518, 103] width 62 height 11
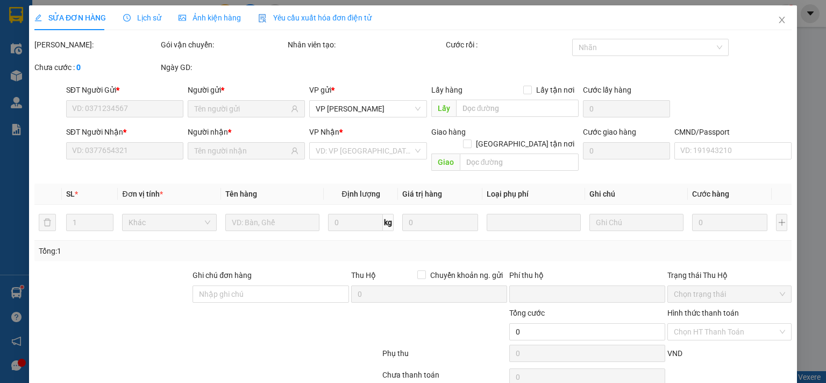
type input "0904366020"
type input "THƯƠNG"
type input "0947107776"
type input "HÙNG LÃM"
type input "0"
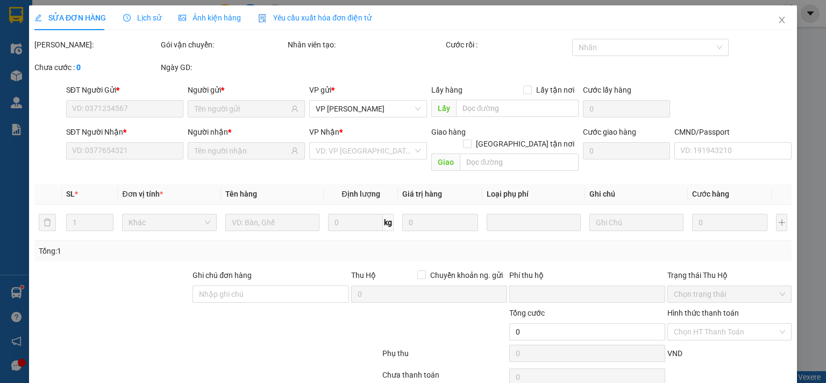
type input "50.000"
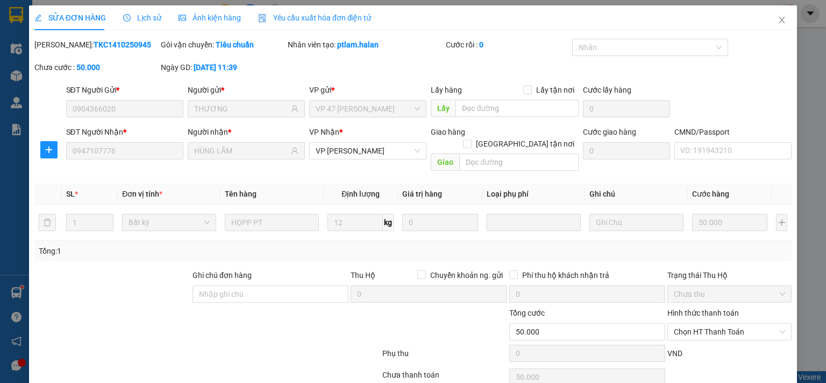
scroll to position [38, 0]
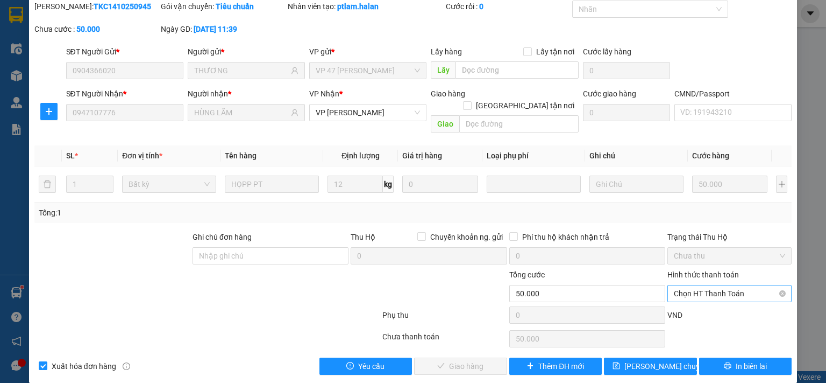
click at [680, 285] on span "Chọn HT Thanh Toán" at bounding box center [729, 293] width 111 height 16
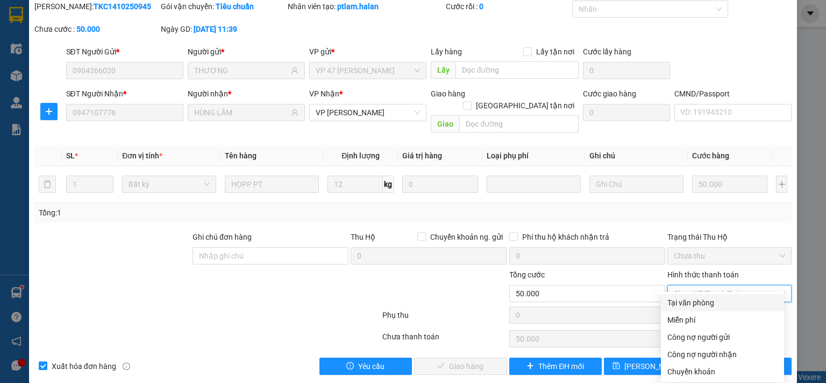
click at [679, 301] on div "Tại văn phòng" at bounding box center [723, 302] width 110 height 12
type input "0"
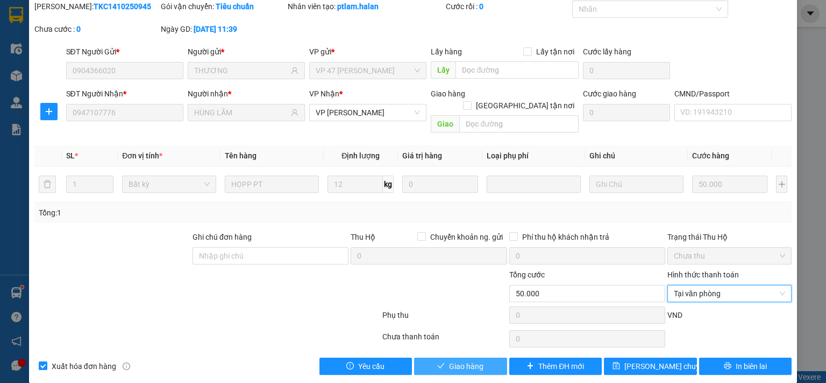
click at [476, 360] on span "Giao hàng" at bounding box center [466, 366] width 34 height 12
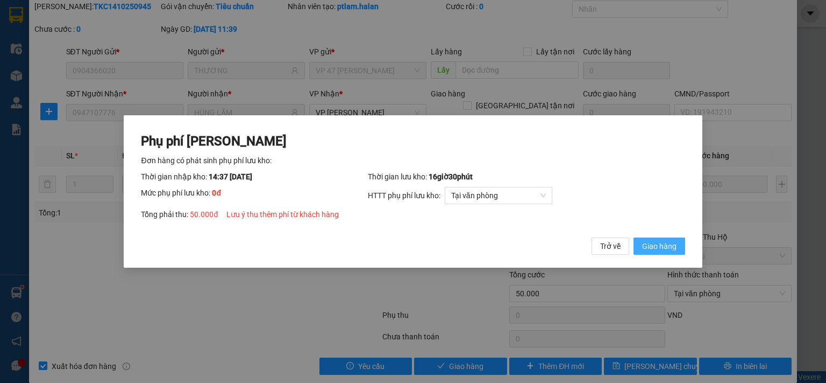
click at [648, 247] on span "Giao hàng" at bounding box center [659, 246] width 34 height 12
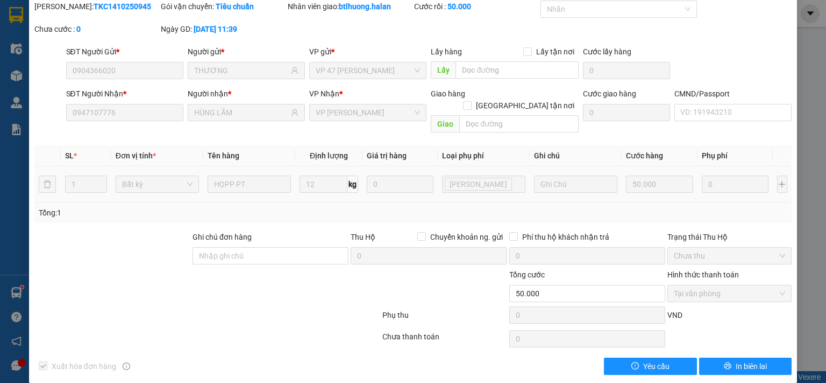
scroll to position [0, 0]
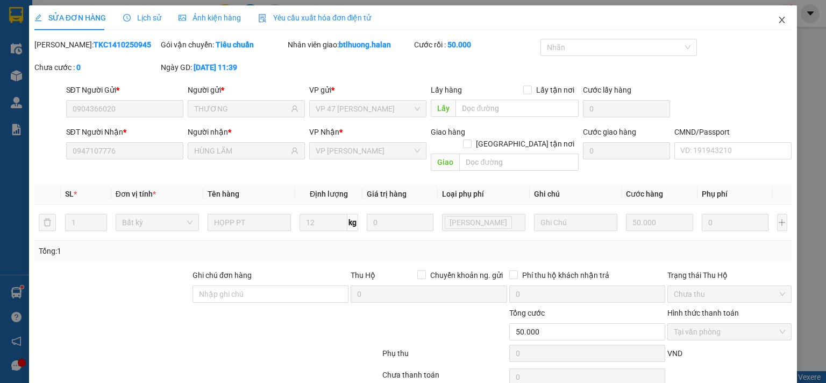
click at [767, 25] on span "Close" at bounding box center [782, 20] width 30 height 30
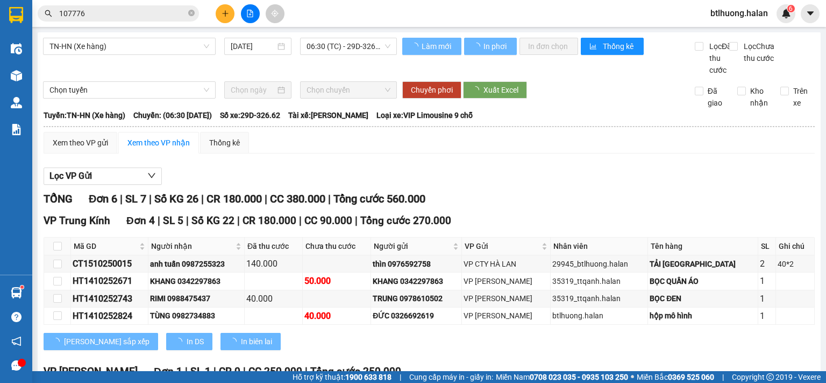
click at [158, 17] on input "107776" at bounding box center [122, 14] width 127 height 12
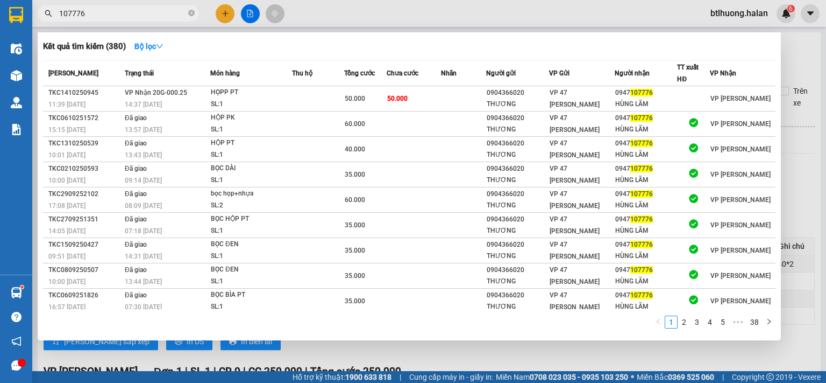
click at [158, 17] on input "107776" at bounding box center [122, 14] width 127 height 12
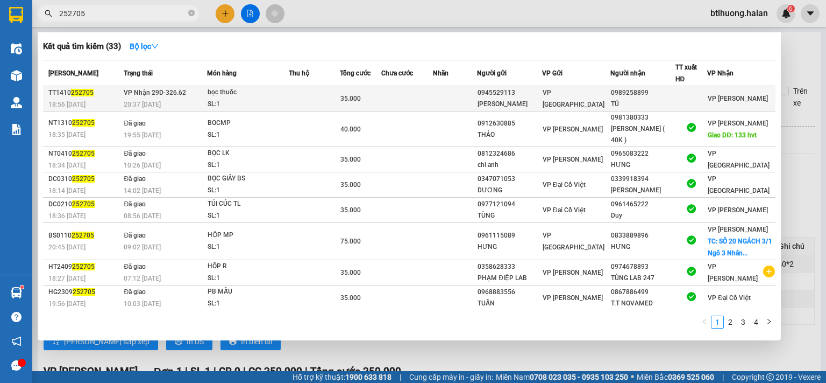
type input "252705"
click at [502, 109] on td "0945529113 VĂN ANH" at bounding box center [509, 98] width 65 height 25
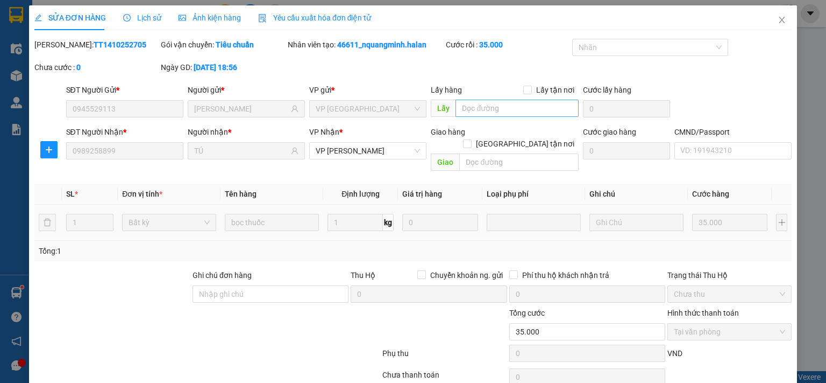
type input "0945529113"
type input "VĂN ANH"
type input "0989258899"
type input "TÚ"
type input "0"
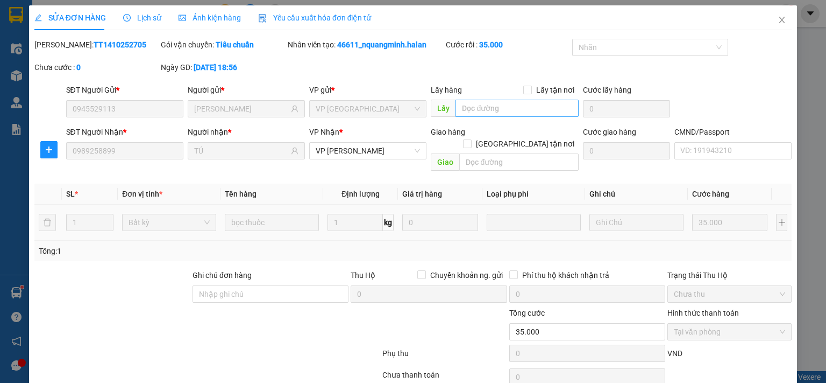
type input "35.000"
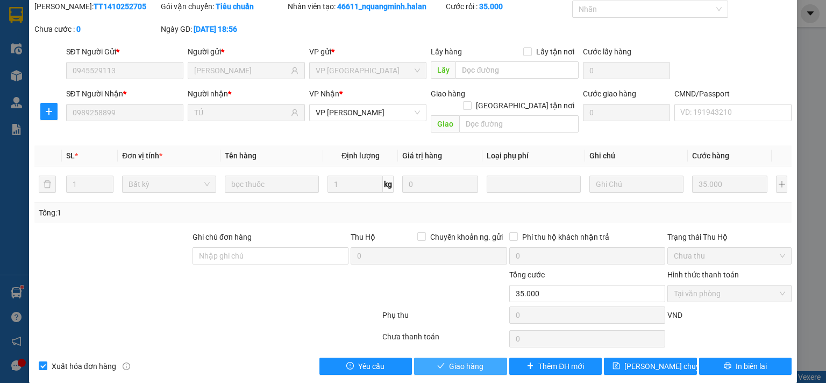
click at [449, 360] on span "Giao hàng" at bounding box center [466, 366] width 34 height 12
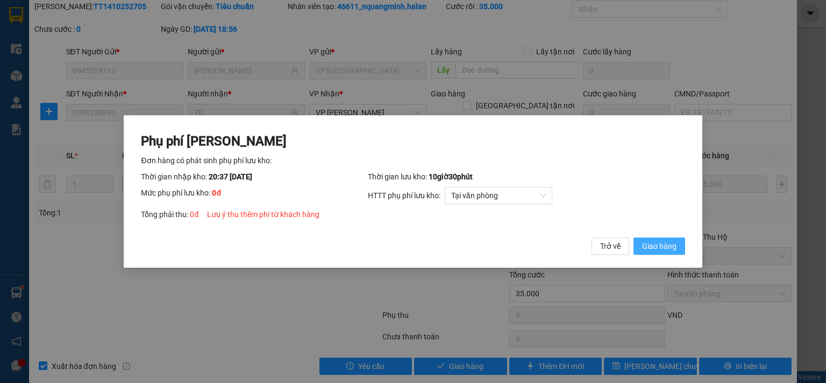
click at [667, 245] on span "Giao hàng" at bounding box center [659, 246] width 34 height 12
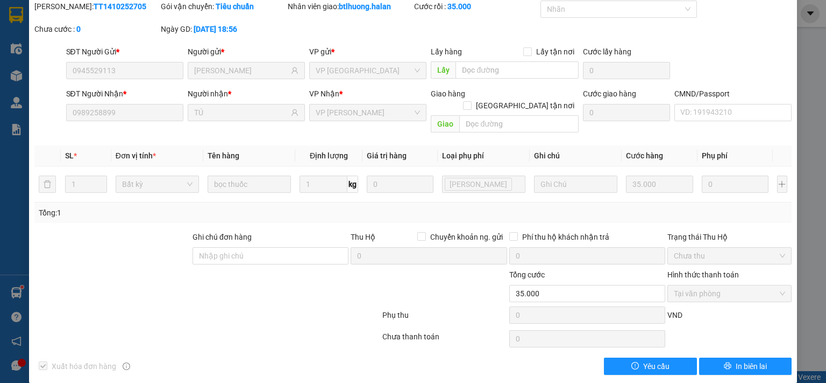
scroll to position [0, 0]
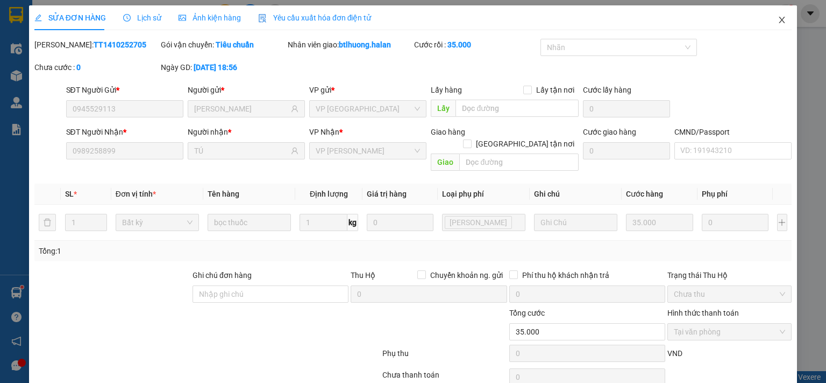
click at [767, 19] on span "Close" at bounding box center [782, 20] width 30 height 30
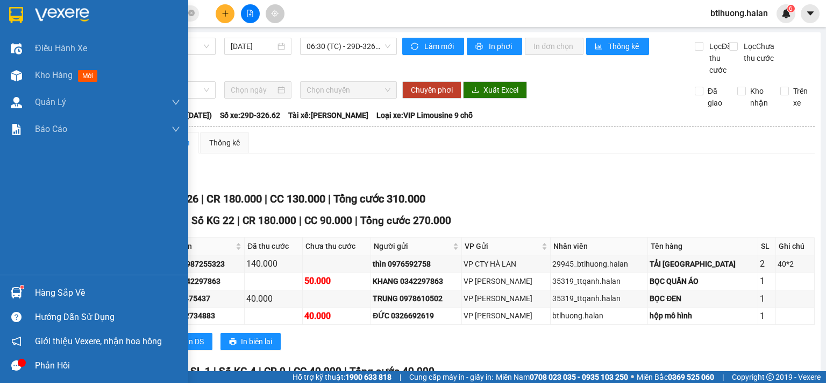
click at [68, 285] on div "Hàng sắp về" at bounding box center [107, 293] width 145 height 16
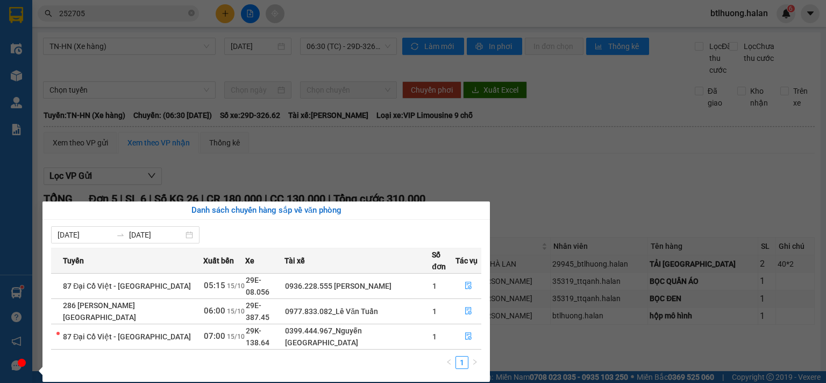
click at [542, 202] on section "Kết quả tìm kiếm ( 33 ) Bộ lọc Mã ĐH Trạng thái Món hàng Thu hộ Tổng cước Chưa …" at bounding box center [413, 191] width 826 height 383
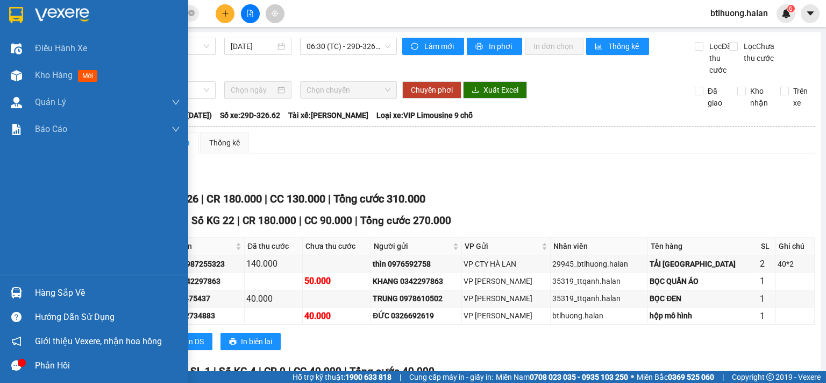
click at [35, 289] on div "Hàng sắp về" at bounding box center [107, 293] width 145 height 16
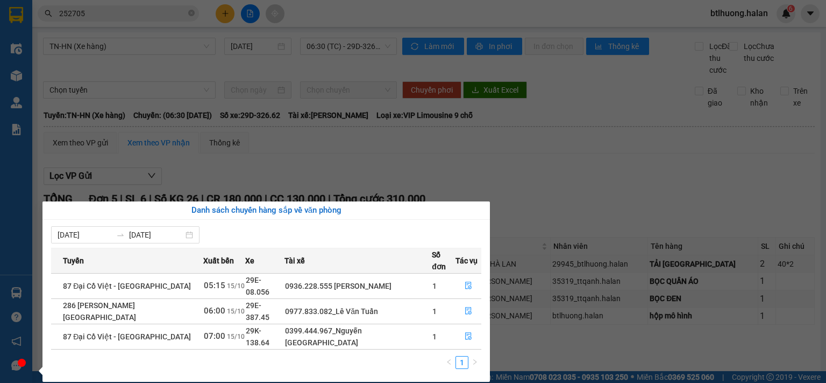
click at [583, 51] on section "Kết quả tìm kiếm ( 33 ) Bộ lọc Mã ĐH Trạng thái Món hàng Thu hộ Tổng cước Chưa …" at bounding box center [413, 191] width 826 height 383
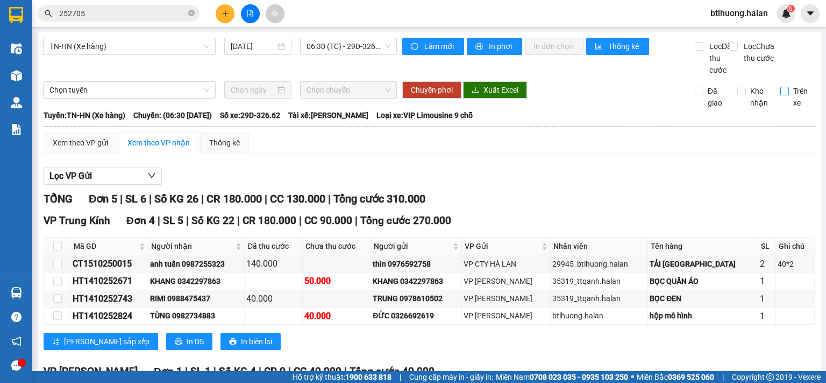
click at [781, 95] on input "Trên xe" at bounding box center [785, 91] width 9 height 9
checkbox input "true"
click at [427, 42] on span "Làm mới" at bounding box center [440, 46] width 31 height 12
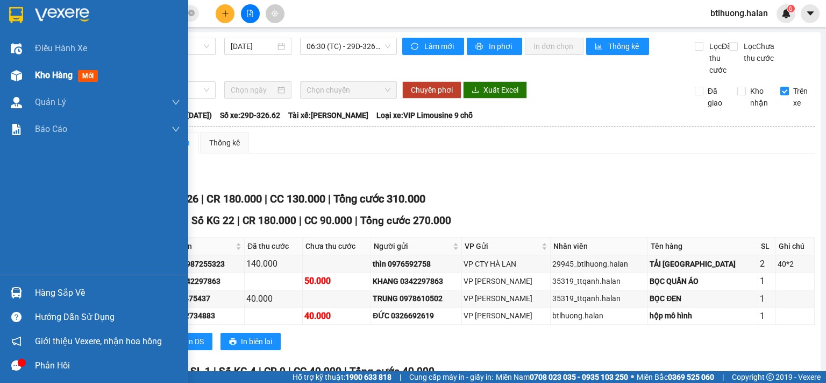
click at [40, 70] on span "Kho hàng" at bounding box center [54, 75] width 38 height 10
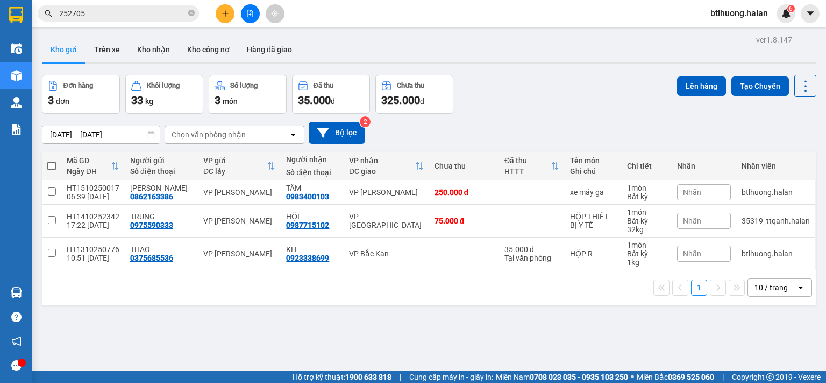
click at [122, 16] on input "252705" at bounding box center [122, 14] width 127 height 12
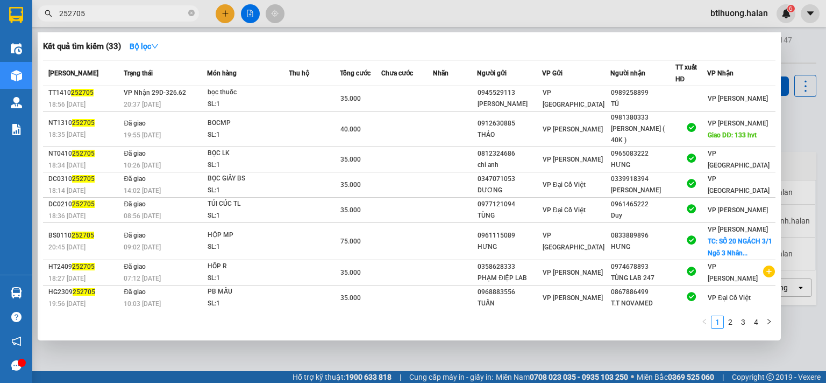
click at [122, 16] on input "252705" at bounding box center [122, 14] width 127 height 12
click at [140, 14] on input "25" at bounding box center [122, 14] width 127 height 12
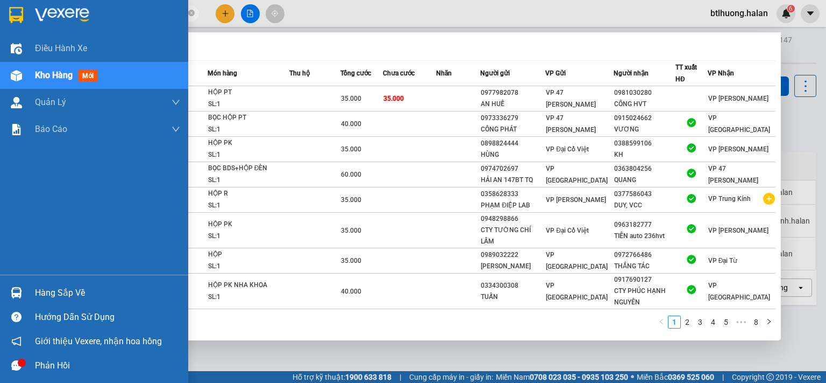
type input "252538"
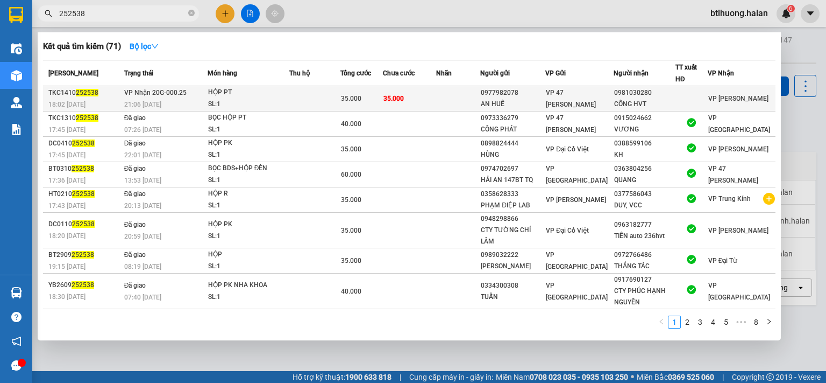
click at [460, 102] on td at bounding box center [458, 98] width 44 height 25
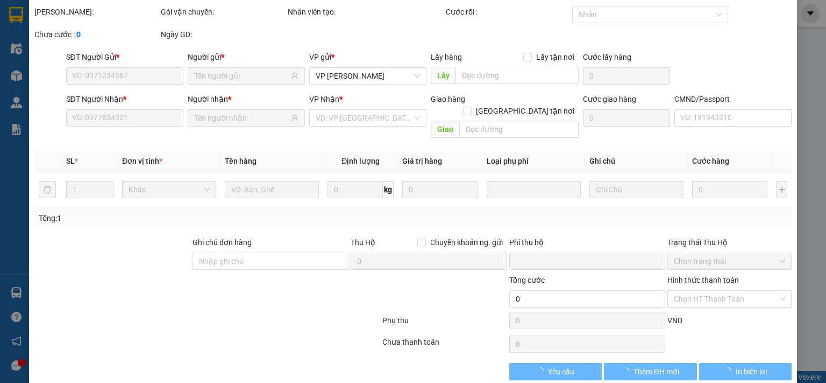
scroll to position [38, 0]
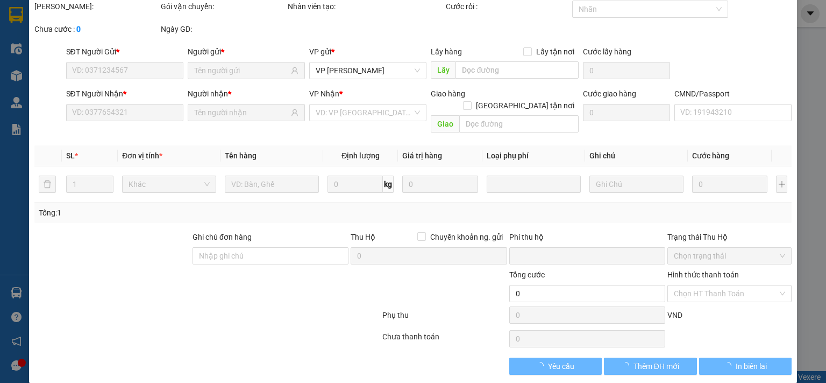
type input "0977982078"
type input "AN HUẾ"
type input "0981030280"
type input "CÔNG HVT"
type input "0"
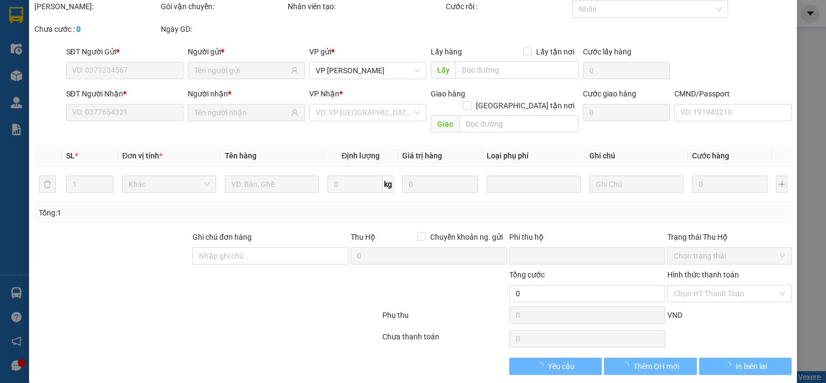
type input "35.000"
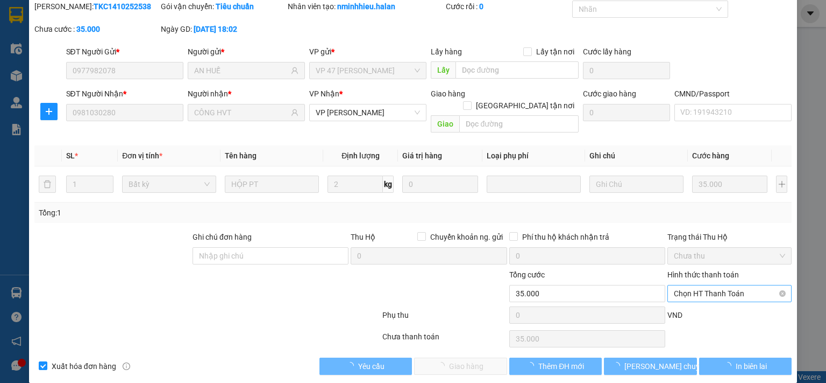
click at [702, 285] on span "Chọn HT Thanh Toán" at bounding box center [729, 293] width 111 height 16
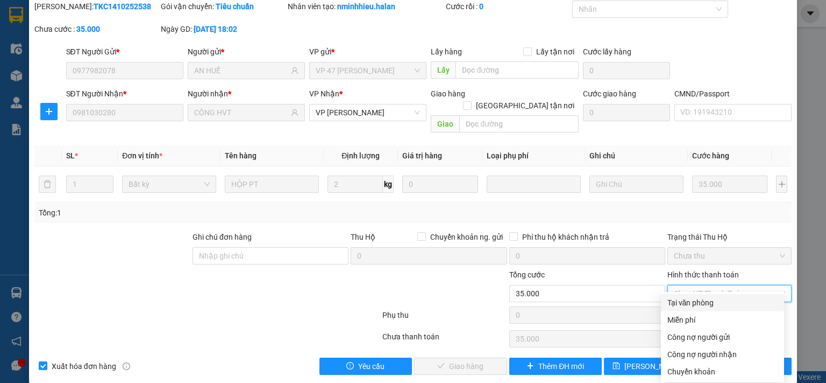
click at [684, 301] on div "Tại văn phòng" at bounding box center [723, 302] width 110 height 12
type input "0"
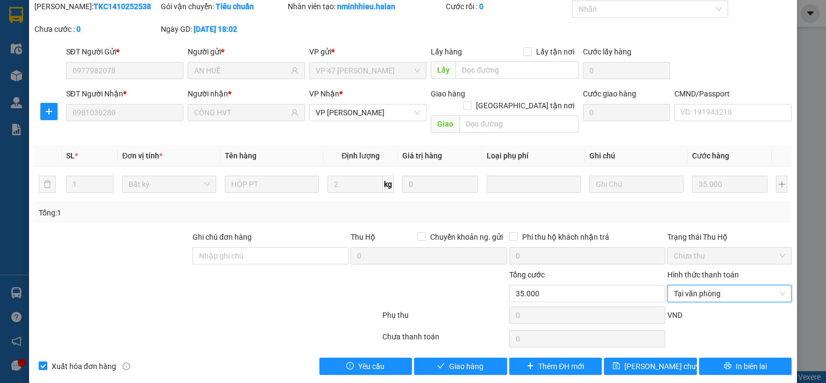
click at [461, 363] on div "SỬA ĐƠN HÀNG Lịch sử Ảnh kiện hàng Yêu cầu xuất hóa đơn điện tử Total Paid Fee …" at bounding box center [413, 174] width 768 height 415
click at [461, 360] on span "Giao hàng" at bounding box center [466, 366] width 34 height 12
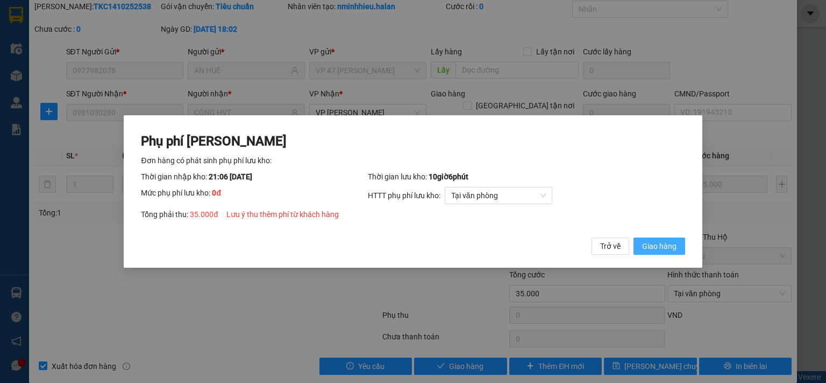
click at [659, 245] on span "Giao hàng" at bounding box center [659, 246] width 34 height 12
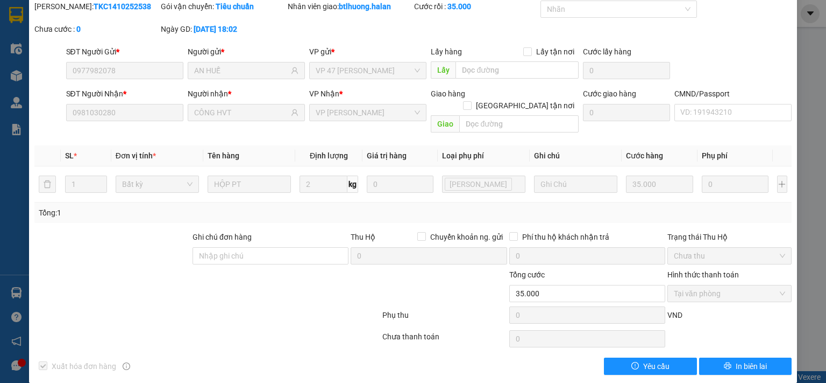
scroll to position [0, 0]
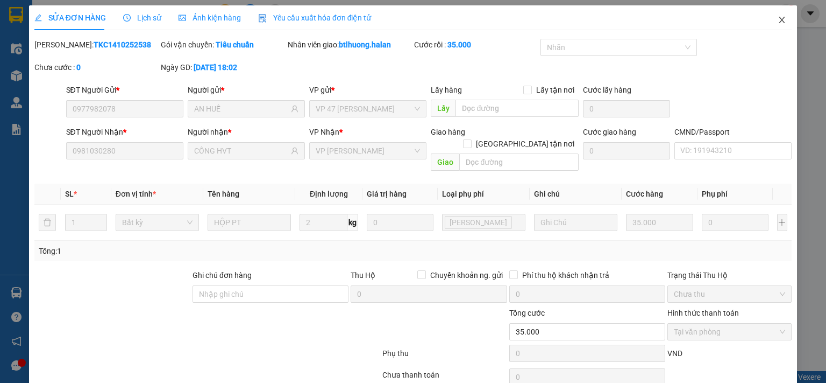
click at [778, 17] on icon "close" at bounding box center [782, 20] width 9 height 9
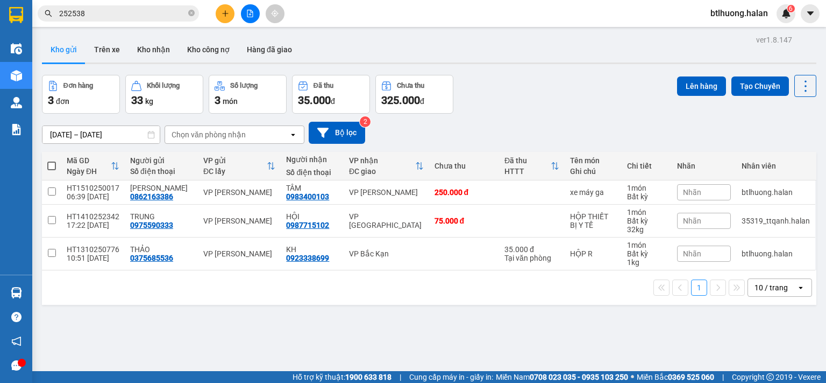
click at [172, 18] on input "252538" at bounding box center [122, 14] width 127 height 12
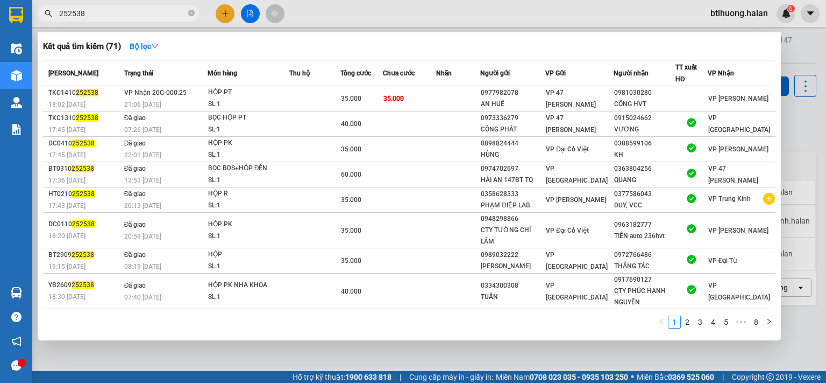
click at [172, 18] on input "252538" at bounding box center [122, 14] width 127 height 12
click at [224, 16] on div at bounding box center [413, 191] width 826 height 383
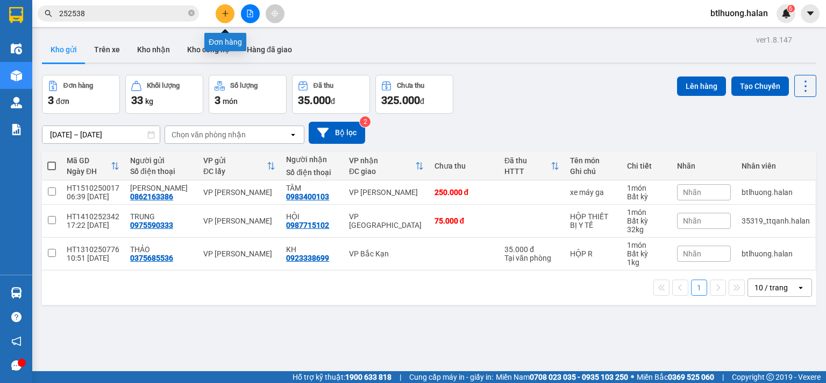
click at [224, 16] on icon "plus" at bounding box center [226, 14] width 8 height 8
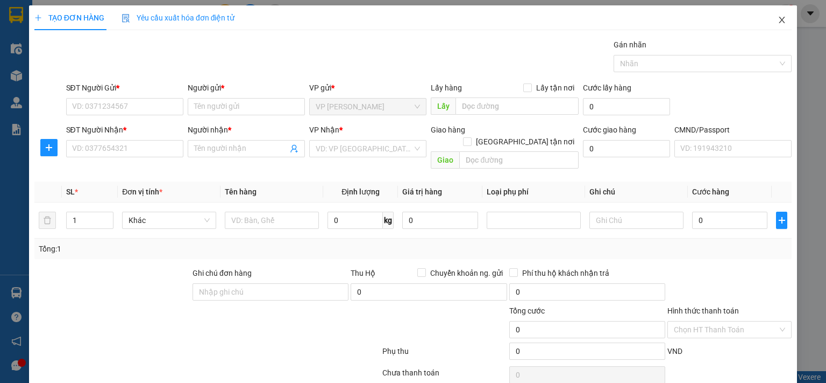
click at [767, 17] on span "Close" at bounding box center [782, 20] width 30 height 30
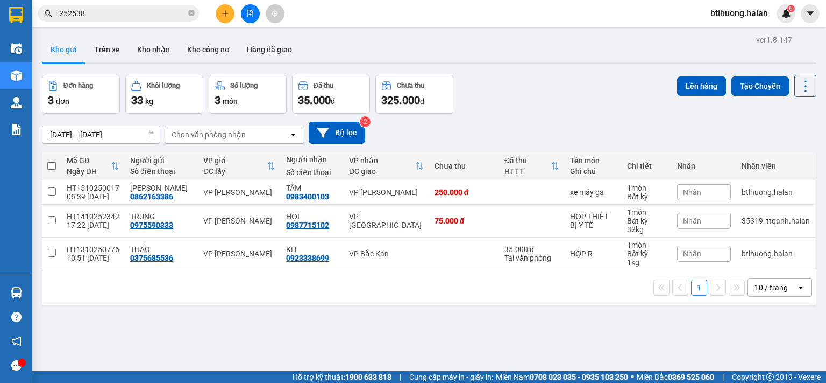
click at [109, 8] on input "252538" at bounding box center [122, 14] width 127 height 12
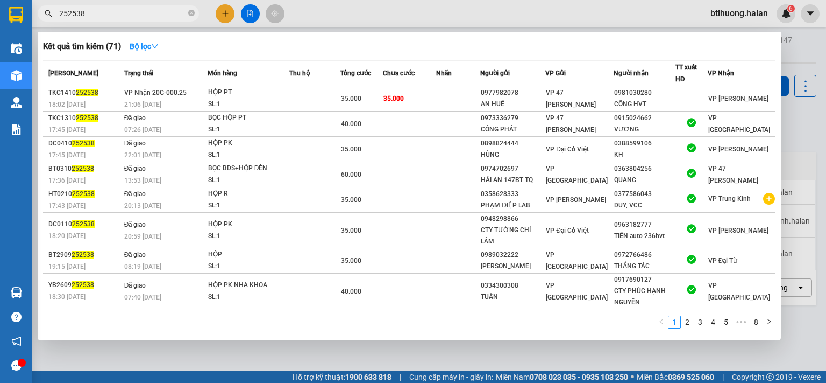
click at [107, 11] on input "252538" at bounding box center [122, 14] width 127 height 12
click at [108, 19] on input "252538" at bounding box center [122, 14] width 127 height 12
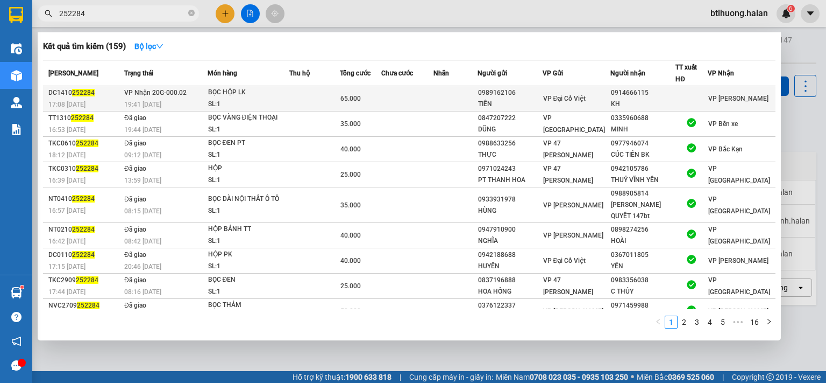
type input "252284"
click at [575, 93] on div "VP Đại Cồ Việt" at bounding box center [576, 99] width 67 height 12
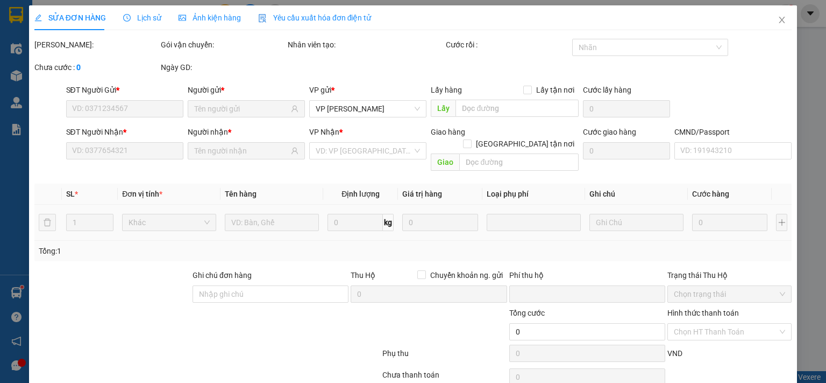
scroll to position [38, 0]
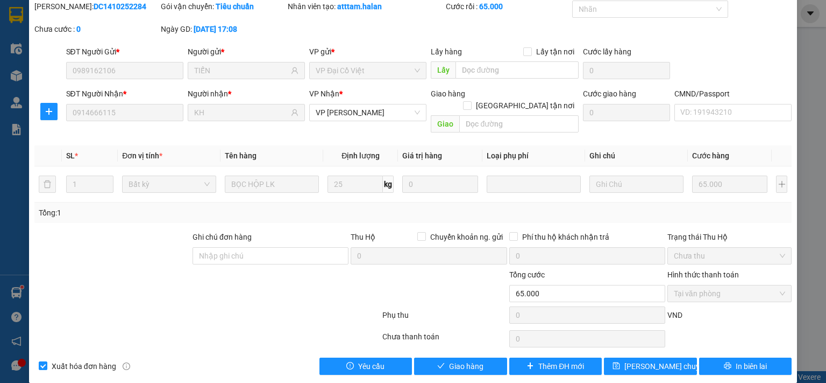
type input "0989162106"
type input "TIẾN"
type input "0914666115"
type input "KH"
type input "0"
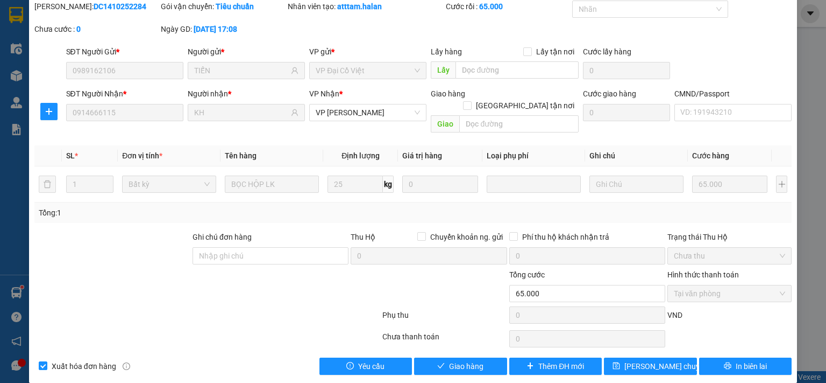
type input "65.000"
click at [475, 360] on span "Giao hàng" at bounding box center [466, 366] width 34 height 12
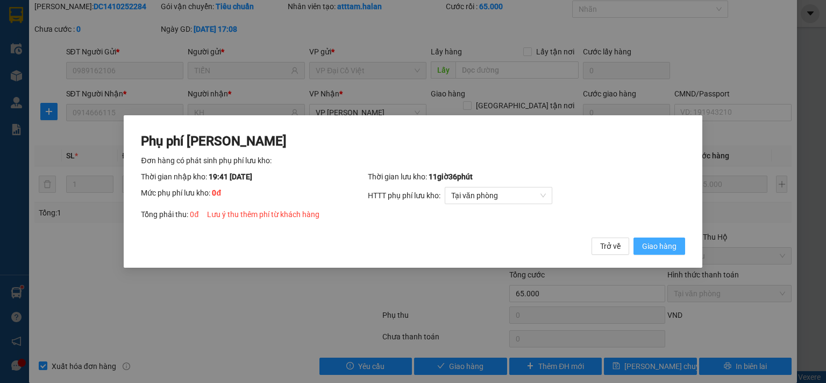
click at [648, 247] on span "Giao hàng" at bounding box center [659, 246] width 34 height 12
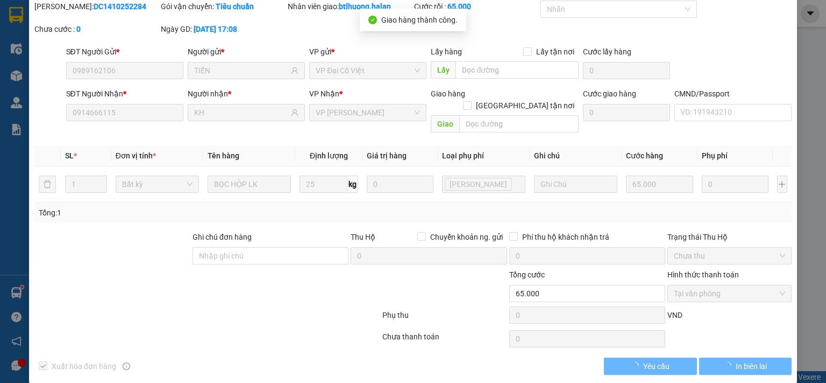
scroll to position [0, 0]
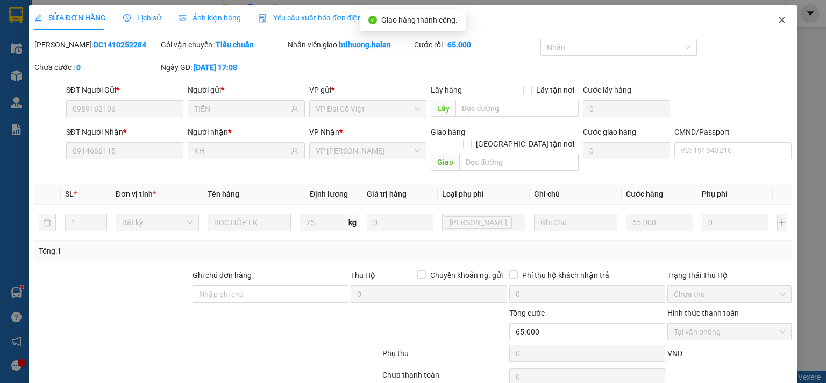
click at [773, 26] on span "Close" at bounding box center [782, 20] width 30 height 30
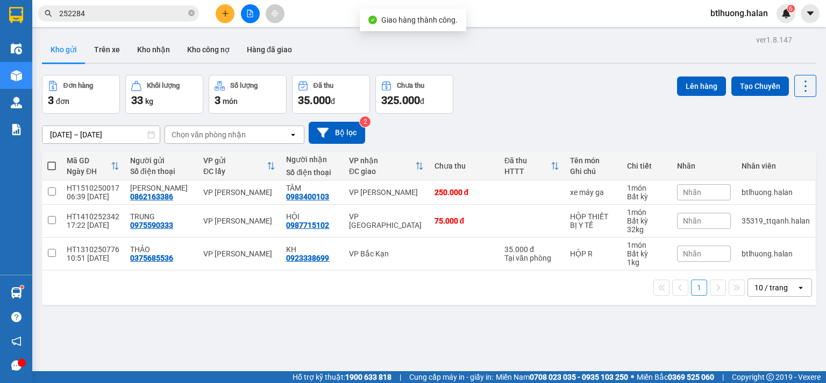
click at [223, 20] on button at bounding box center [225, 13] width 19 height 19
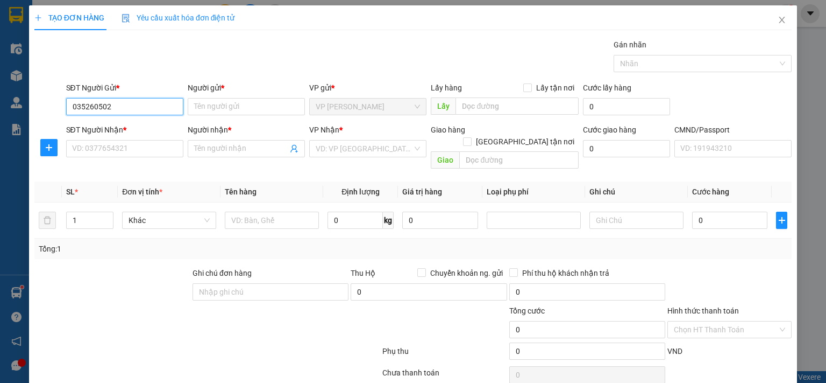
type input "0352605023"
click at [81, 123] on div "0352605023 - QUANG" at bounding box center [123, 128] width 103 height 12
type input "QUANG"
type input "0352605023"
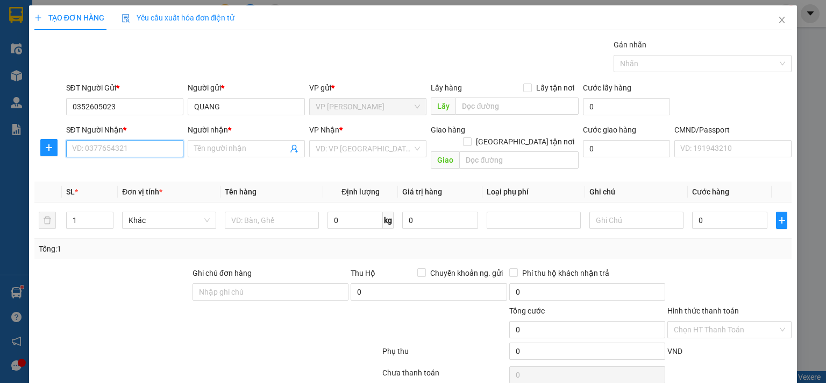
click at [114, 150] on input "SĐT Người Nhận *" at bounding box center [124, 148] width 117 height 17
type input "0842263388"
click at [116, 169] on div "0842263388 - TUẤN" at bounding box center [123, 170] width 103 height 12
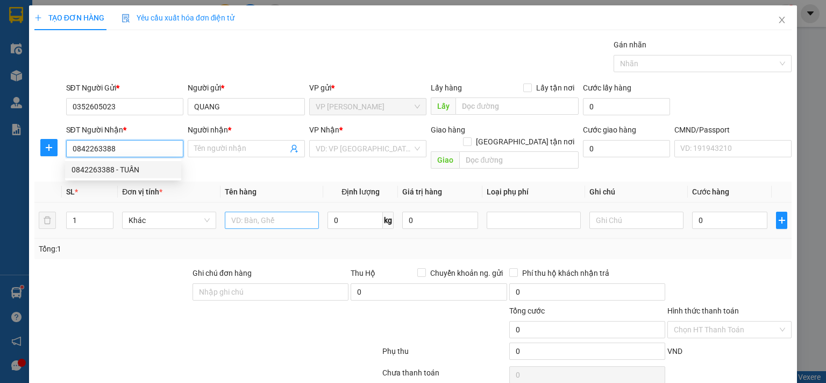
type input "TUẤN"
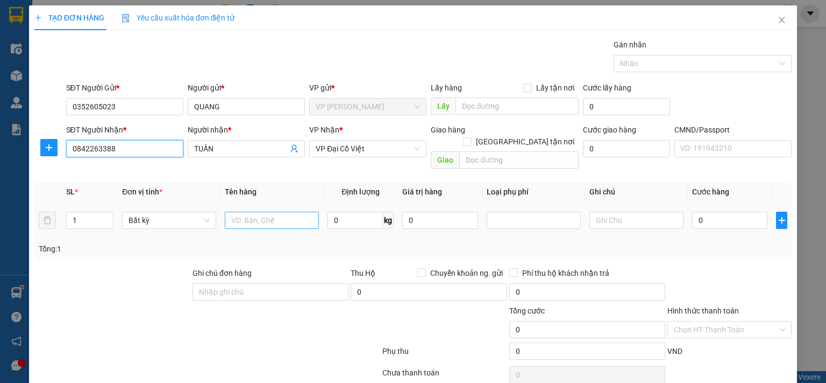
type input "0842263388"
click at [282, 215] on input "text" at bounding box center [272, 219] width 94 height 17
type input "pb"
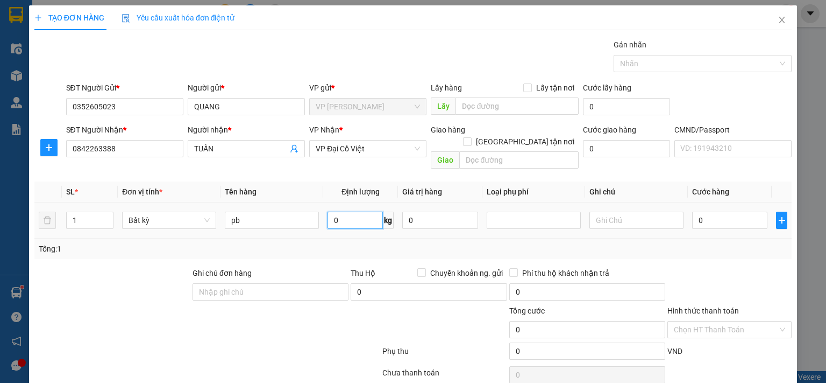
click at [351, 211] on input "0" at bounding box center [355, 219] width 55 height 17
type input "1"
click at [352, 238] on div "Tổng: 1" at bounding box center [413, 248] width 758 height 20
type input "35.000"
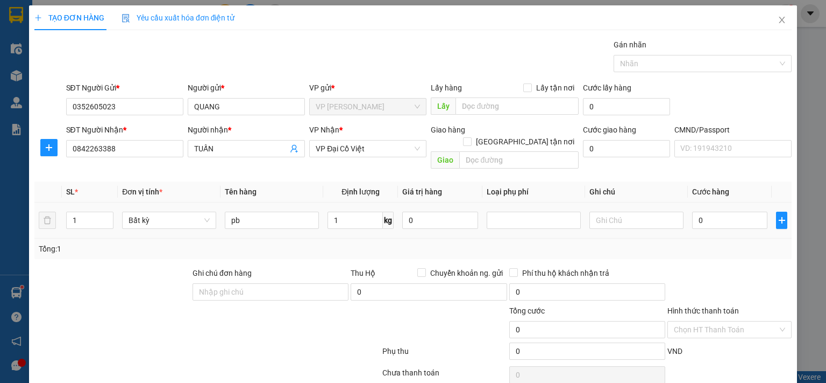
type input "35.000"
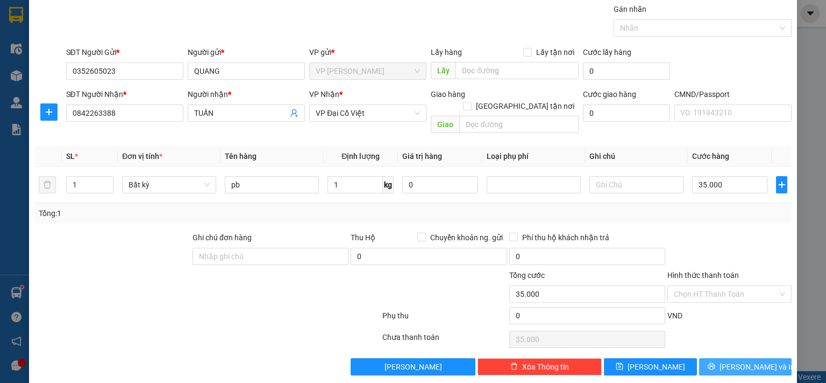
click at [715, 358] on button "Lưu và In" at bounding box center [745, 366] width 93 height 17
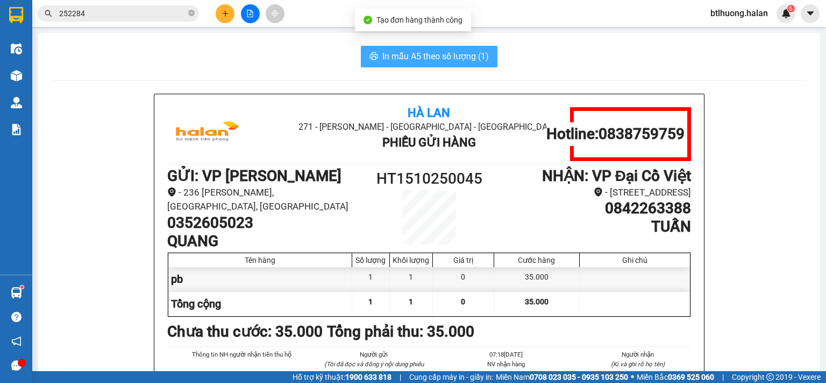
click at [404, 54] on span "In mẫu A5 theo số lượng (1)" at bounding box center [436, 55] width 107 height 13
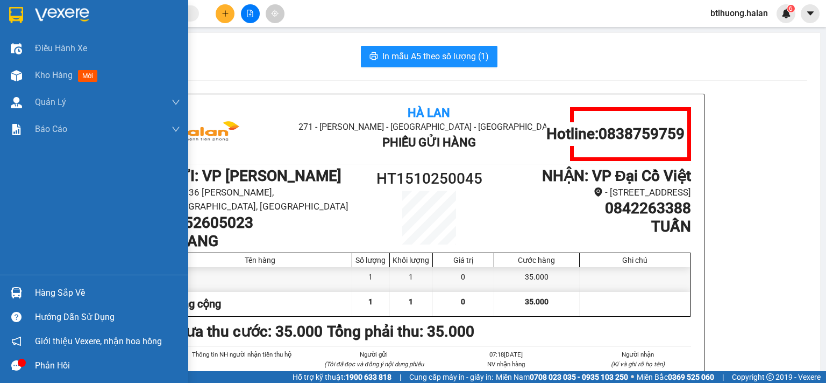
click at [43, 296] on div "Hàng sắp về" at bounding box center [107, 293] width 145 height 16
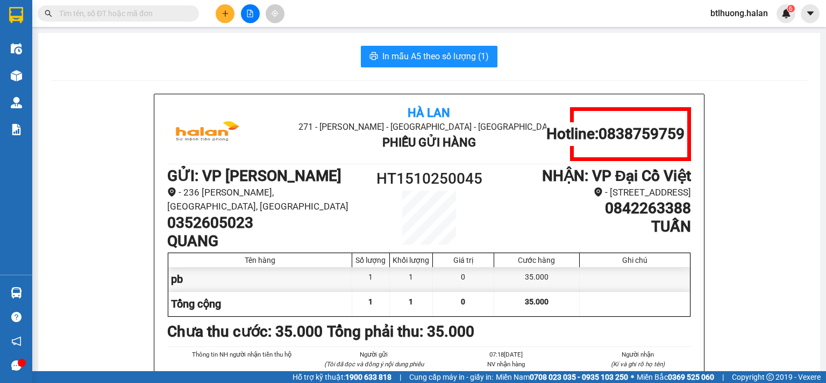
click at [148, 162] on section "Kết quả tìm kiếm ( 0 ) Bộ lọc Thuộc VP này No Data btlhuong.halan 6 Điều hành x…" at bounding box center [413, 191] width 826 height 383
click at [73, 10] on input "text" at bounding box center [122, 14] width 127 height 12
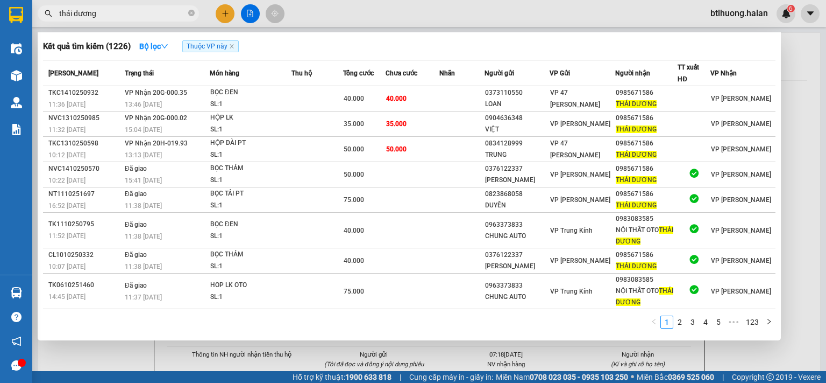
type input "thái dương"
click at [133, 12] on input "thái dương" at bounding box center [122, 14] width 127 height 12
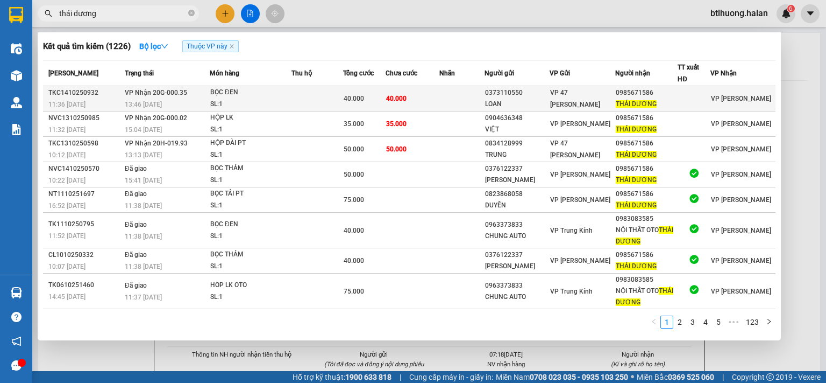
click at [357, 95] on span "40.000" at bounding box center [354, 99] width 20 height 8
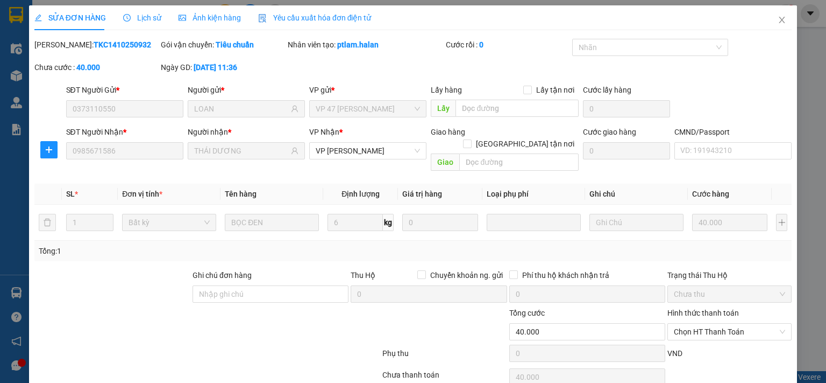
type input "0373110550"
type input "LOAN"
type input "0985671586"
type input "THÁI DƯƠNG"
type input "0"
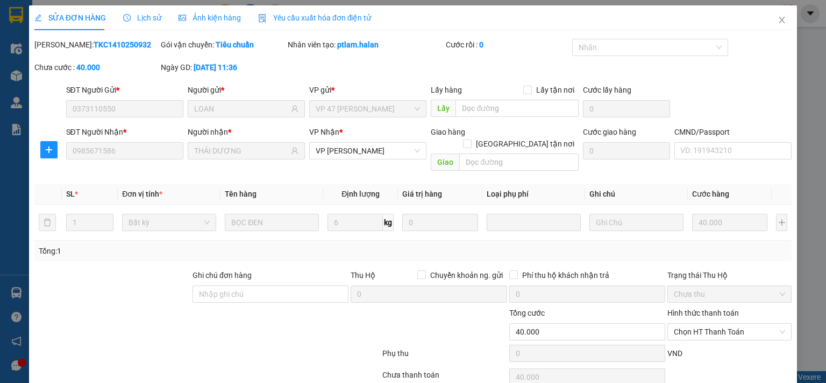
type input "40.000"
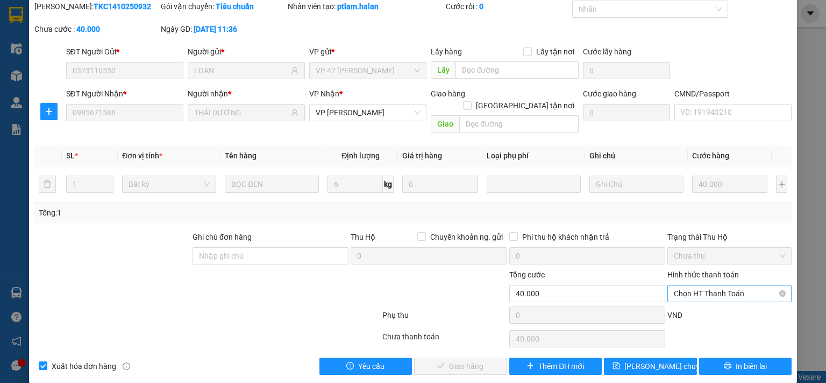
click at [687, 285] on span "Chọn HT Thanh Toán" at bounding box center [729, 293] width 111 height 16
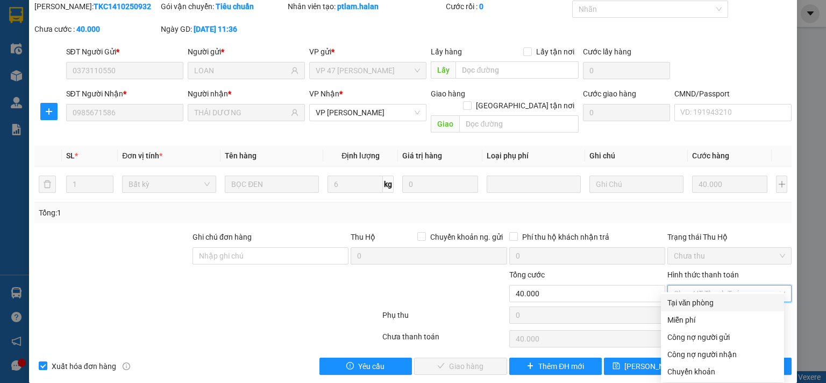
click at [681, 304] on div "Tại văn phòng" at bounding box center [723, 302] width 110 height 12
type input "0"
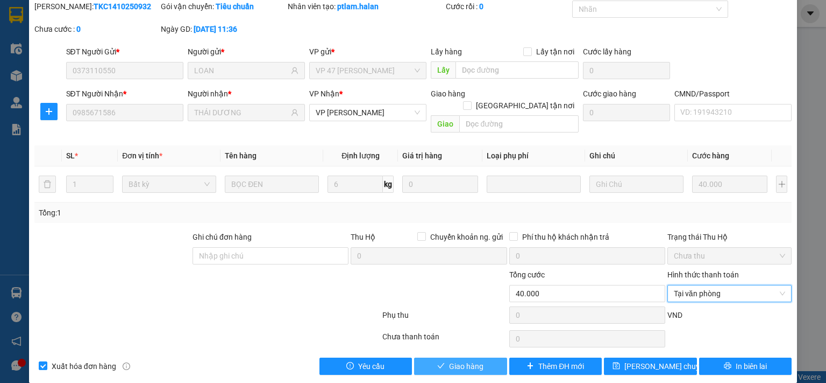
click at [475, 360] on span "Giao hàng" at bounding box center [466, 366] width 34 height 12
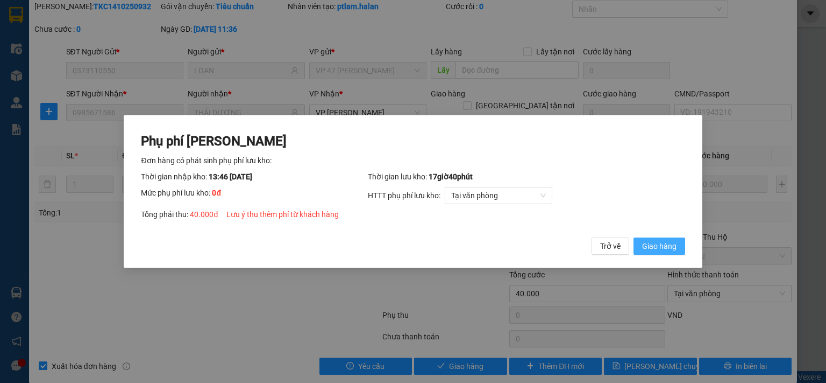
click at [662, 247] on span "Giao hàng" at bounding box center [659, 246] width 34 height 12
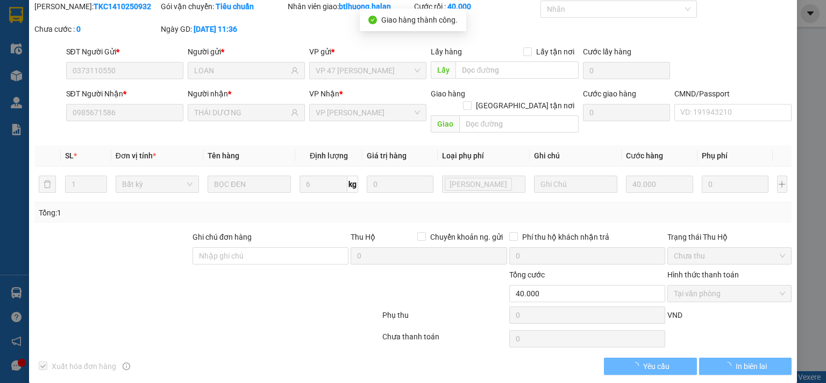
scroll to position [0, 0]
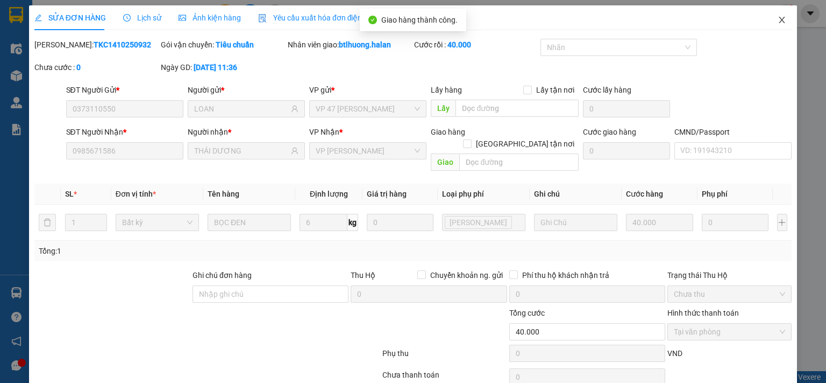
click at [778, 24] on icon "close" at bounding box center [782, 20] width 9 height 9
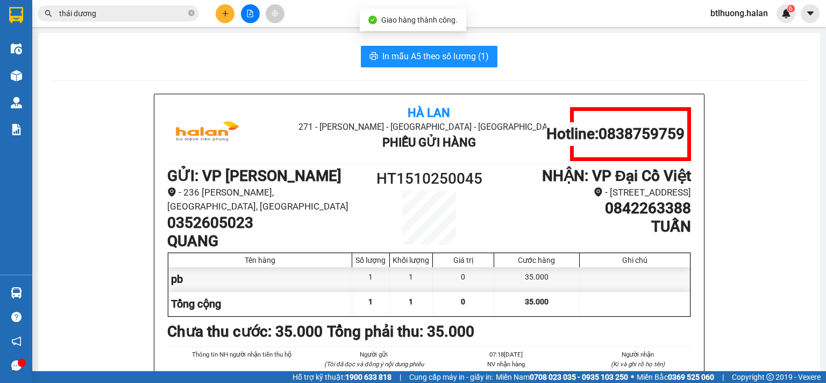
click at [150, 18] on input "thái dương" at bounding box center [122, 14] width 127 height 12
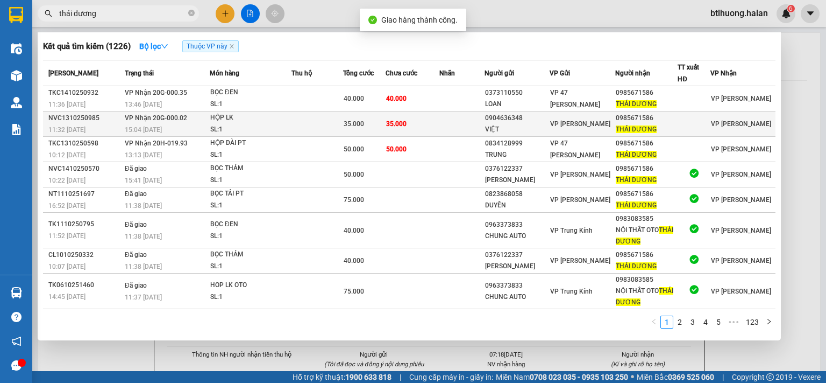
click at [280, 120] on div "HỘP LK" at bounding box center [250, 118] width 81 height 12
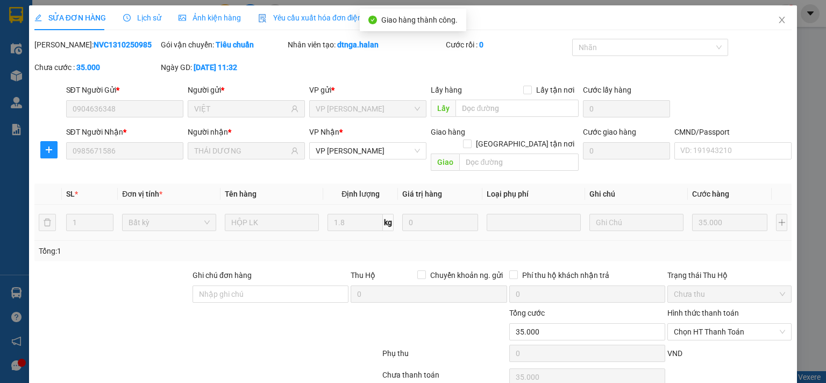
type input "0904636348"
type input "VIỆT"
type input "0985671586"
type input "THÁI DƯƠNG"
type input "0"
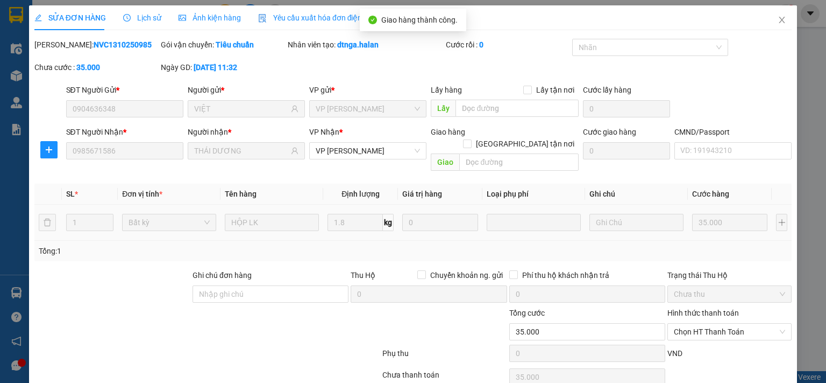
type input "35.000"
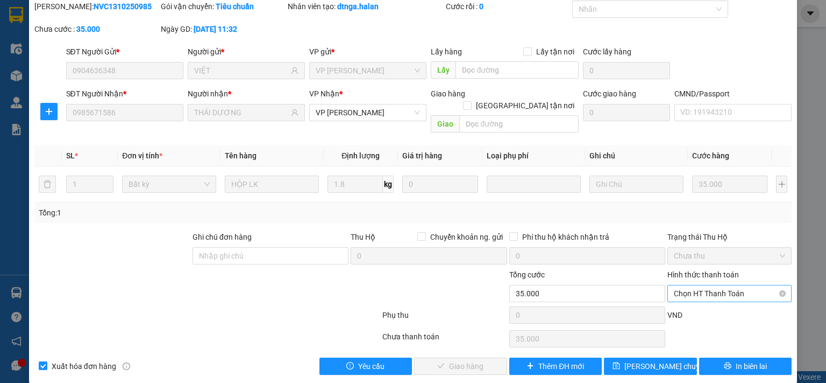
click at [677, 285] on span "Chọn HT Thanh Toán" at bounding box center [729, 293] width 111 height 16
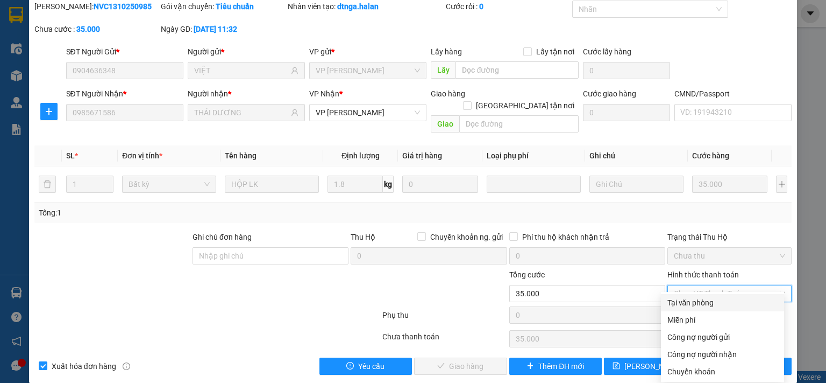
click at [681, 301] on div "Tại văn phòng" at bounding box center [723, 302] width 110 height 12
type input "0"
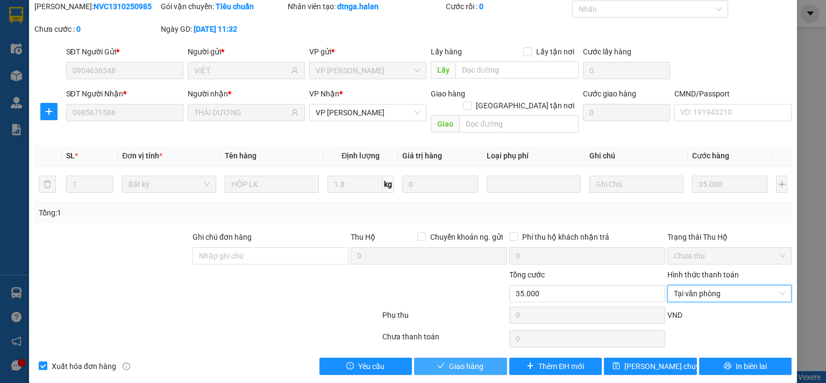
click at [477, 360] on span "Giao hàng" at bounding box center [466, 366] width 34 height 12
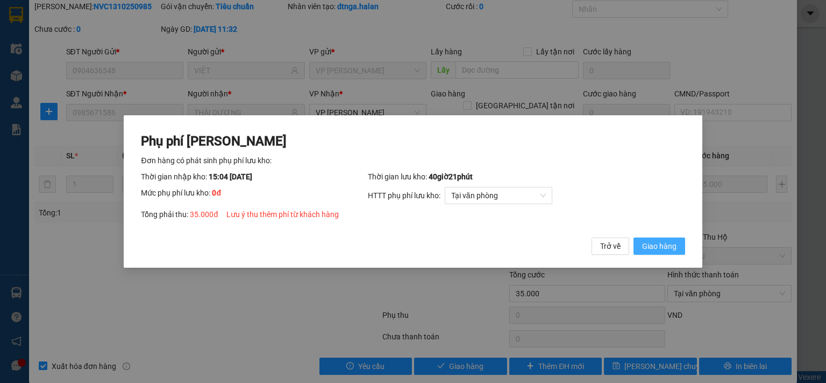
click at [654, 249] on span "Giao hàng" at bounding box center [659, 246] width 34 height 12
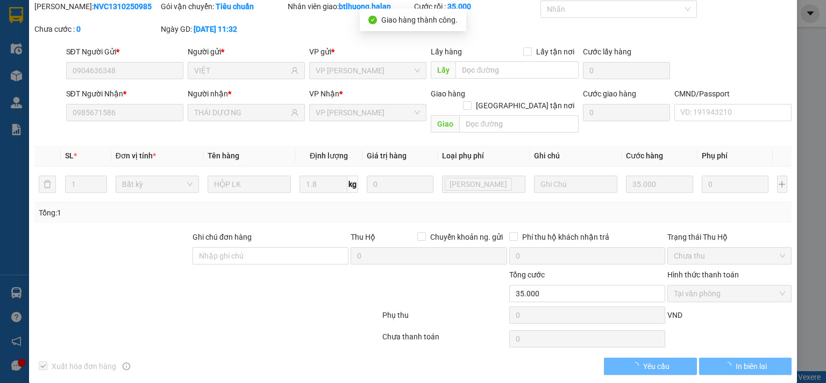
scroll to position [0, 0]
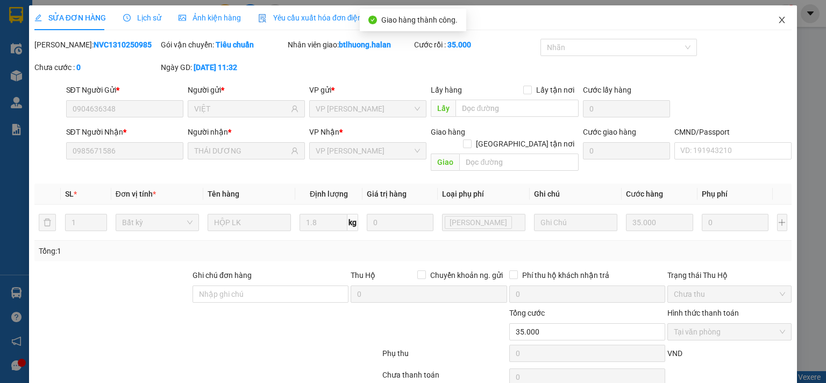
click at [767, 30] on span "Close" at bounding box center [782, 20] width 30 height 30
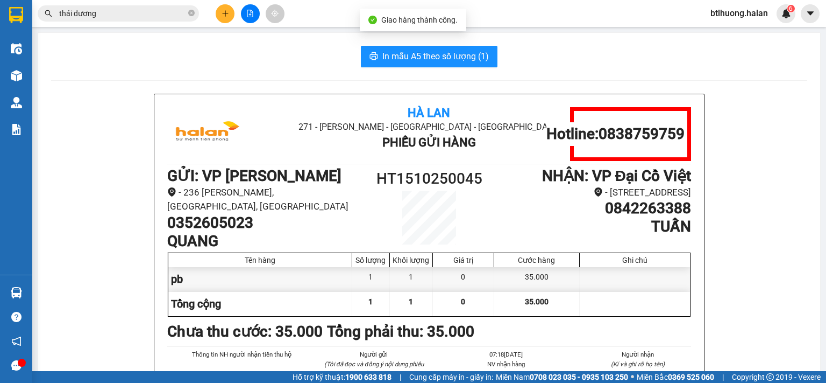
click at [169, 10] on input "thái dương" at bounding box center [122, 14] width 127 height 12
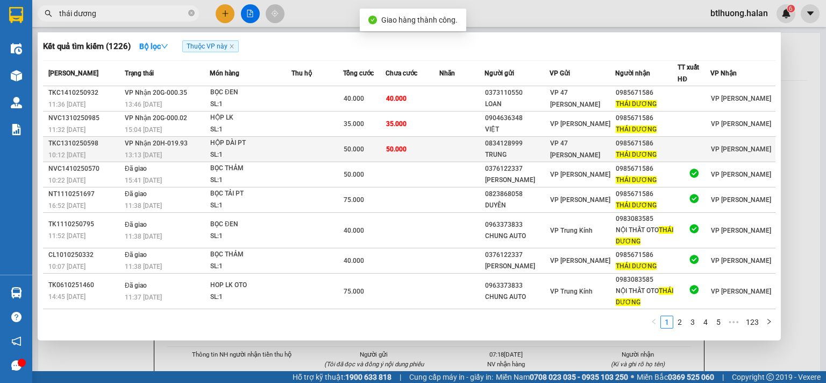
click at [287, 137] on div "HỘP DÀI PT" at bounding box center [250, 143] width 81 height 12
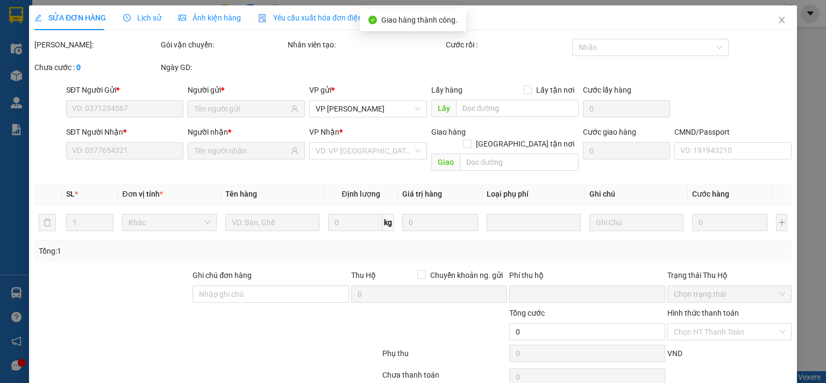
type input "0834128999"
type input "TRUNG"
type input "0985671586"
type input "THÁI DƯƠNG"
type input "0"
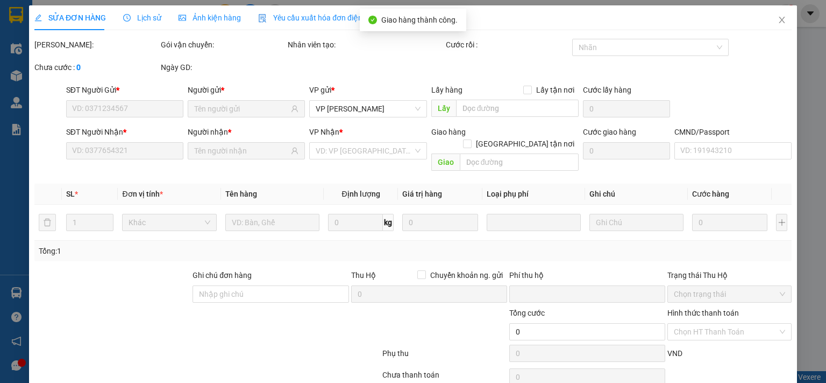
type input "50.000"
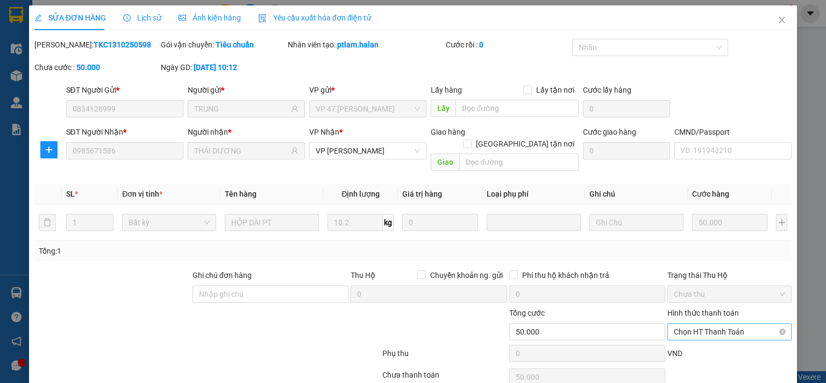
click at [706, 323] on span "Chọn HT Thanh Toán" at bounding box center [729, 331] width 111 height 16
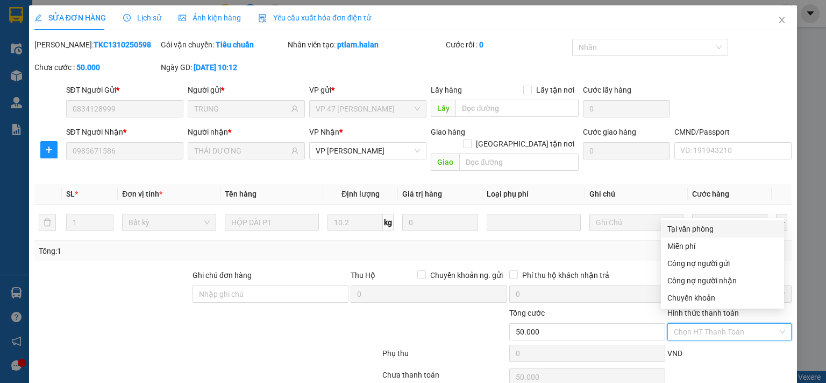
click at [698, 223] on div "Tại văn phòng" at bounding box center [723, 229] width 110 height 12
type input "0"
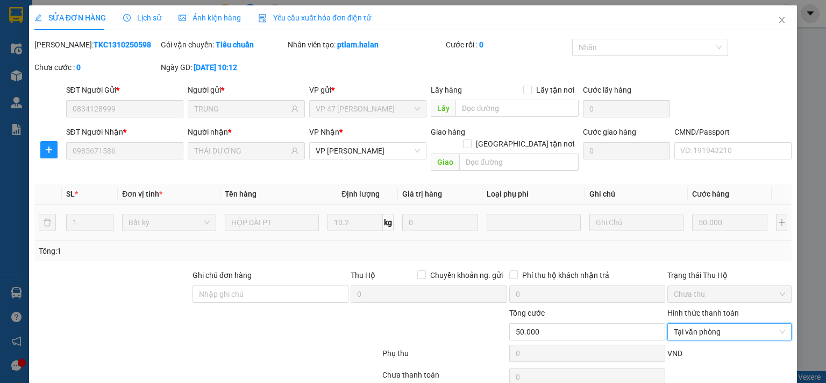
scroll to position [38, 0]
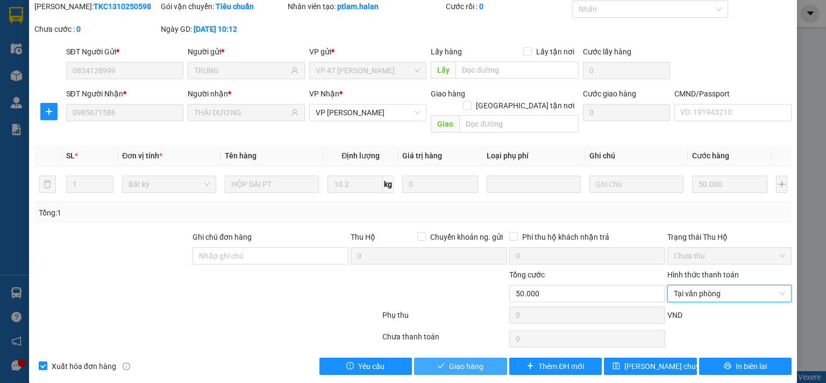
click at [450, 360] on span "Giao hàng" at bounding box center [466, 366] width 34 height 12
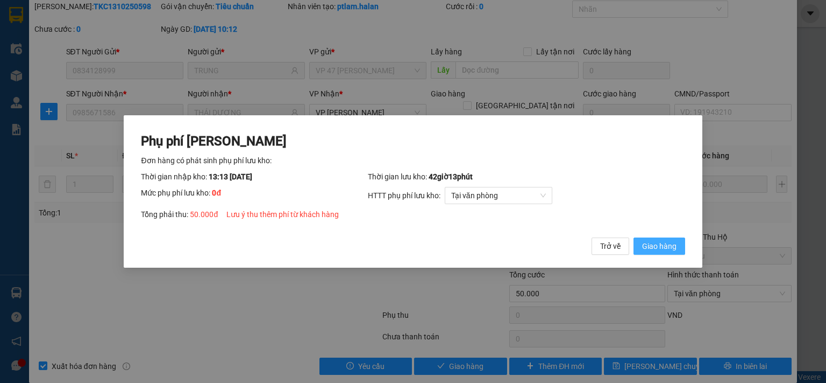
click at [655, 252] on button "Giao hàng" at bounding box center [660, 245] width 52 height 17
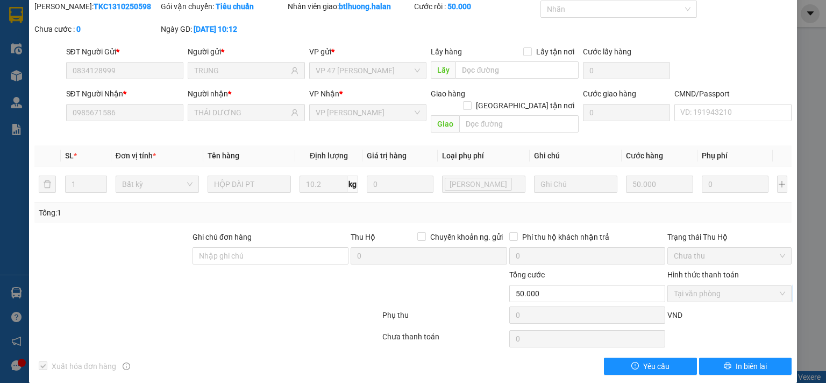
scroll to position [0, 0]
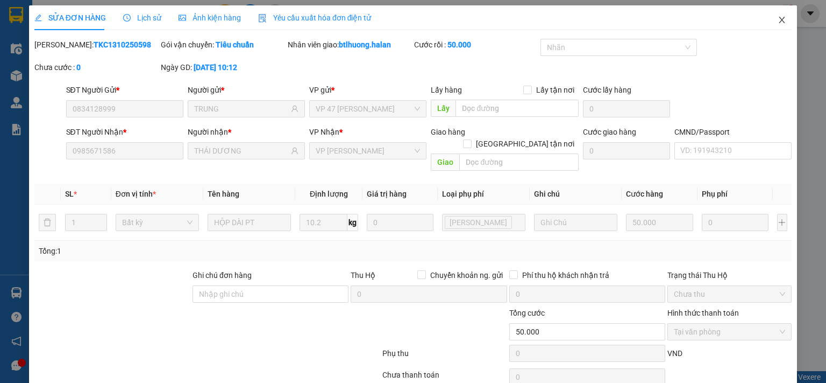
click at [780, 23] on icon "close" at bounding box center [783, 20] width 6 height 6
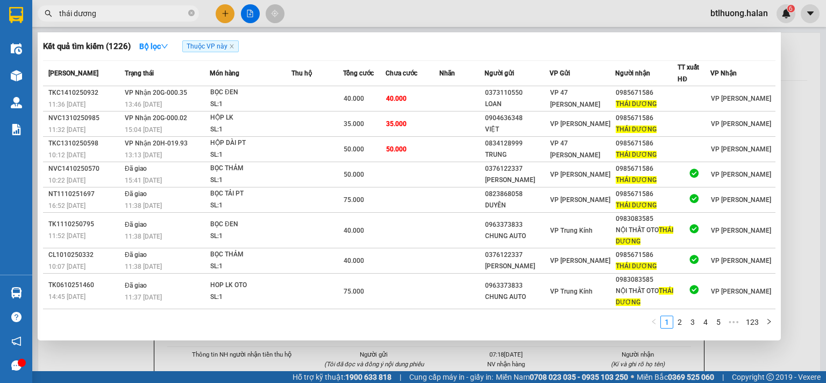
click at [181, 11] on input "thái dương" at bounding box center [122, 14] width 127 height 12
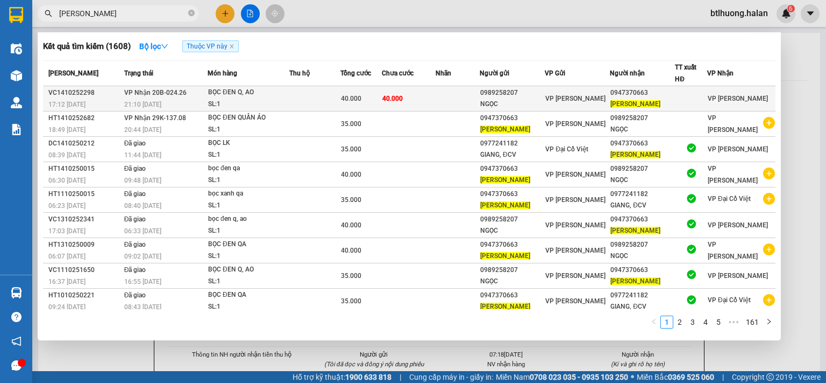
type input "[PERSON_NAME]"
click at [256, 101] on div "SL: 1" at bounding box center [248, 104] width 81 height 12
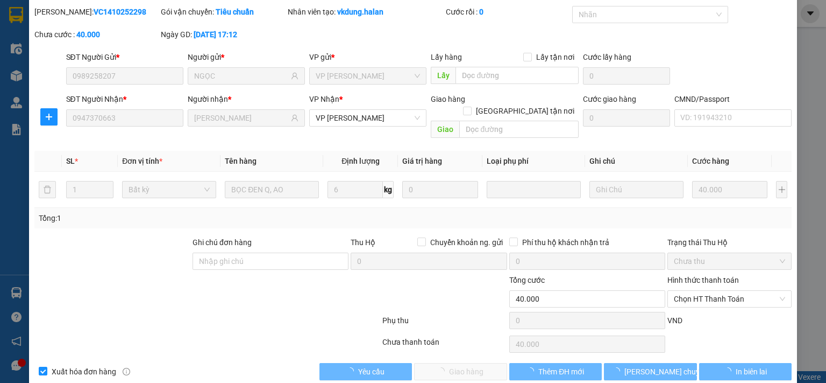
type input "0989258207"
type input "NGỌC"
type input "0947370663"
type input "[PERSON_NAME]"
type input "0"
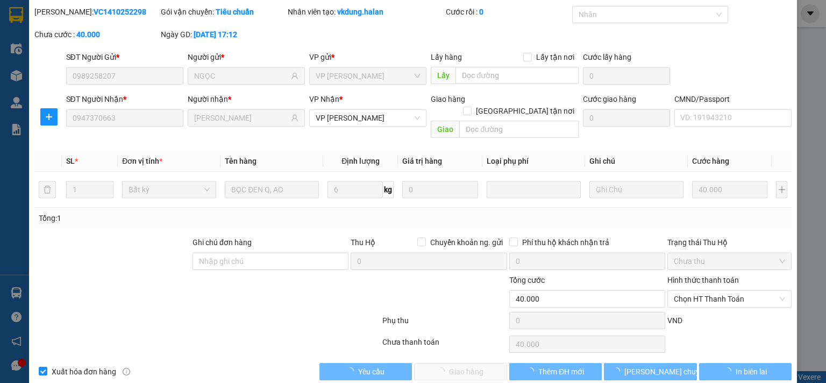
type input "40.000"
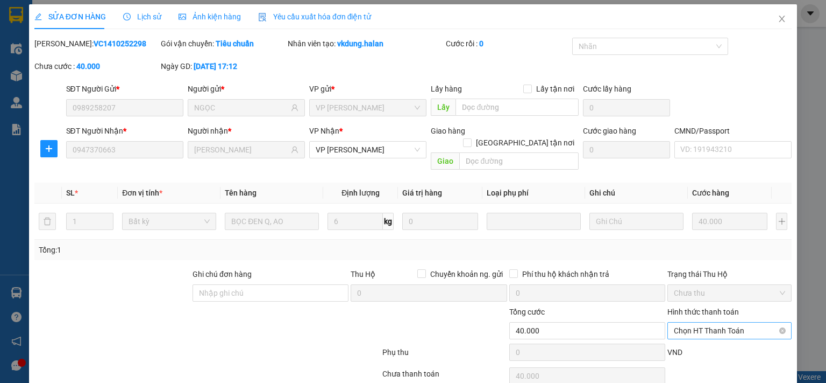
scroll to position [38, 0]
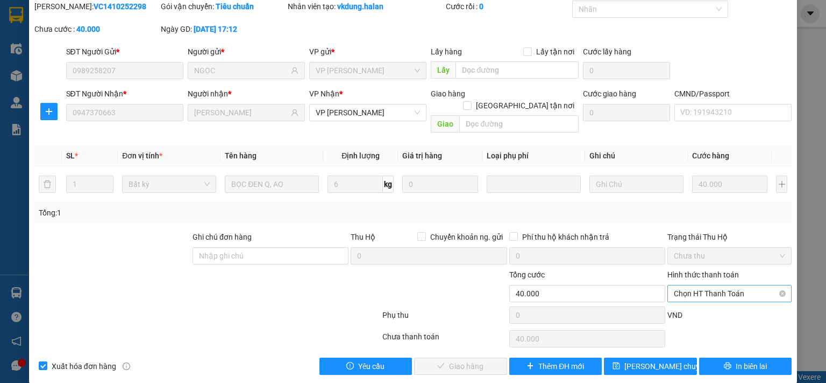
click at [688, 285] on span "Chọn HT Thanh Toán" at bounding box center [729, 293] width 111 height 16
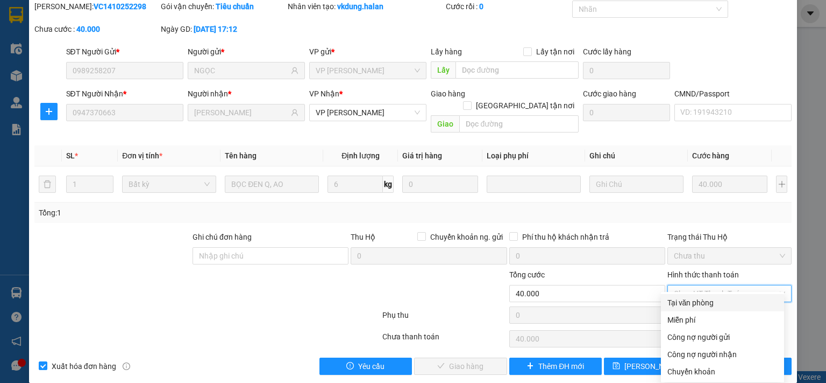
drag, startPoint x: 689, startPoint y: 300, endPoint x: 438, endPoint y: 334, distance: 252.9
click at [689, 301] on div "Tại văn phòng" at bounding box center [723, 302] width 110 height 12
type input "0"
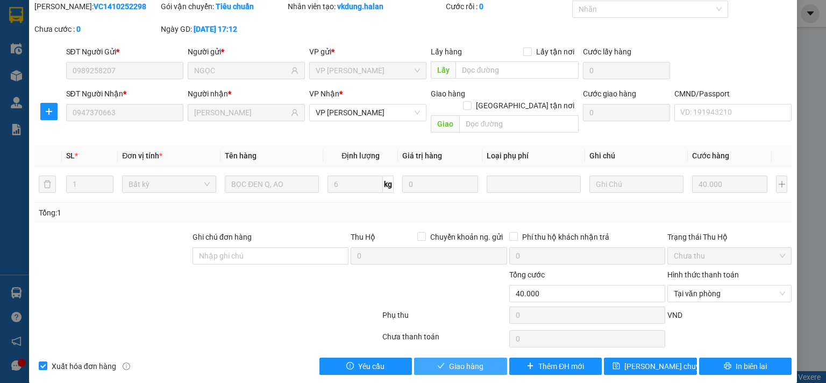
click at [458, 360] on span "Giao hàng" at bounding box center [466, 366] width 34 height 12
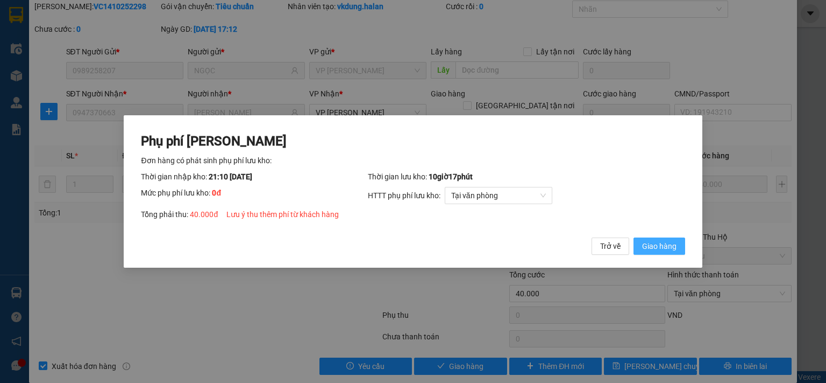
click at [655, 247] on span "Giao hàng" at bounding box center [659, 246] width 34 height 12
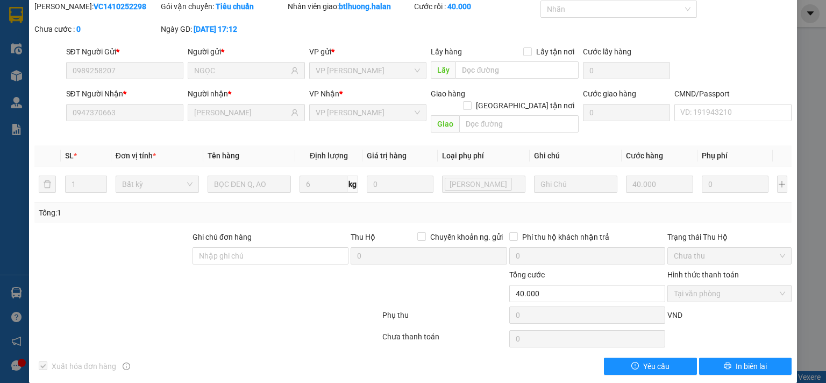
scroll to position [0, 0]
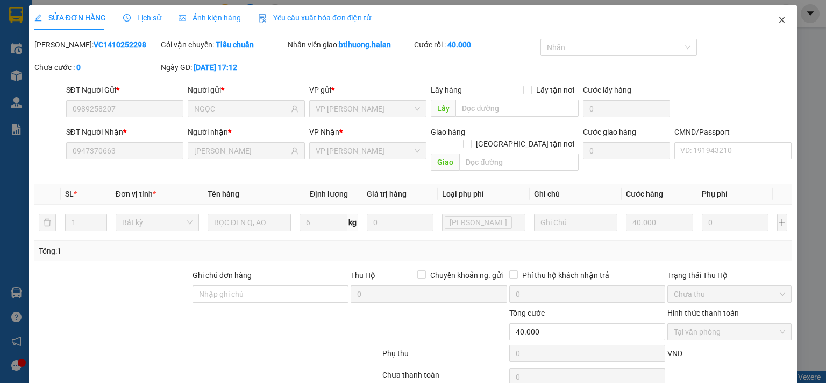
click at [768, 20] on span "Close" at bounding box center [782, 20] width 30 height 30
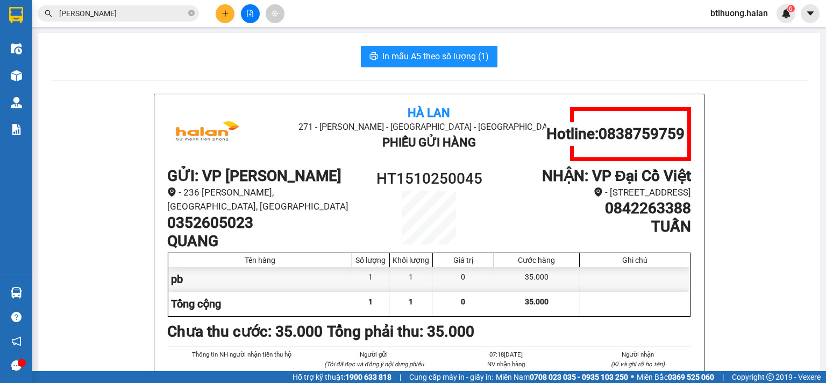
click at [151, 12] on input "[PERSON_NAME]" at bounding box center [122, 14] width 127 height 12
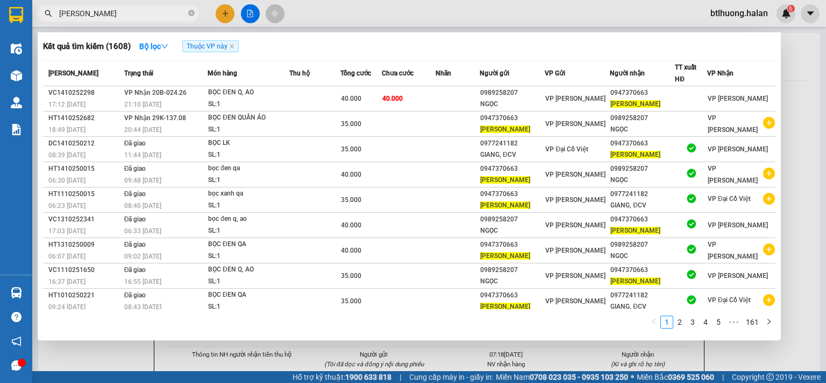
click at [151, 12] on input "[PERSON_NAME]" at bounding box center [122, 14] width 127 height 12
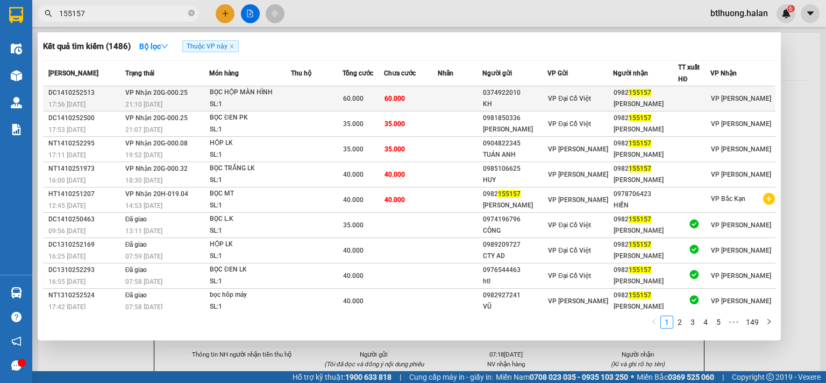
type input "155157"
click at [354, 97] on span "60.000" at bounding box center [353, 99] width 20 height 8
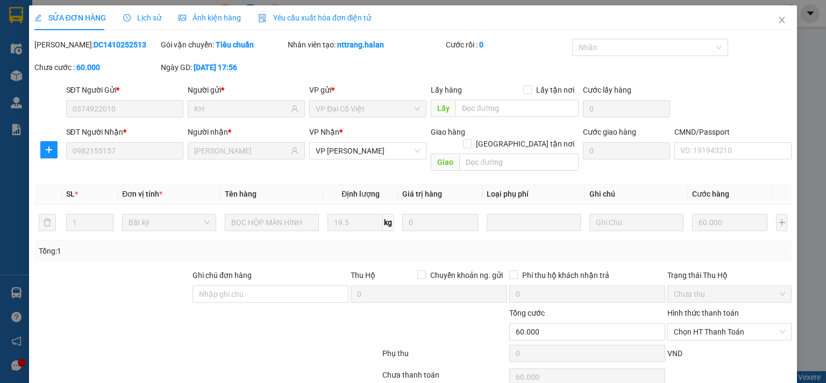
type input "0374922010"
type input "KH"
type input "0982155157"
type input "[PERSON_NAME]"
type input "0"
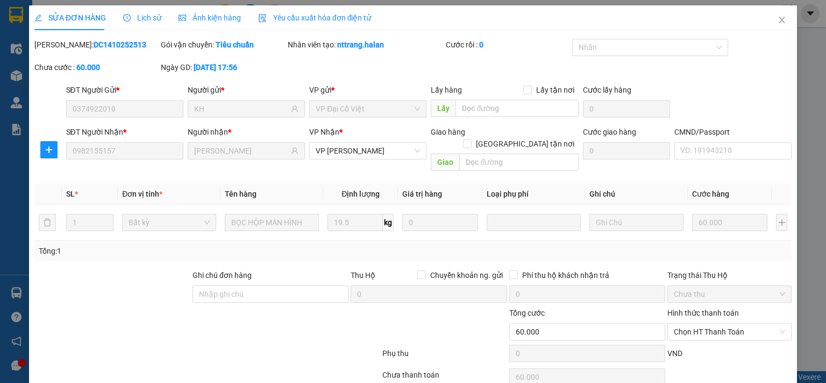
type input "60.000"
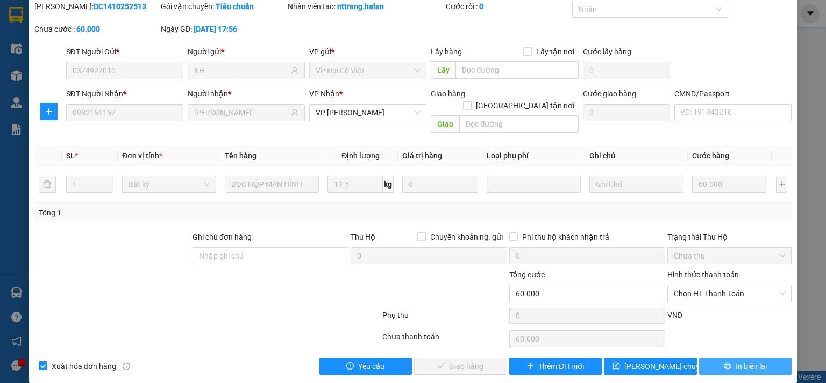
click at [724, 362] on icon "printer" at bounding box center [728, 366] width 8 height 8
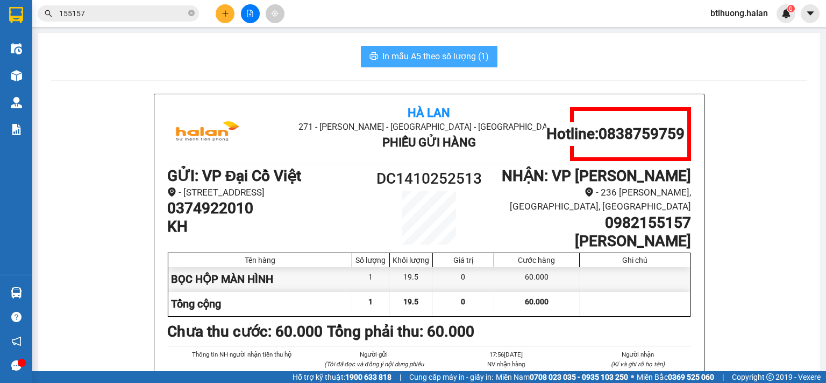
click at [434, 53] on span "In mẫu A5 theo số lượng (1)" at bounding box center [436, 55] width 107 height 13
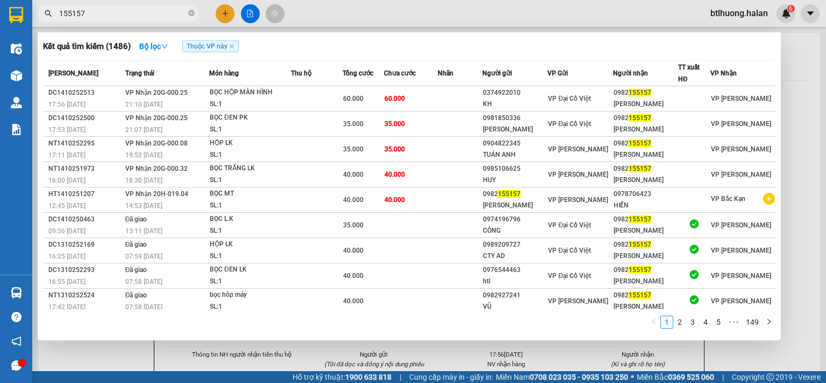
click at [125, 12] on input "155157" at bounding box center [122, 14] width 127 height 12
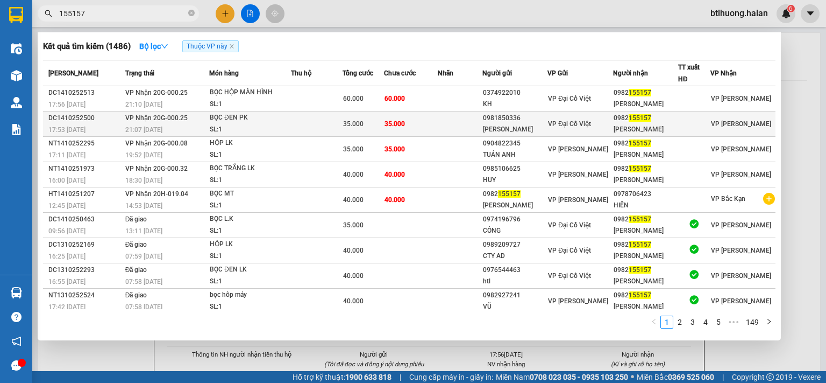
click at [261, 119] on div "BỌC ĐEN PK" at bounding box center [250, 118] width 81 height 12
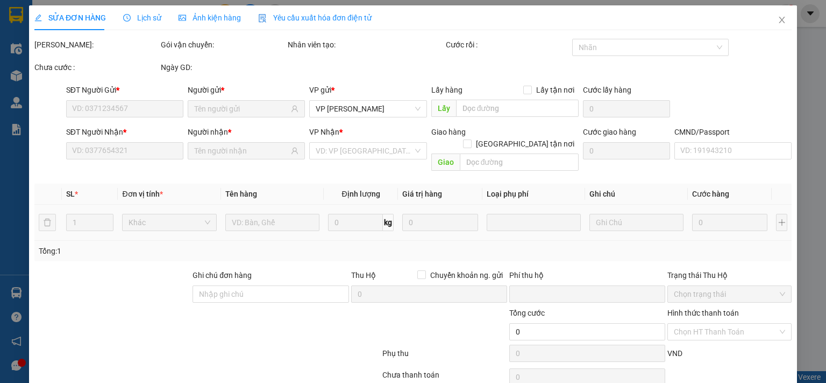
type input "0981850336"
type input "[PERSON_NAME]"
type input "0982155157"
type input "[PERSON_NAME]"
type input "0"
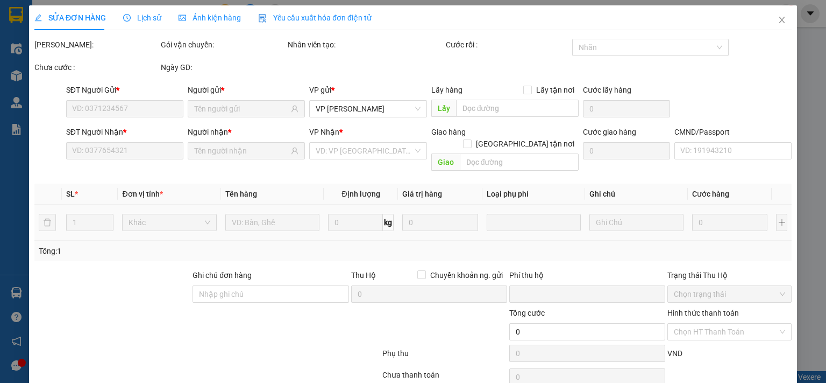
type input "35.000"
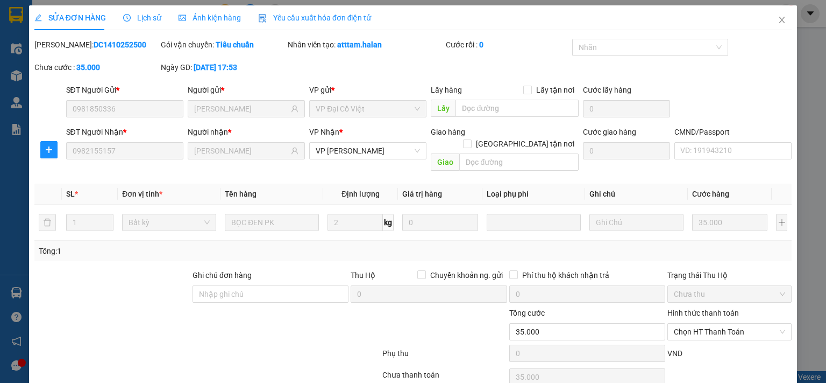
scroll to position [38, 0]
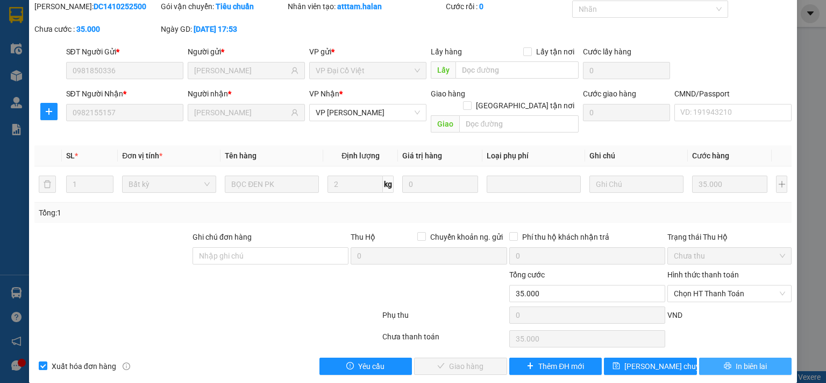
click at [727, 357] on button "In biên lai" at bounding box center [745, 365] width 93 height 17
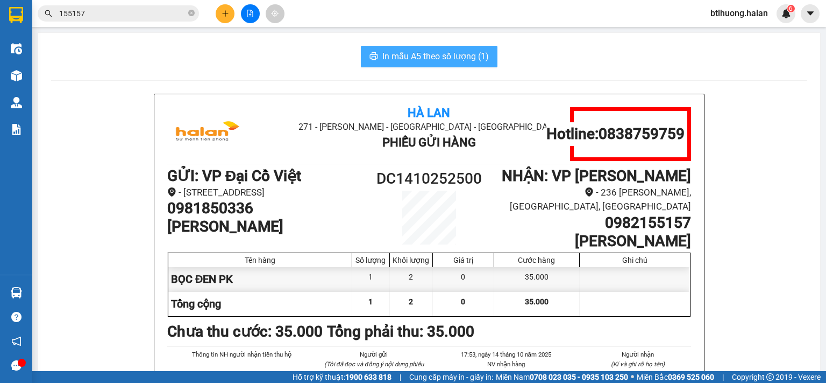
click at [450, 64] on button "In mẫu A5 theo số lượng (1)" at bounding box center [429, 57] width 137 height 22
click at [157, 66] on div "In mẫu A5 theo số lượng (1)" at bounding box center [429, 57] width 756 height 22
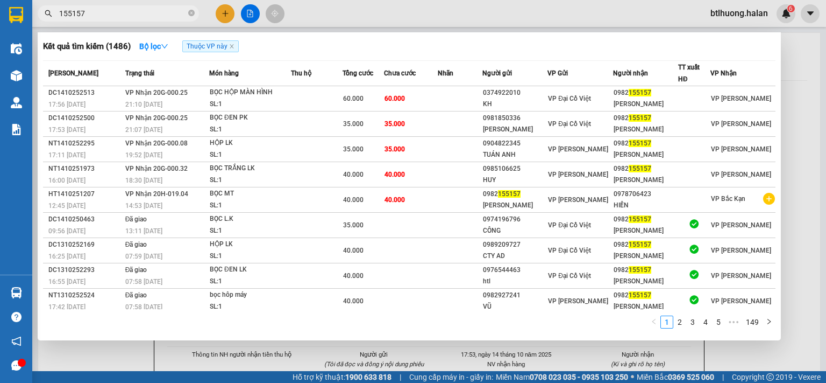
click at [114, 17] on input "155157" at bounding box center [122, 14] width 127 height 12
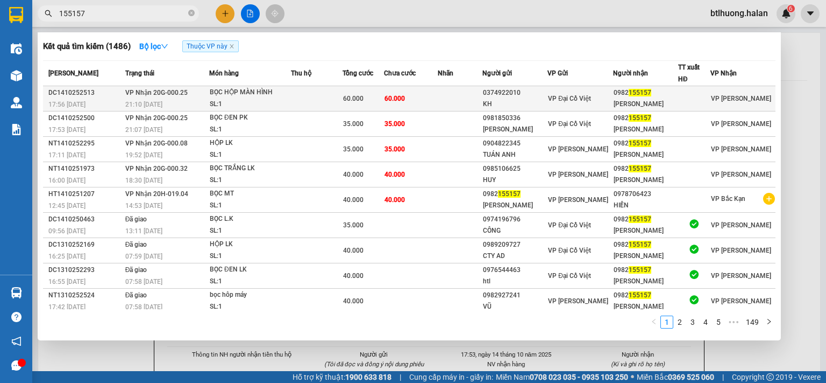
click at [393, 103] on td "60.000" at bounding box center [411, 98] width 54 height 25
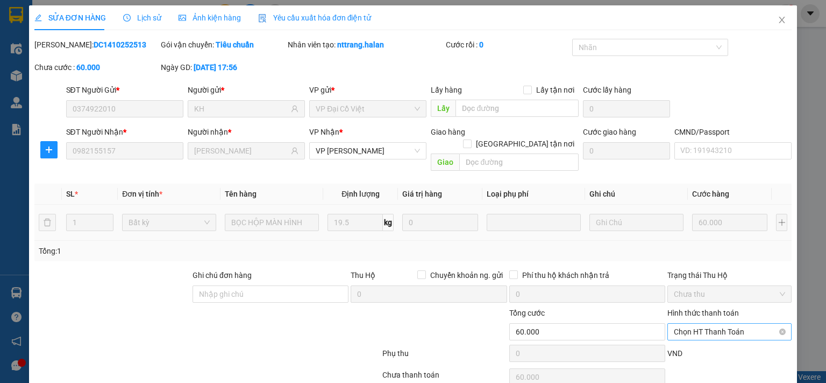
type input "0374922010"
type input "KH"
type input "0982155157"
type input "[PERSON_NAME]"
type input "0"
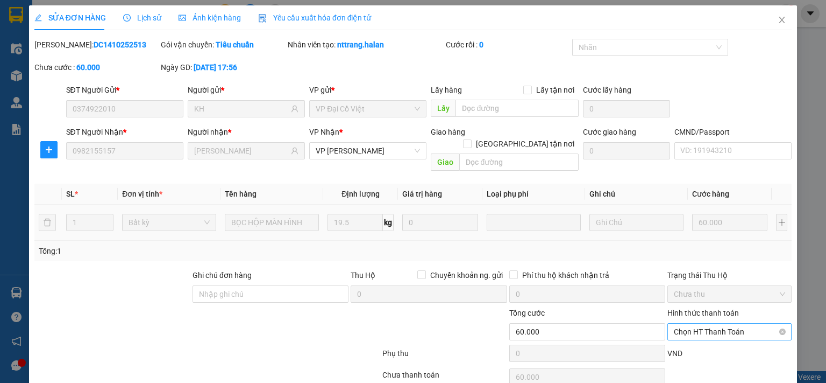
type input "60.000"
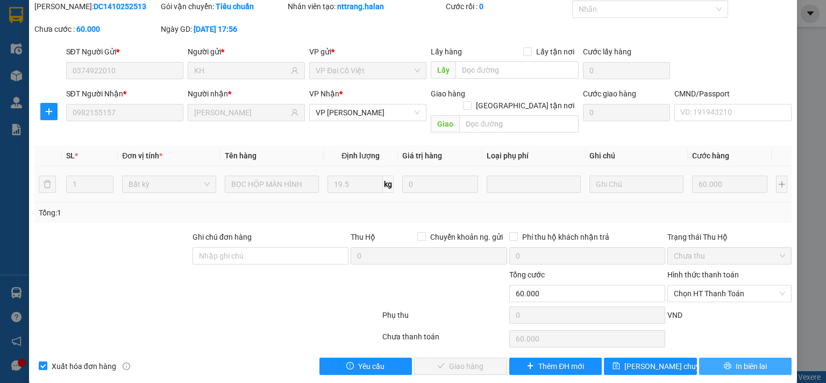
click at [711, 357] on button "In biên lai" at bounding box center [745, 365] width 93 height 17
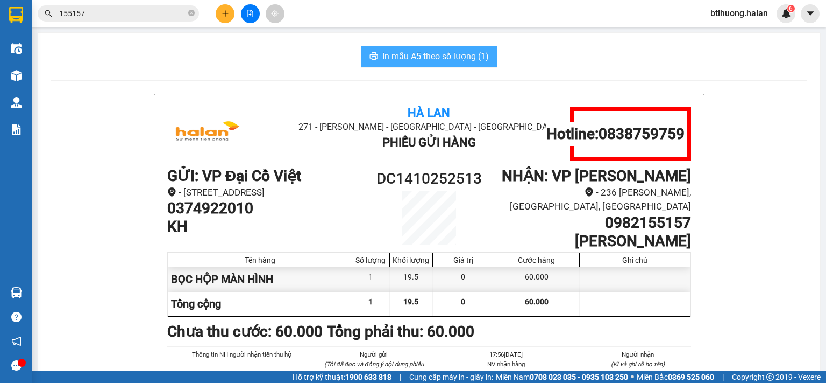
click at [447, 51] on span "In mẫu A5 theo số lượng (1)" at bounding box center [436, 55] width 107 height 13
click at [284, 77] on div "In mẫu A5 theo số lượng (1) Hà Lan 271 - [PERSON_NAME] - [GEOGRAPHIC_DATA] Long…" at bounding box center [429, 266] width 782 height 466
click at [128, 18] on input "155157" at bounding box center [122, 14] width 127 height 12
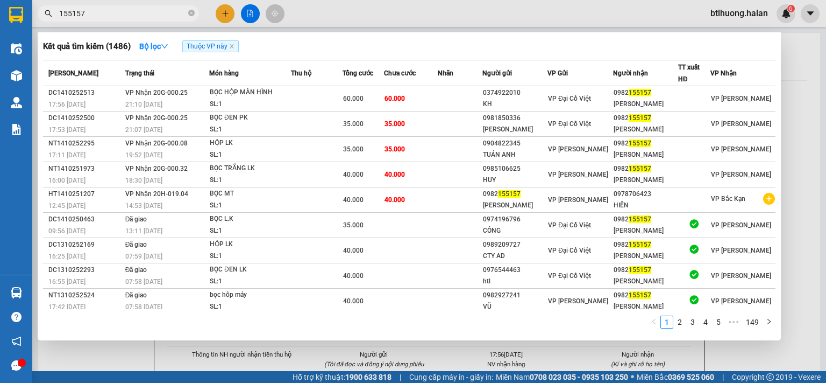
click at [128, 18] on input "155157" at bounding box center [122, 14] width 127 height 12
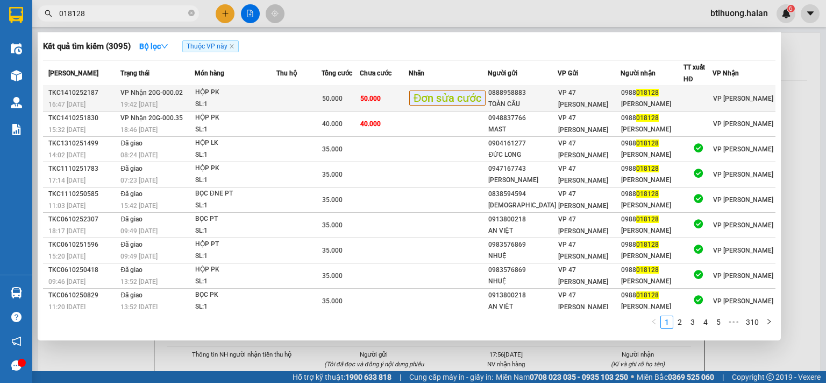
type input "018128"
click at [557, 98] on div "TOÀN CẦU" at bounding box center [523, 103] width 68 height 11
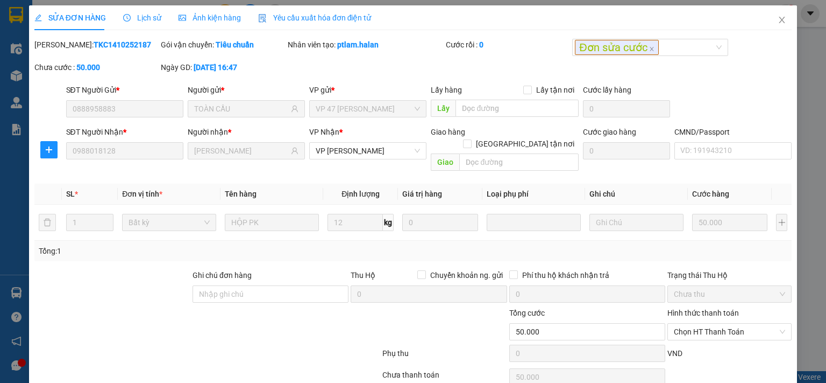
type input "0888958883"
type input "TOÀN CẦU"
type input "0988018128"
type input "[PERSON_NAME]"
type input "0"
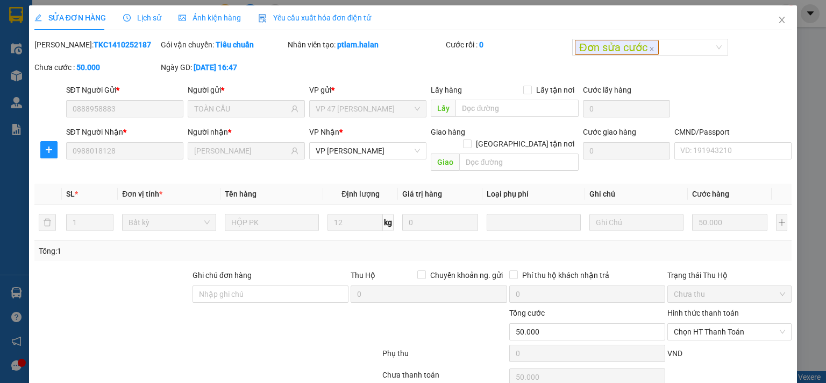
type input "50.000"
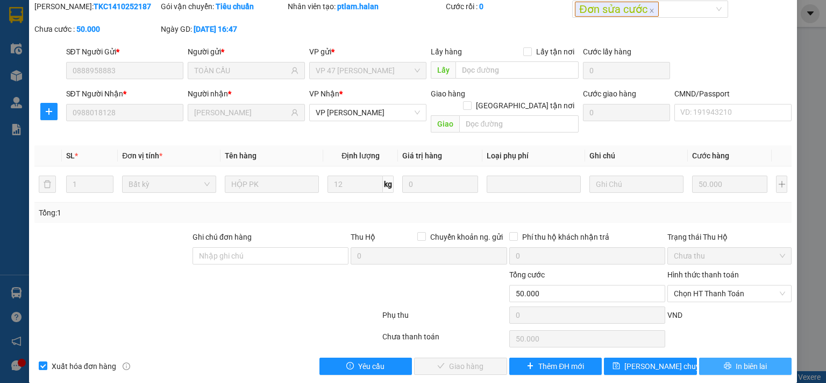
click at [743, 360] on span "In biên lai" at bounding box center [751, 366] width 31 height 12
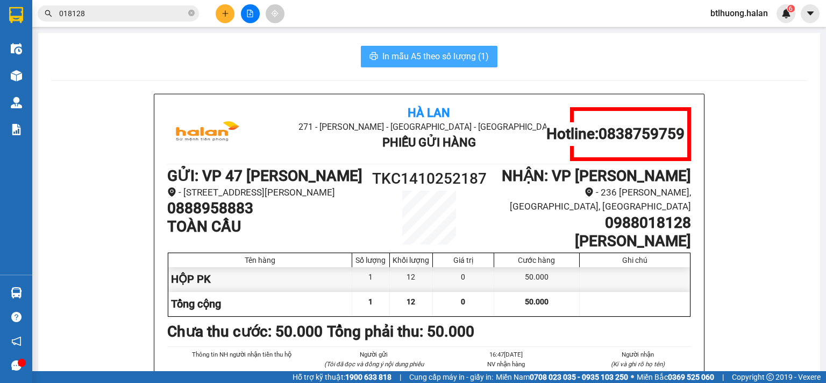
click at [431, 50] on span "In mẫu A5 theo số lượng (1)" at bounding box center [436, 55] width 107 height 13
click at [161, 16] on input "018128" at bounding box center [122, 14] width 127 height 12
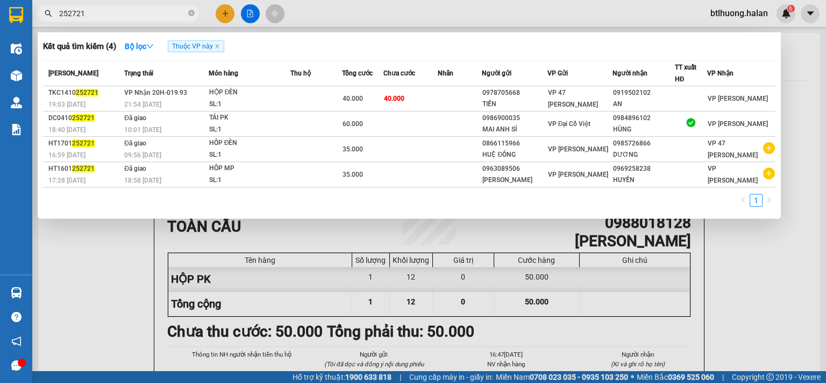
type input "252721"
